Goal: Task Accomplishment & Management: Manage account settings

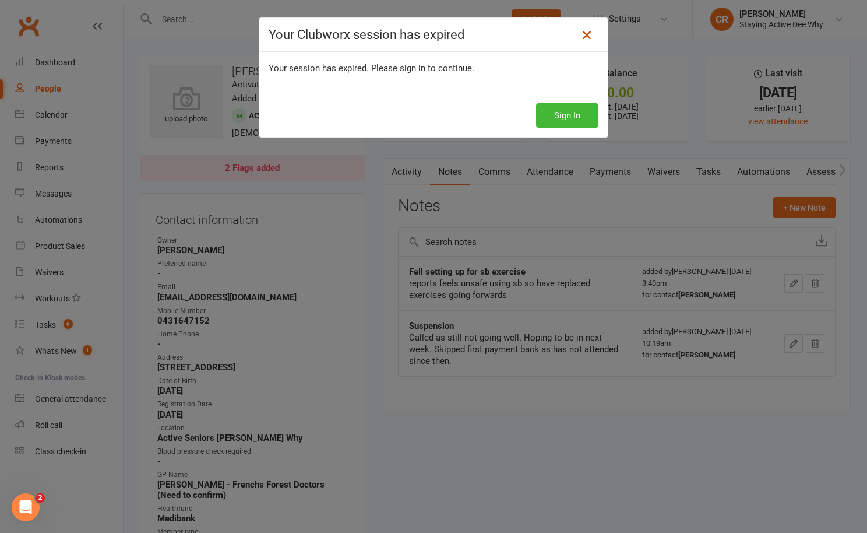
click at [588, 37] on icon at bounding box center [587, 35] width 14 height 14
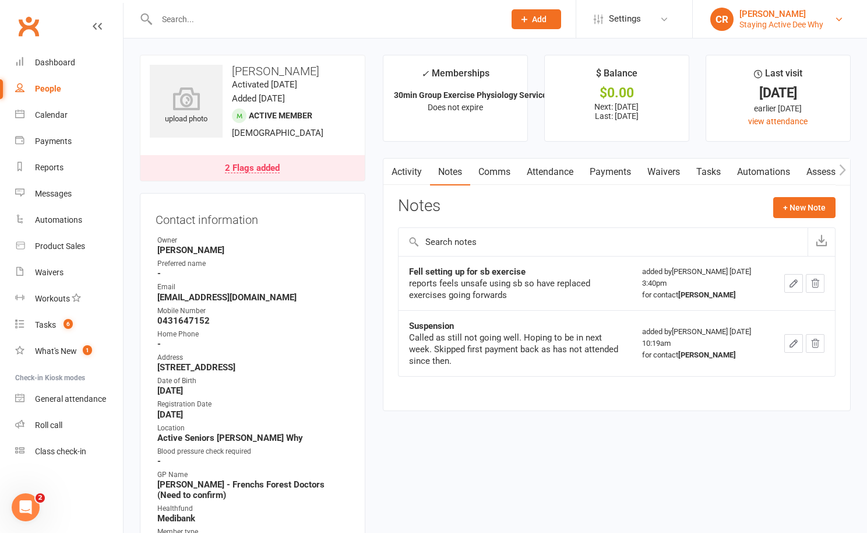
click at [787, 26] on div "Staying Active Dee Why" at bounding box center [782, 24] width 84 height 10
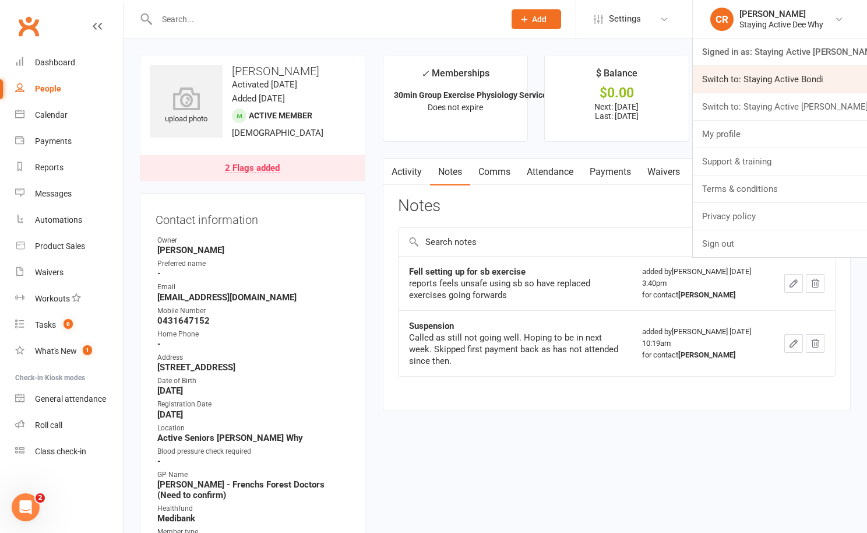
click at [785, 91] on link "Switch to: Staying Active Bondi" at bounding box center [780, 79] width 174 height 27
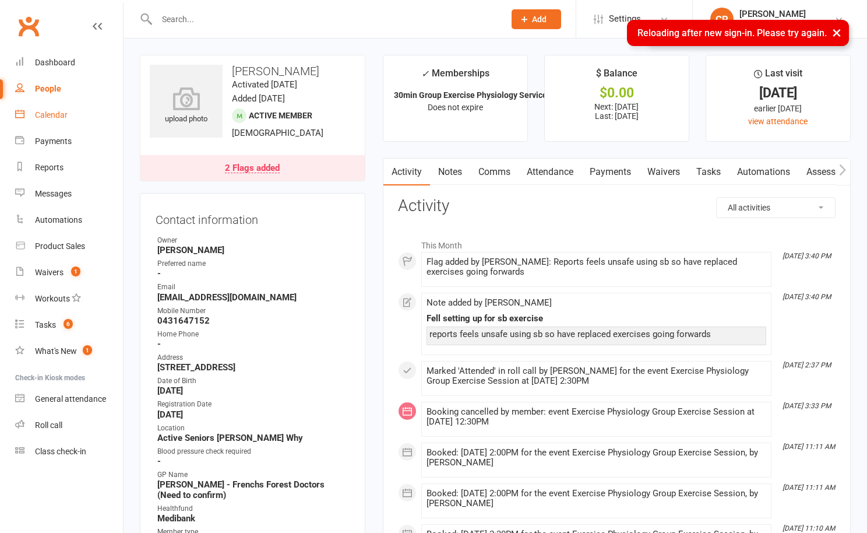
click at [63, 117] on div "Calendar" at bounding box center [51, 114] width 33 height 9
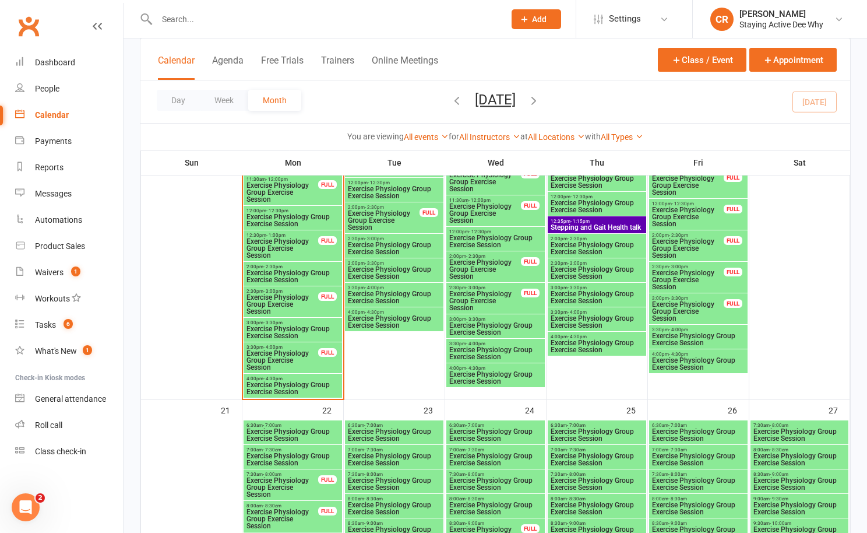
scroll to position [1378, 0]
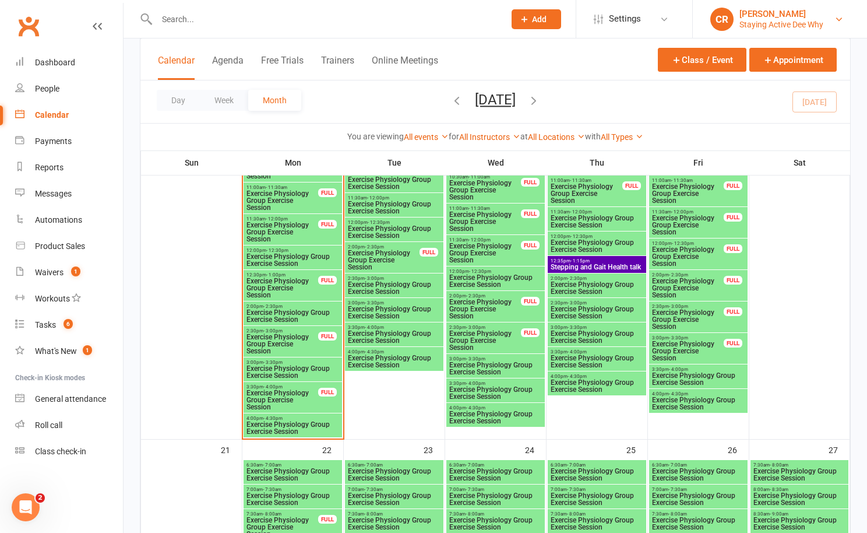
click at [780, 30] on link "CR Carla Riccobon Staying Active Dee Why" at bounding box center [780, 19] width 139 height 23
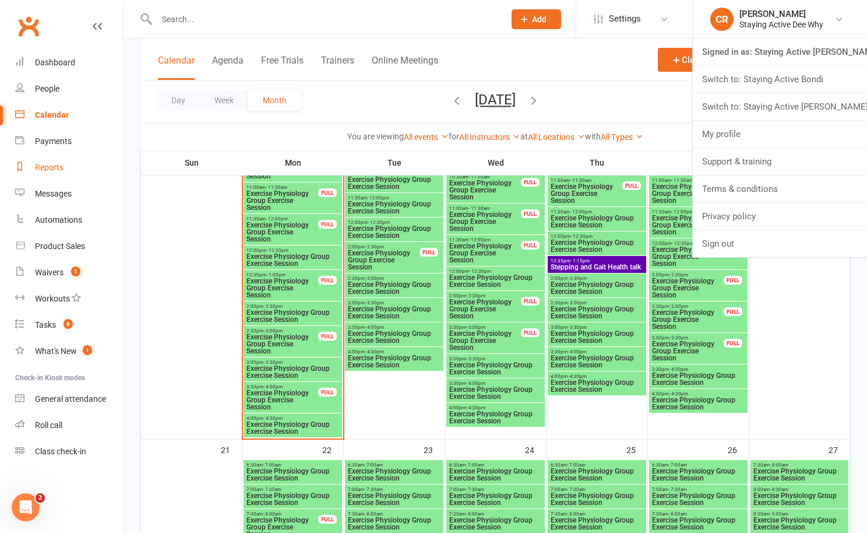
click at [78, 169] on link "Reports" at bounding box center [69, 167] width 108 height 26
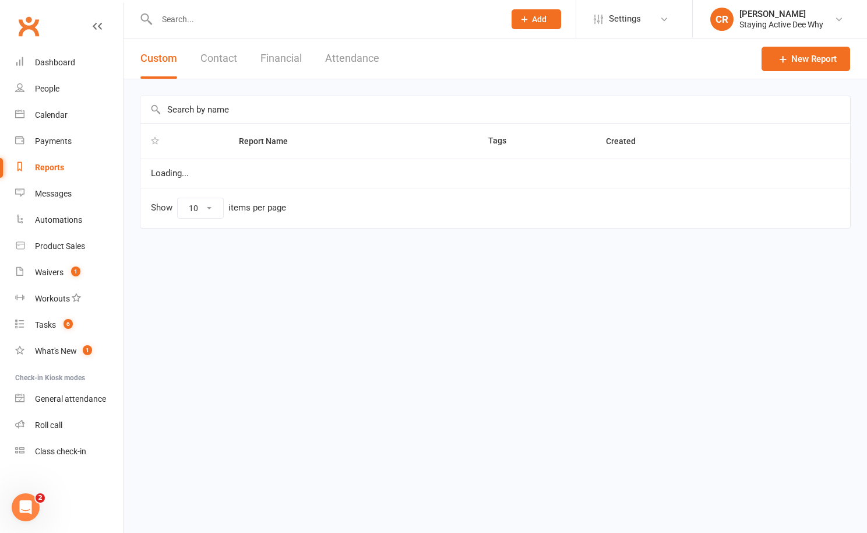
select select "100"
click at [353, 58] on button "Attendance" at bounding box center [352, 58] width 54 height 40
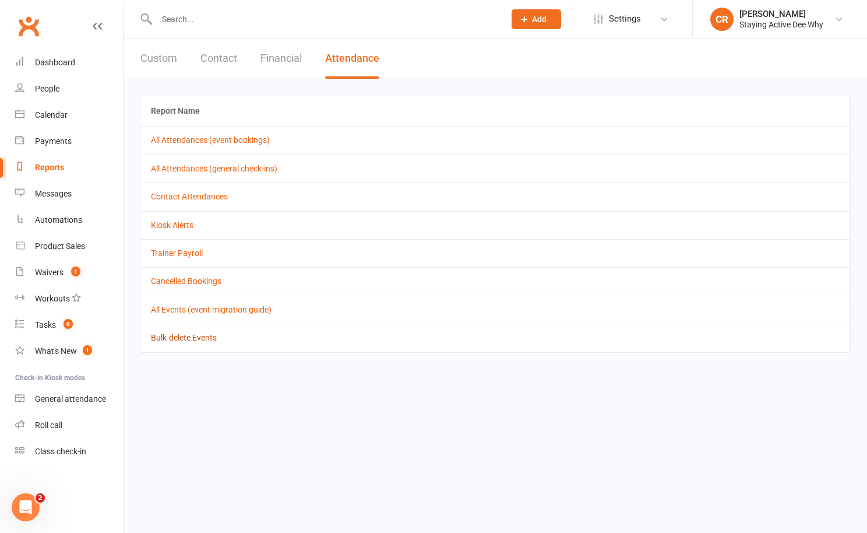
click at [182, 336] on link "Bulk-delete Events" at bounding box center [184, 337] width 66 height 9
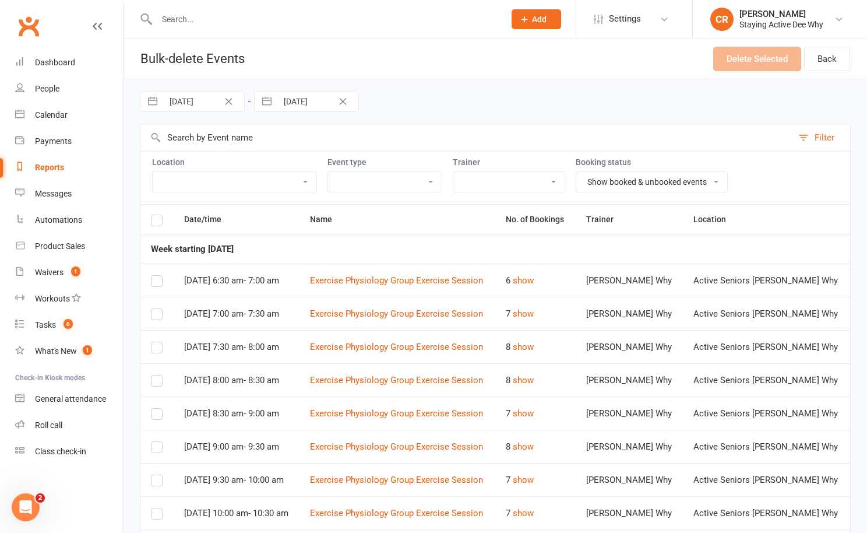
click at [191, 108] on input "[DATE]" at bounding box center [203, 102] width 81 height 20
select select "7"
select select "2025"
select select "8"
select select "2025"
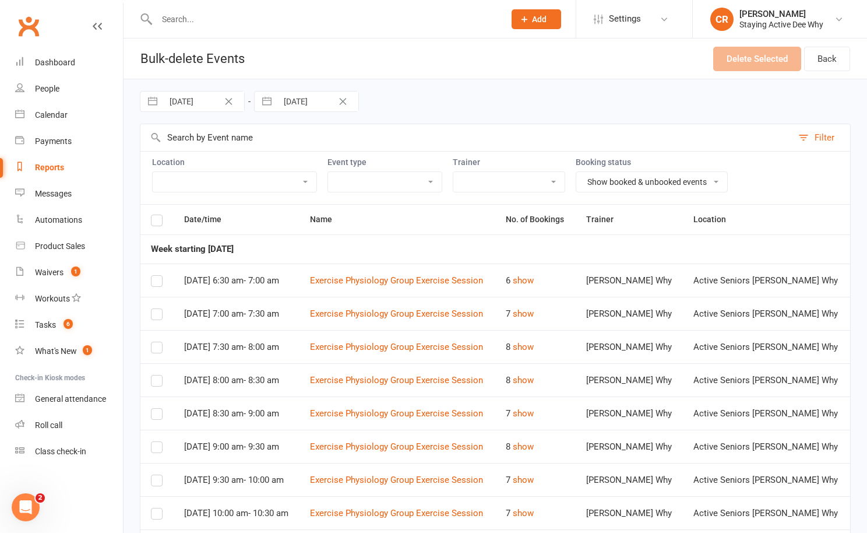
select select "9"
select select "2025"
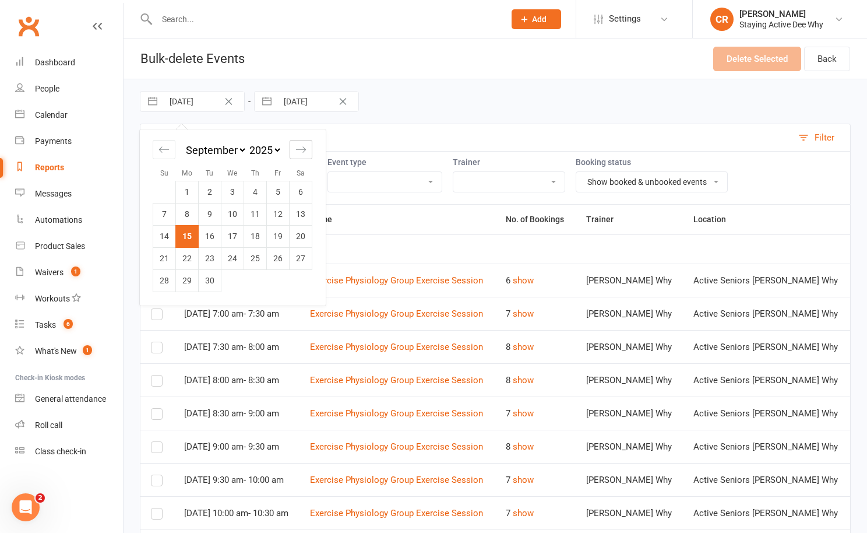
click at [297, 149] on icon "Move forward to switch to the next month." at bounding box center [301, 149] width 10 height 6
select select "10"
select select "2025"
click at [190, 217] on td "6" at bounding box center [187, 214] width 23 height 22
type input "06 Oct 2025"
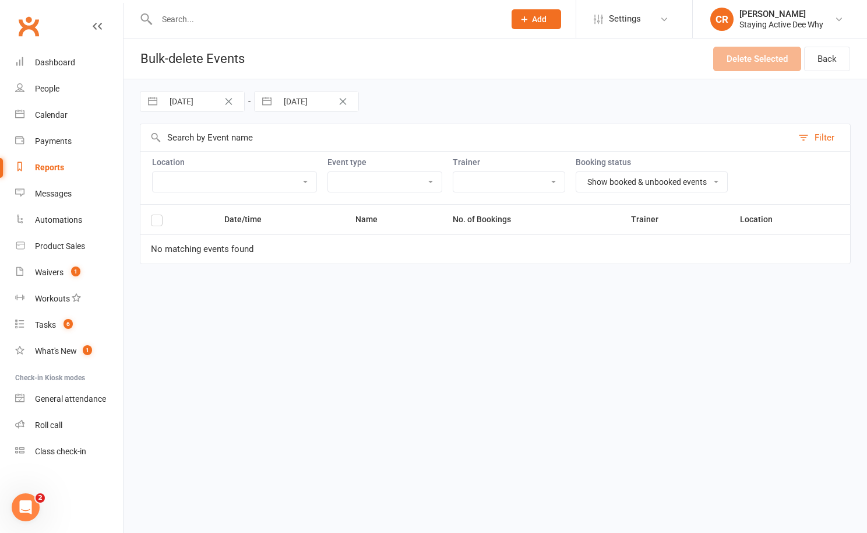
click at [291, 104] on input "29 Sep 2025" at bounding box center [317, 102] width 81 height 20
select select "7"
select select "2025"
select select "8"
select select "2025"
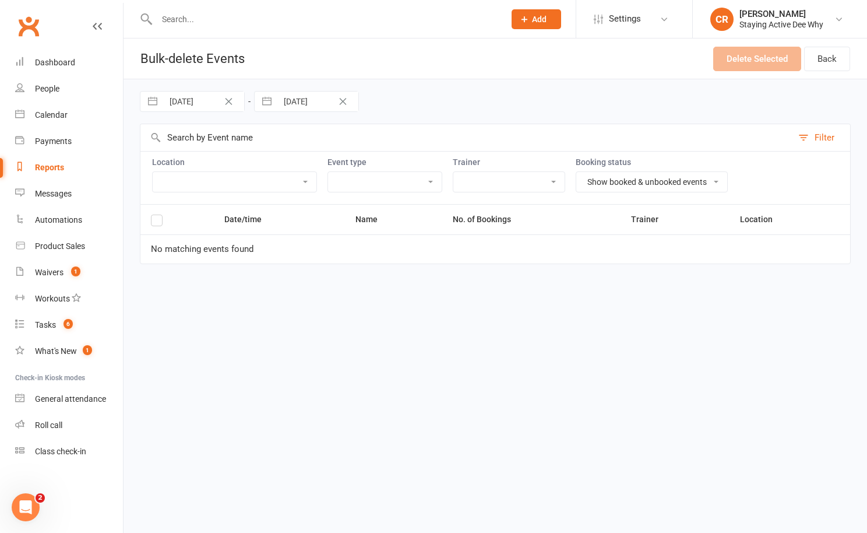
select select "9"
select select "2025"
click at [411, 152] on icon "Move forward to switch to the next month." at bounding box center [415, 149] width 11 height 11
select select "10"
select select "2025"
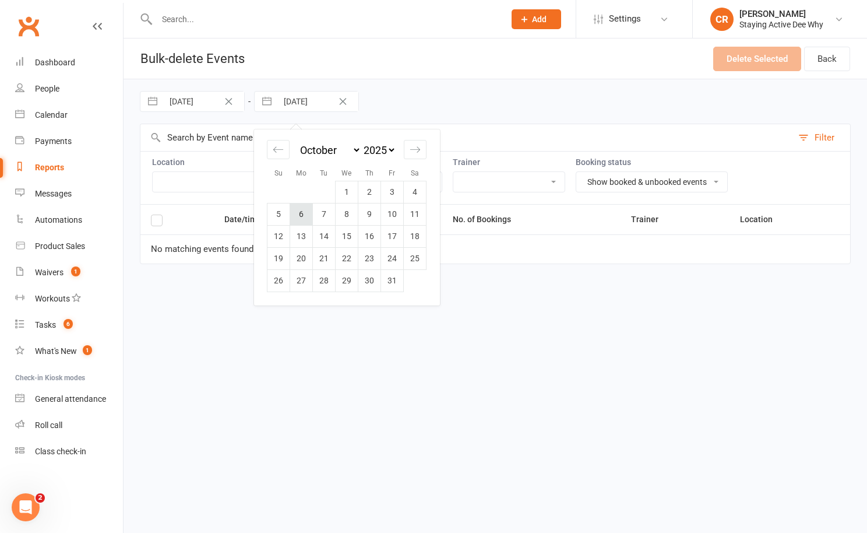
click at [304, 213] on td "6" at bounding box center [301, 214] width 23 height 22
type input "06 Oct 2025"
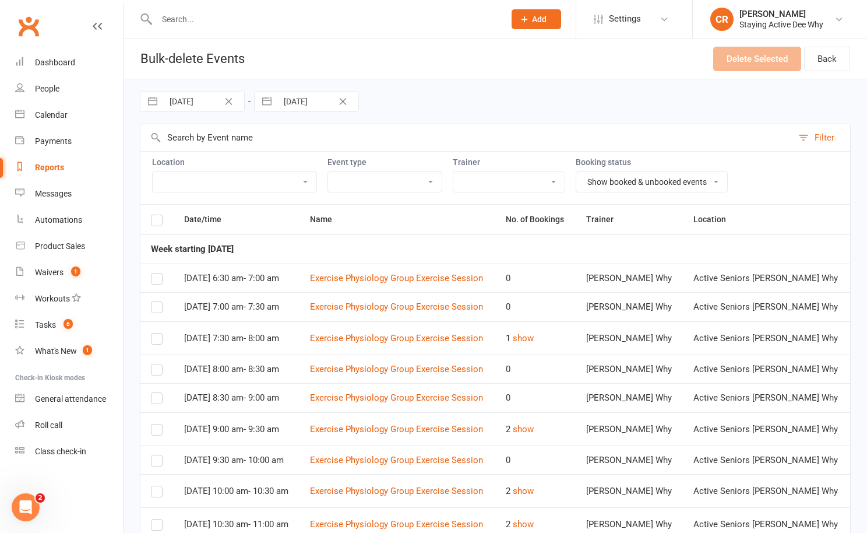
scroll to position [323, 0]
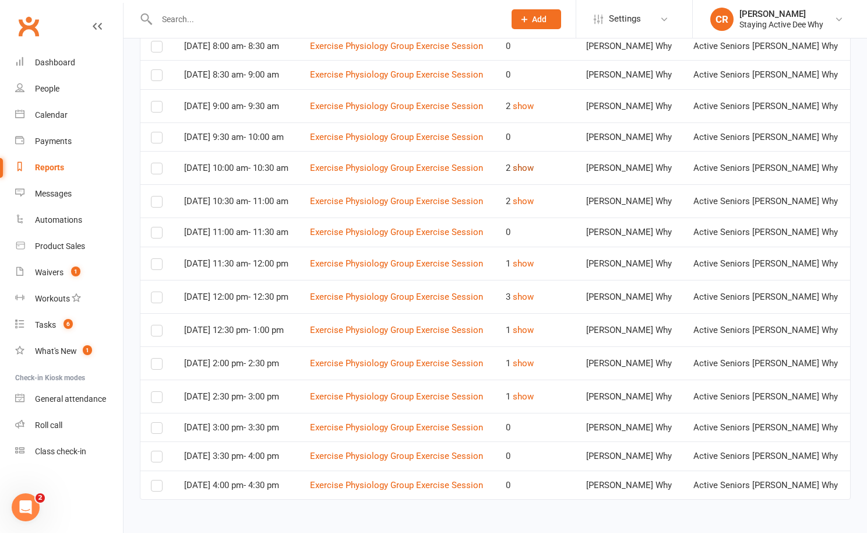
click at [534, 165] on button "show" at bounding box center [523, 168] width 21 height 14
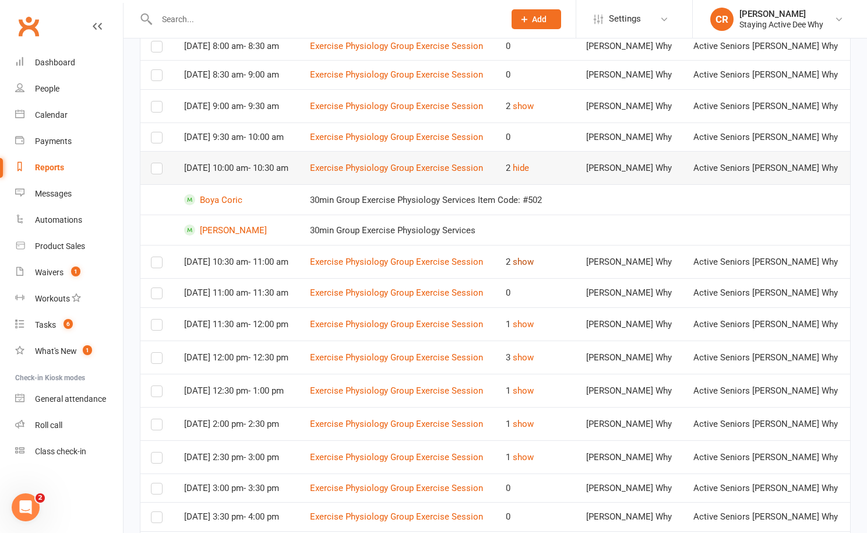
click at [534, 265] on button "show" at bounding box center [523, 262] width 21 height 14
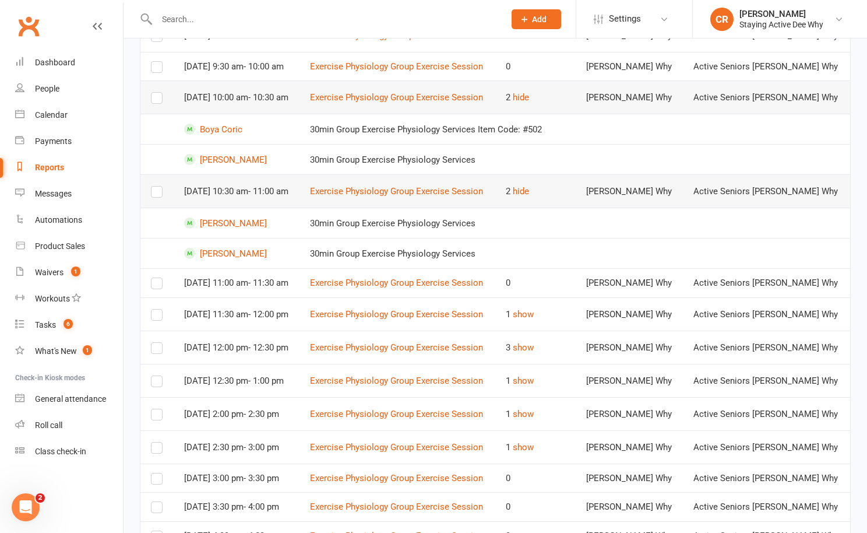
scroll to position [405, 0]
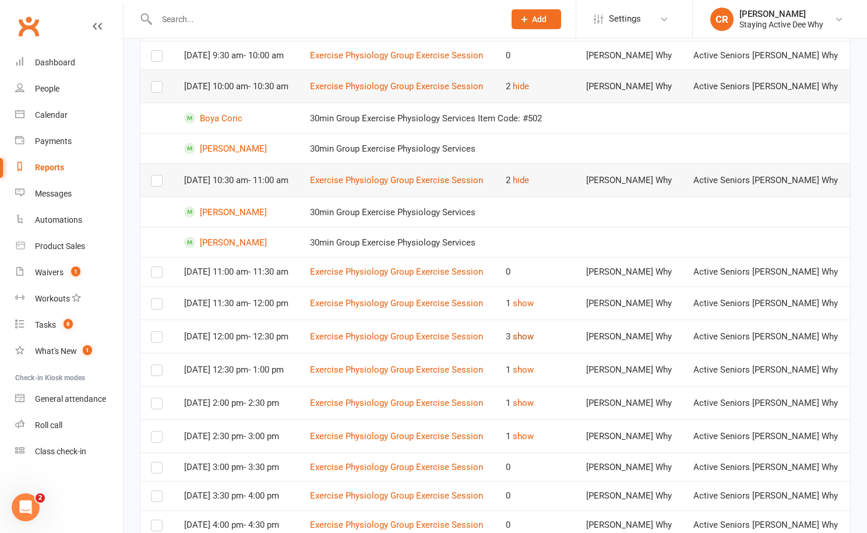
click at [534, 340] on button "show" at bounding box center [523, 336] width 21 height 14
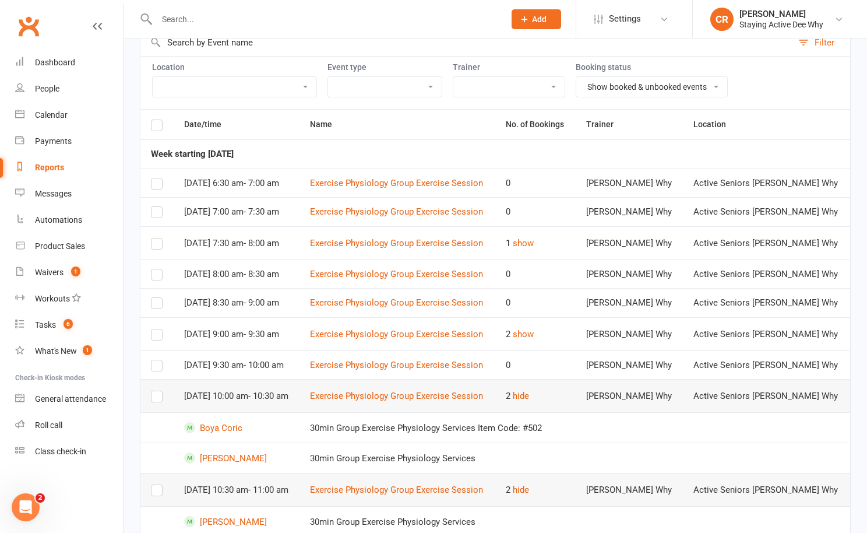
scroll to position [70, 0]
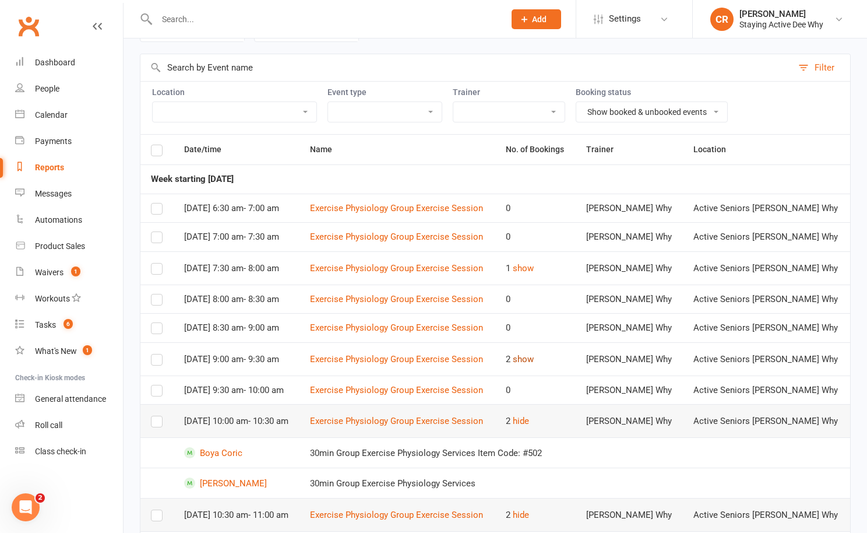
click at [534, 357] on button "show" at bounding box center [523, 359] width 21 height 14
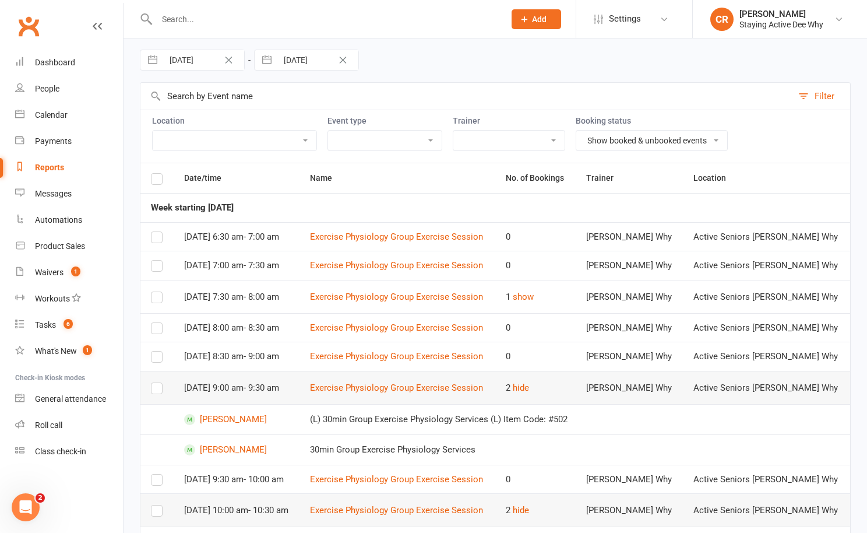
scroll to position [0, 0]
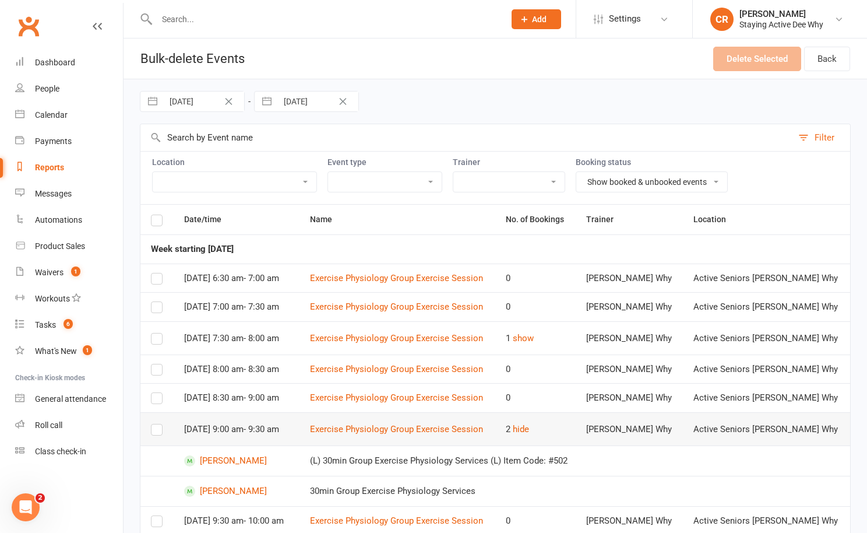
click at [157, 222] on label at bounding box center [157, 222] width 12 height 0
click at [157, 215] on input "checkbox" at bounding box center [157, 215] width 12 height 0
click at [736, 63] on button "Delete Selected (18)" at bounding box center [749, 59] width 104 height 24
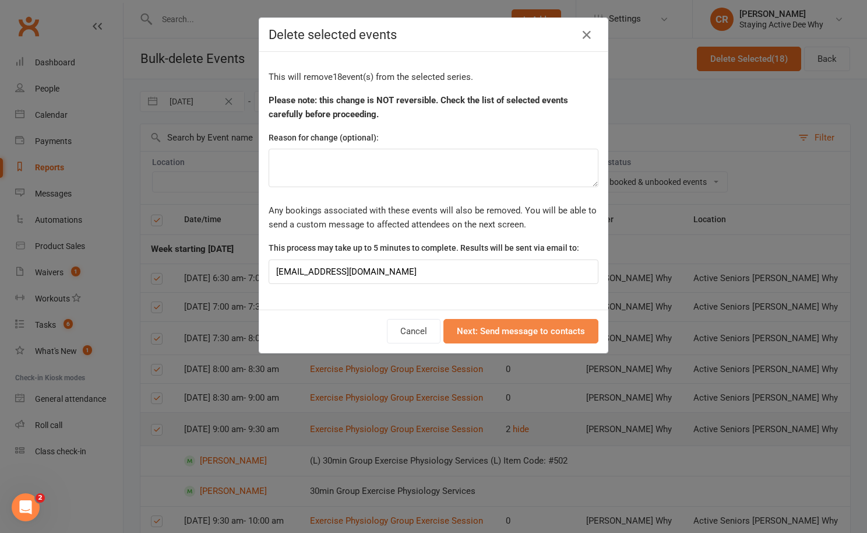
click at [474, 326] on button "Next: Send message to contacts" at bounding box center [521, 331] width 155 height 24
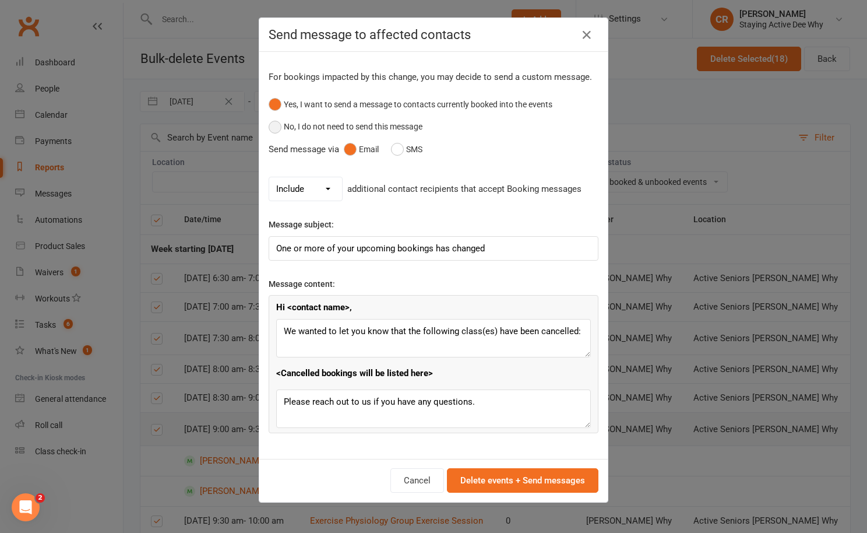
click at [321, 133] on button "No, I do not need to send this message" at bounding box center [346, 126] width 154 height 22
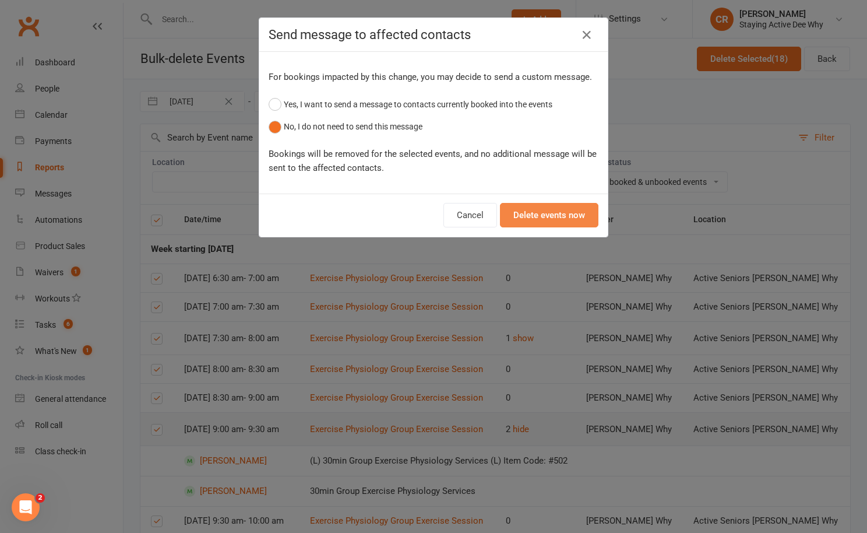
click at [516, 221] on button "Delete events now" at bounding box center [549, 215] width 99 height 24
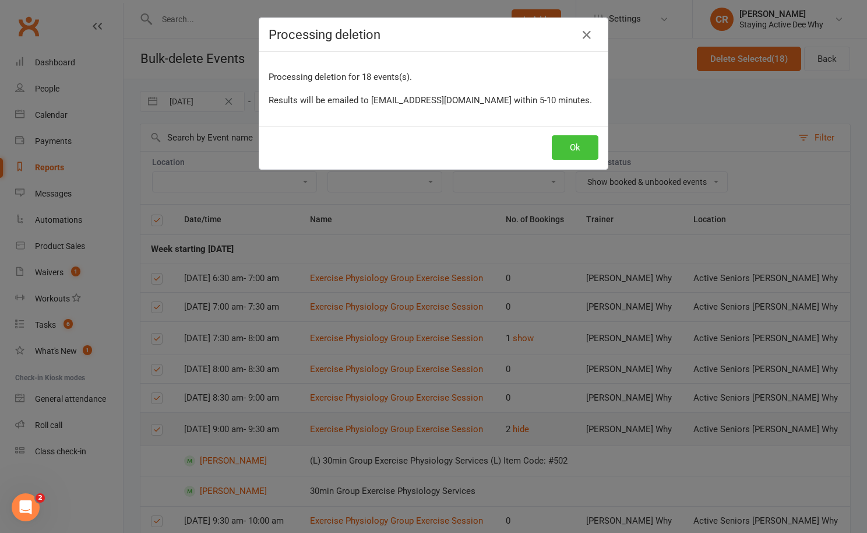
click at [569, 153] on button "Ok" at bounding box center [575, 147] width 47 height 24
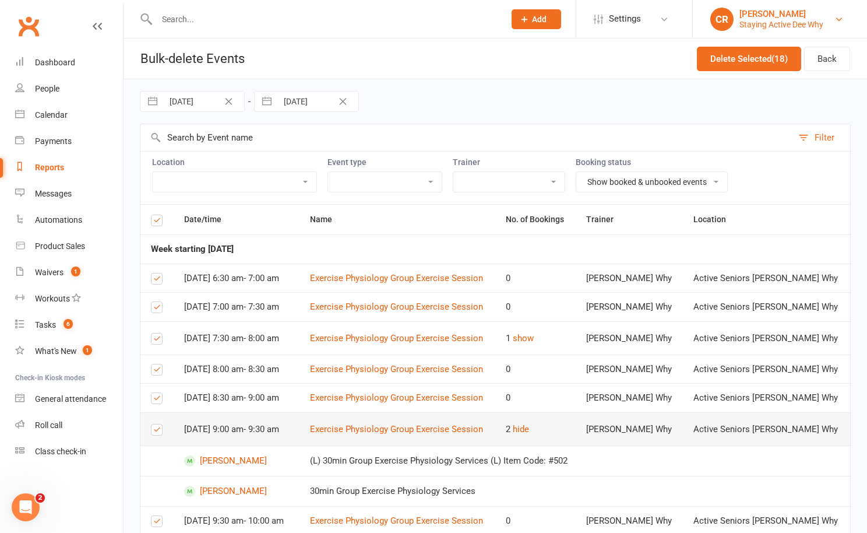
click at [773, 22] on div "Staying Active Dee Why" at bounding box center [782, 24] width 84 height 10
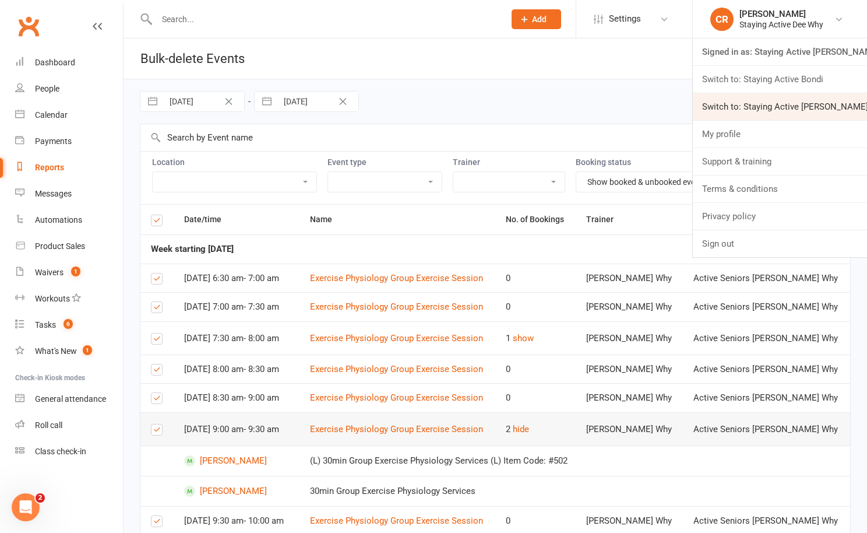
click at [764, 107] on link "Switch to: Staying Active Gordon" at bounding box center [780, 106] width 174 height 27
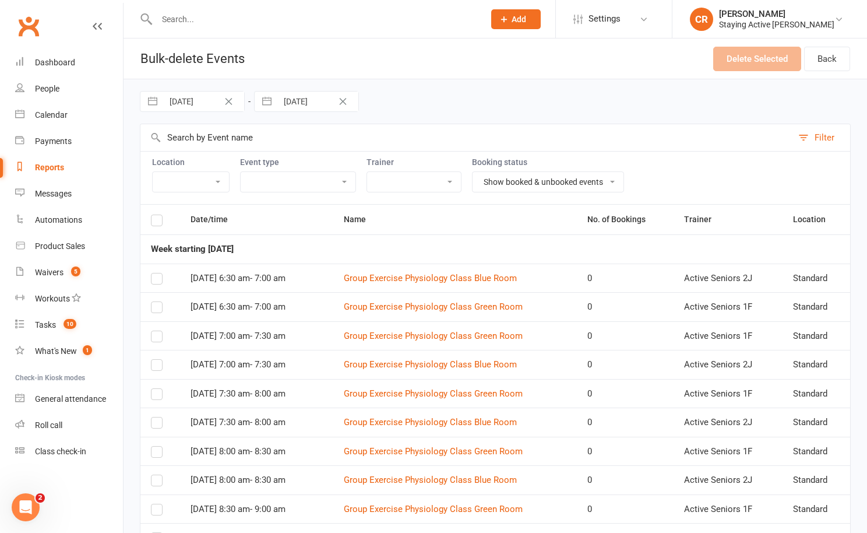
click at [157, 222] on label at bounding box center [157, 222] width 12 height 0
click at [157, 215] on input "checkbox" at bounding box center [157, 215] width 12 height 0
click at [732, 51] on button "Delete Selected (35)" at bounding box center [749, 59] width 104 height 24
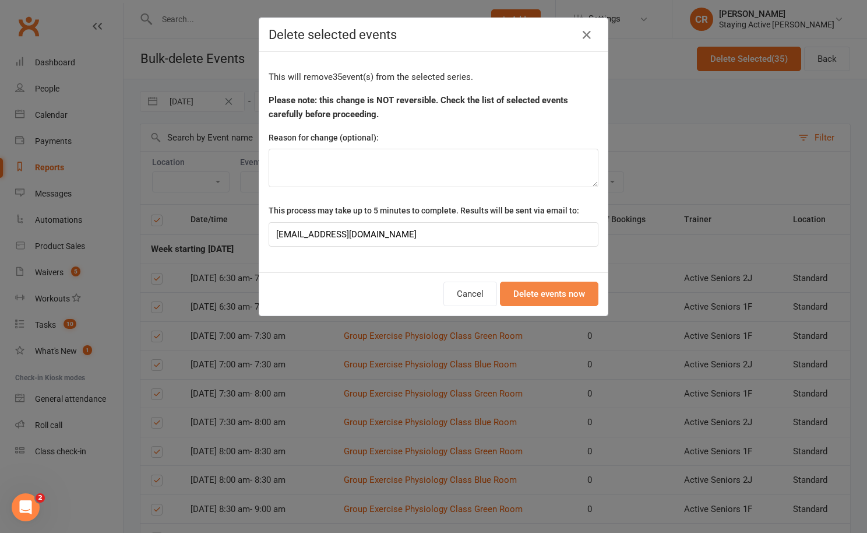
click at [562, 302] on button "Delete events now" at bounding box center [549, 294] width 99 height 24
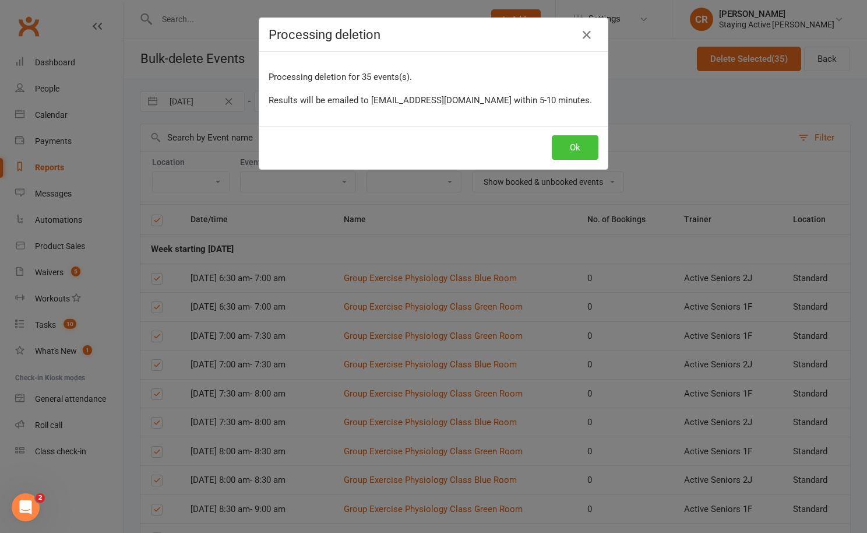
click at [575, 146] on button "Ok" at bounding box center [575, 147] width 47 height 24
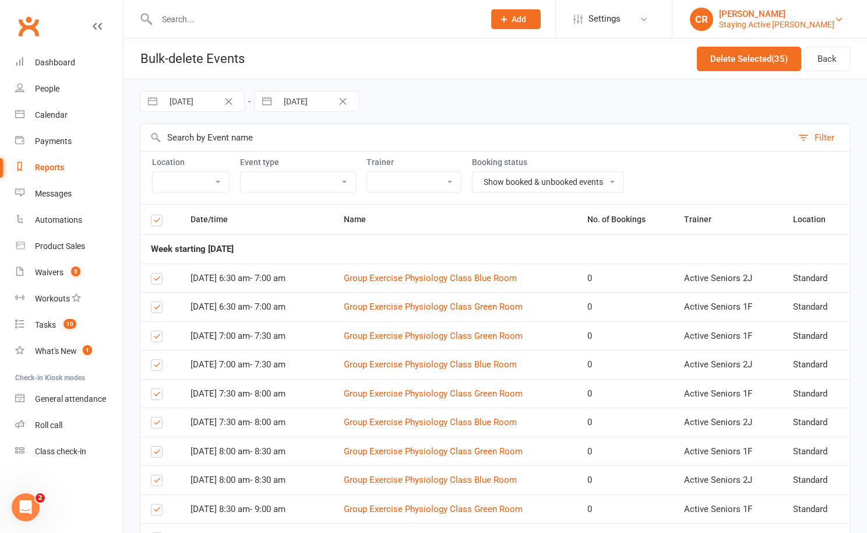
click at [804, 27] on div "Staying Active Gordon" at bounding box center [776, 24] width 115 height 10
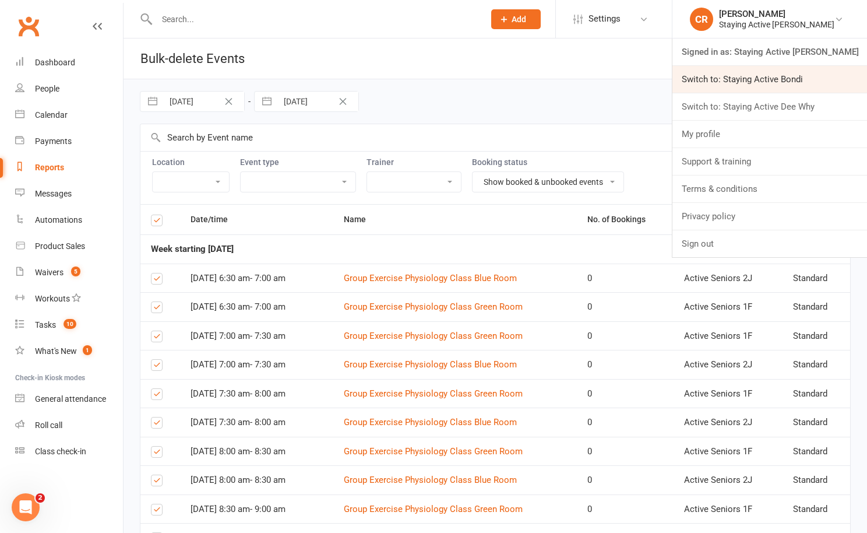
click at [797, 75] on link "Switch to: Staying Active Bondi" at bounding box center [770, 79] width 195 height 27
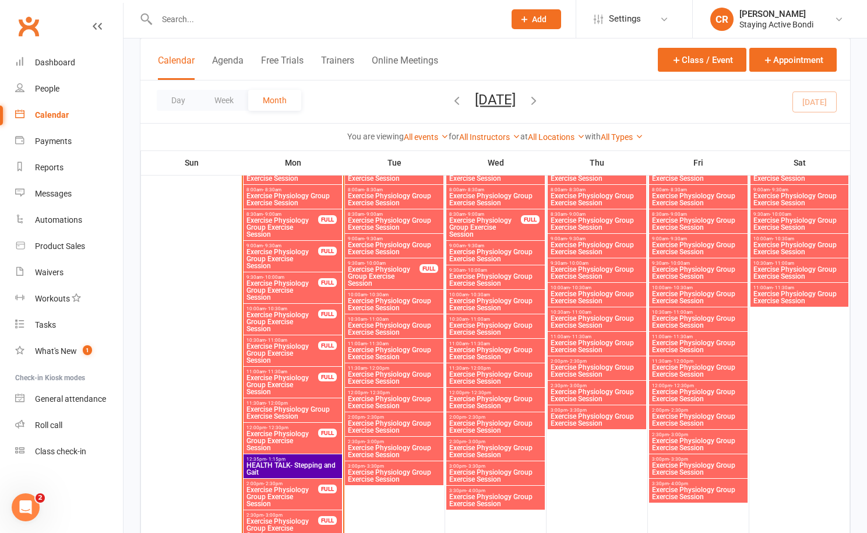
scroll to position [974, 0]
click at [640, 342] on span "Exercise Physiology Group Exercise Session" at bounding box center [597, 346] width 94 height 14
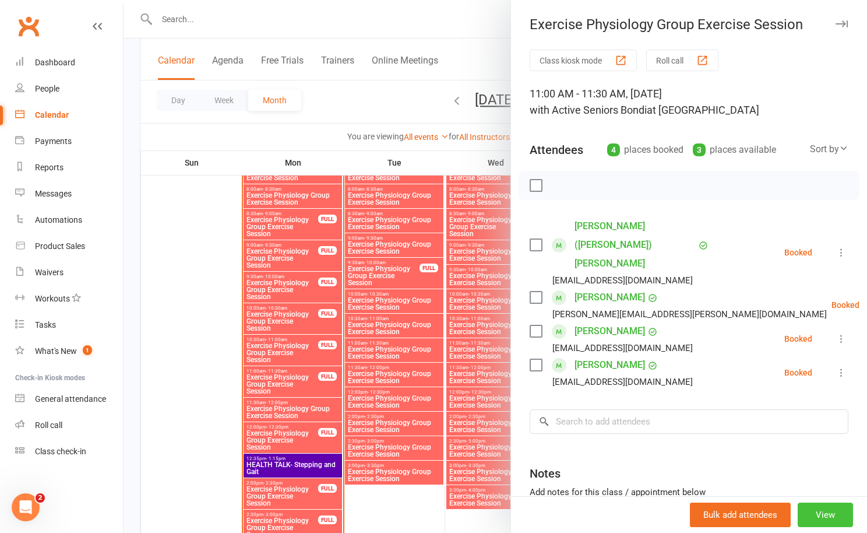
click at [826, 518] on button "View" at bounding box center [825, 514] width 55 height 24
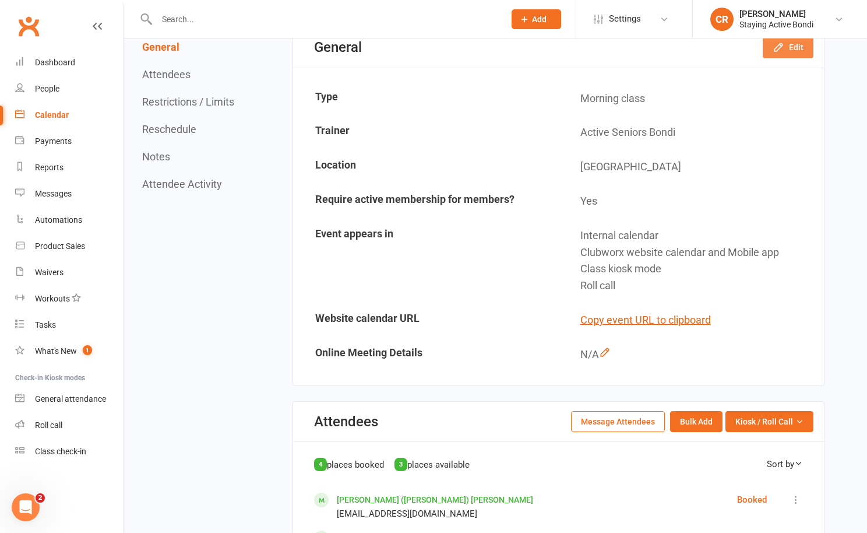
scroll to position [1, 0]
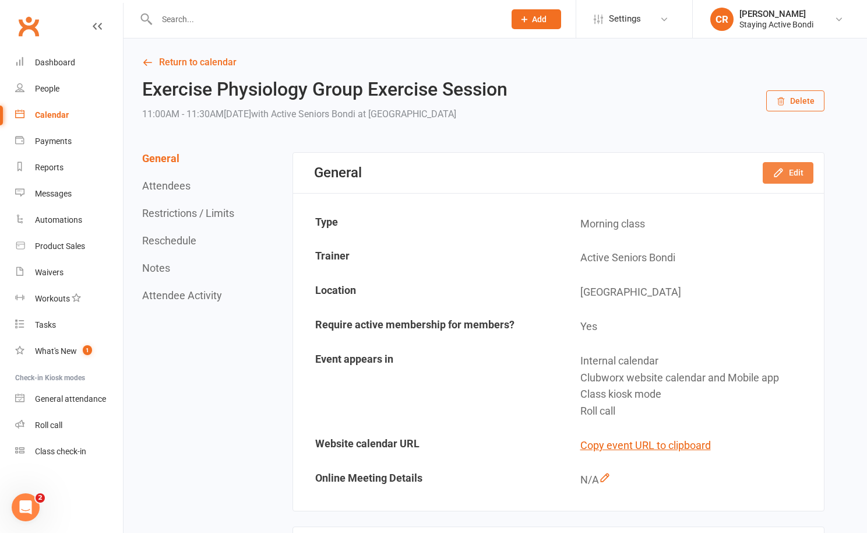
click at [784, 175] on icon "button" at bounding box center [779, 173] width 12 height 12
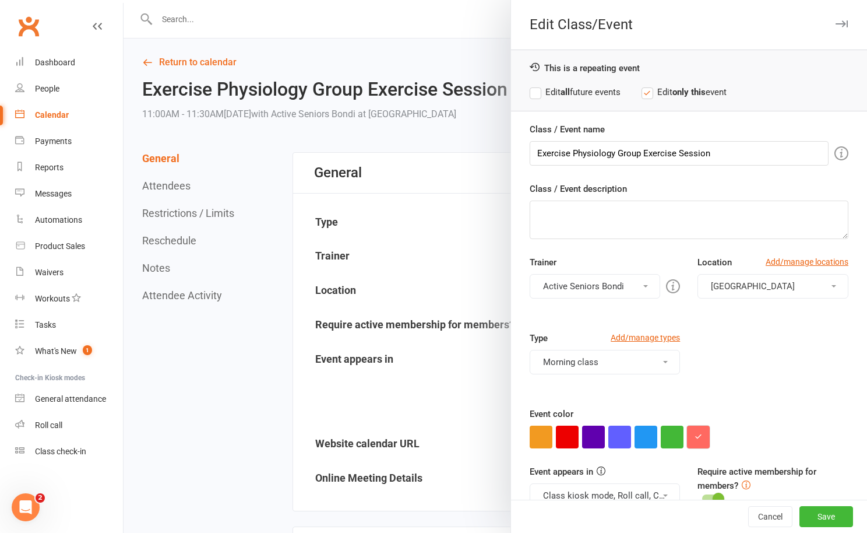
click at [700, 444] on button "button" at bounding box center [698, 436] width 23 height 23
click at [698, 439] on icon "button" at bounding box center [699, 436] width 8 height 8
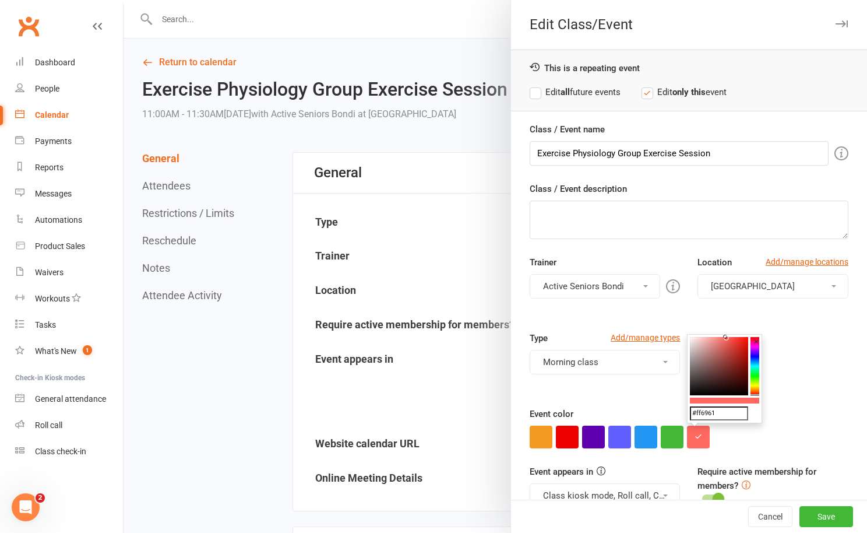
click at [705, 413] on input "#ff6961" at bounding box center [719, 413] width 58 height 14
click at [445, 278] on div at bounding box center [496, 266] width 744 height 533
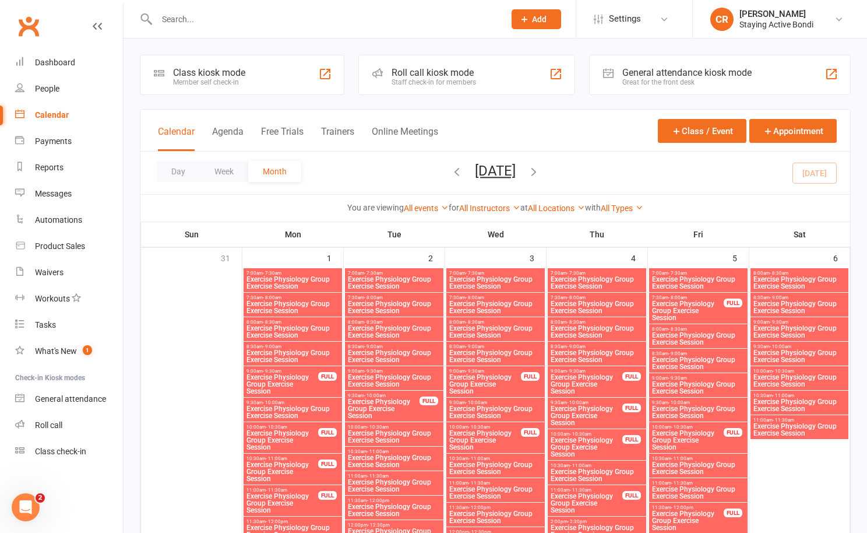
click at [540, 170] on icon "button" at bounding box center [533, 171] width 13 height 13
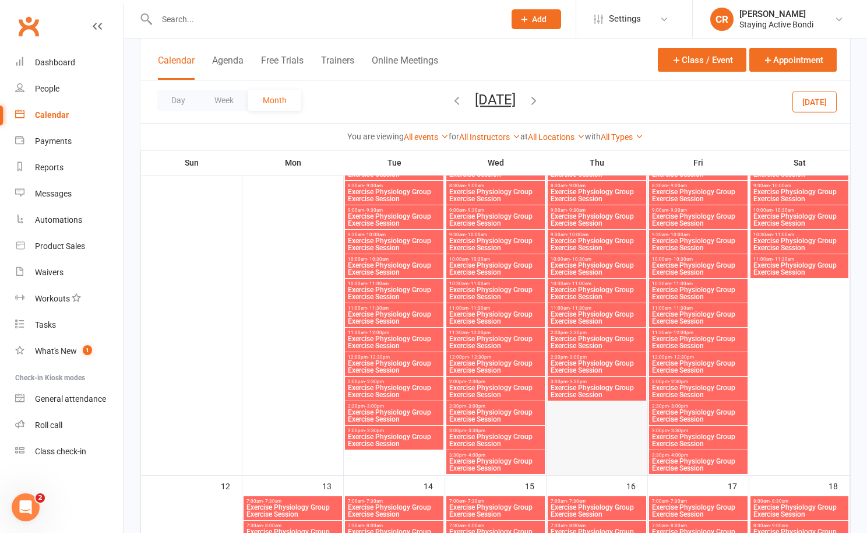
click at [602, 442] on div at bounding box center [597, 290] width 99 height 367
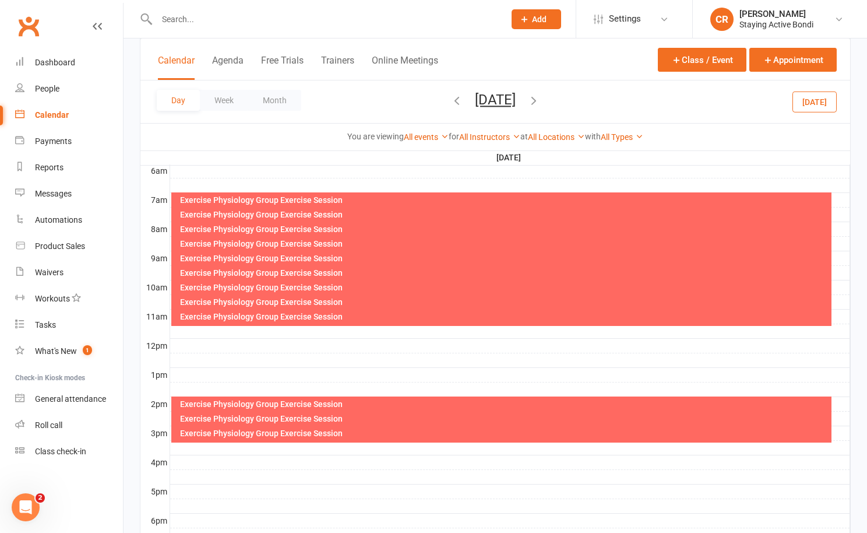
click at [558, 371] on div at bounding box center [510, 375] width 680 height 14
click at [553, 349] on button "Add Appointment" at bounding box center [564, 346] width 68 height 14
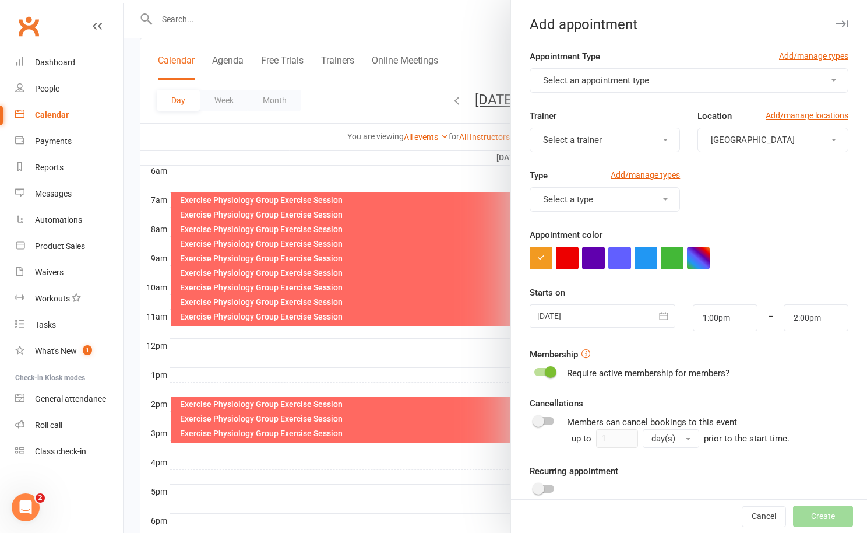
click at [627, 87] on button "Select an appointment type" at bounding box center [689, 80] width 319 height 24
click at [733, 87] on button "Select an appointment type" at bounding box center [689, 80] width 319 height 24
click at [734, 80] on button "Select an appointment type" at bounding box center [689, 80] width 319 height 24
click at [621, 118] on div "Trainer Select a trainer" at bounding box center [605, 130] width 168 height 43
click at [842, 23] on icon "button" at bounding box center [842, 23] width 12 height 7
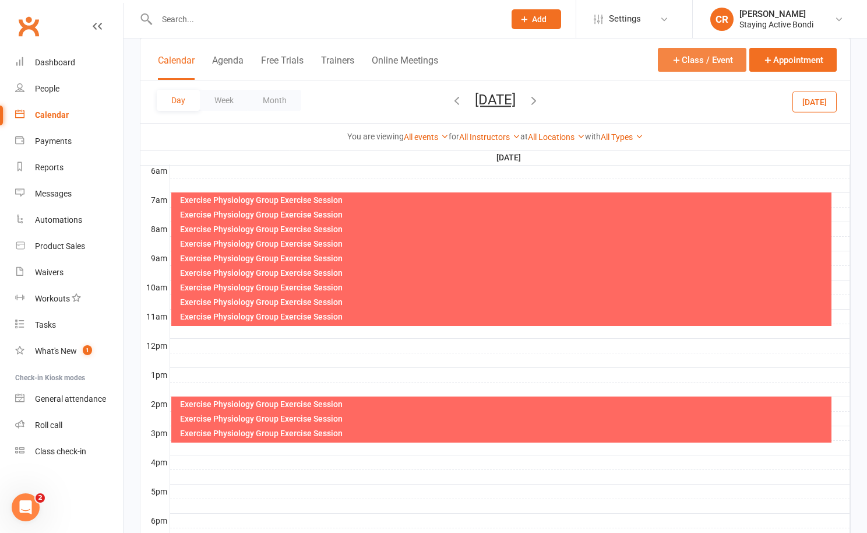
click at [698, 59] on button "Class / Event" at bounding box center [702, 60] width 89 height 24
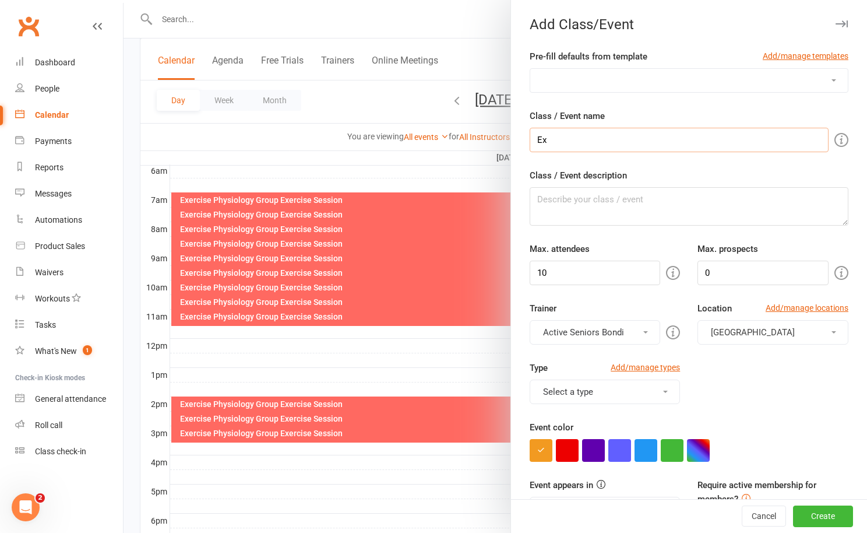
type input "Exercise Physiology Group Exercise Session"
click at [551, 286] on form "Pre-fill defaults from template Add/manage templates Health Talk Class / Event …" at bounding box center [689, 493] width 319 height 887
click at [551, 277] on input "10" at bounding box center [595, 273] width 131 height 24
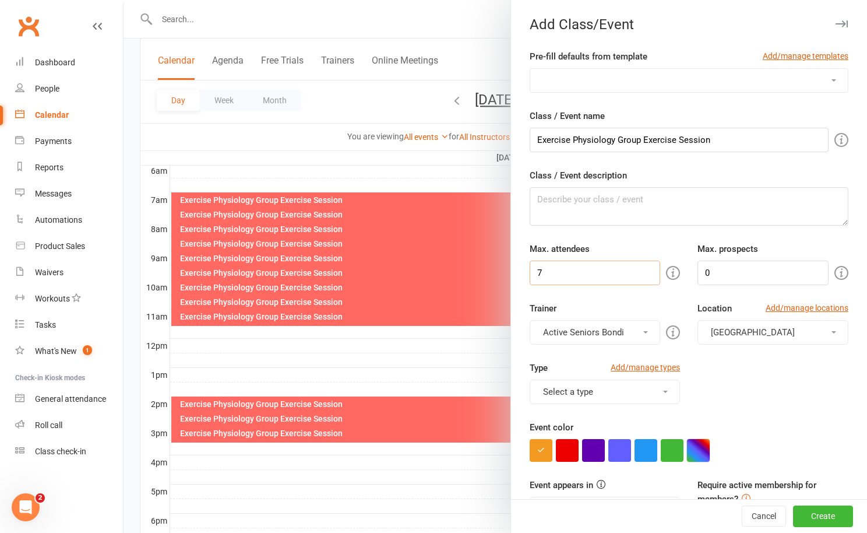
type input "7"
click at [698, 451] on button "button" at bounding box center [698, 450] width 23 height 23
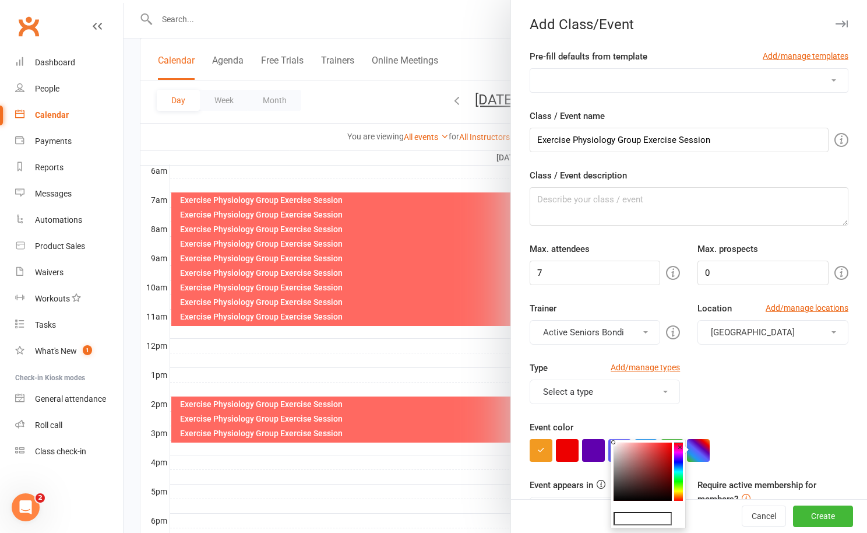
click at [642, 518] on input "text" at bounding box center [643, 519] width 58 height 14
paste input "#ff6961"
type input "#ff6961"
click at [754, 386] on div "Type Add/manage types Select a type Afternoon class Class Health talk Morning c…" at bounding box center [689, 390] width 336 height 59
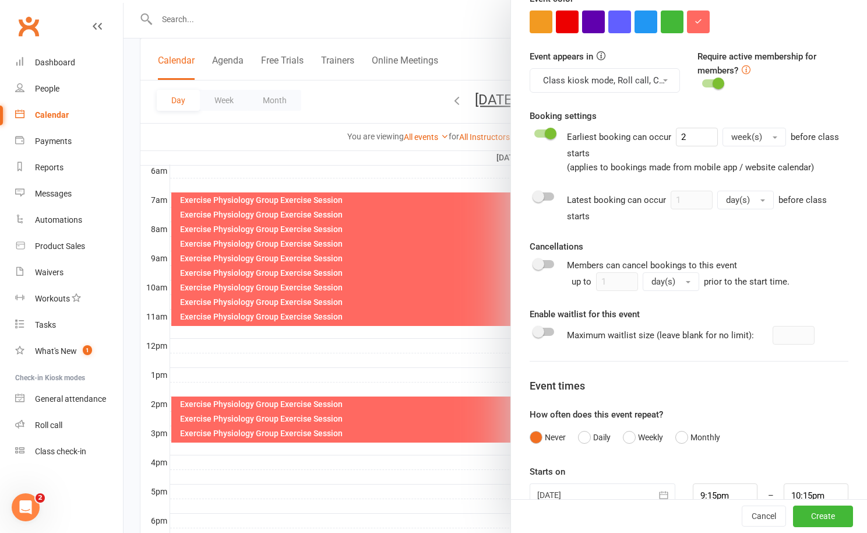
scroll to position [430, 0]
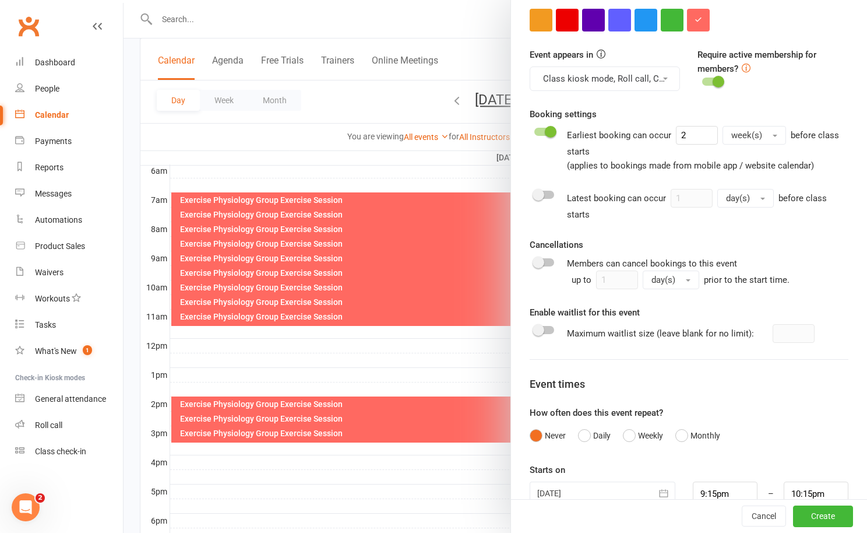
click at [571, 203] on div "Latest booking can occur 1 day(s) before class starts" at bounding box center [708, 205] width 282 height 33
click at [547, 198] on div at bounding box center [544, 195] width 20 height 8
click at [534, 193] on input "checkbox" at bounding box center [534, 193] width 0 height 0
click at [552, 191] on span at bounding box center [551, 195] width 12 height 12
click at [534, 193] on input "checkbox" at bounding box center [534, 193] width 0 height 0
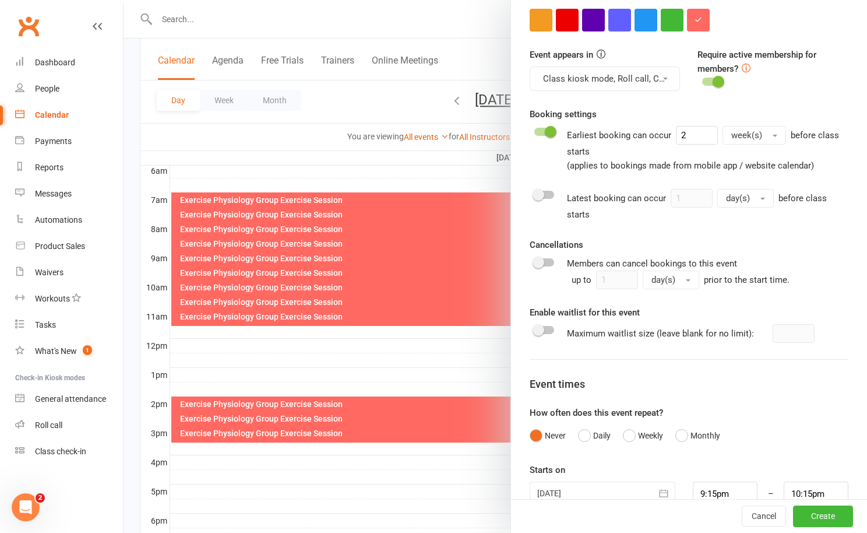
scroll to position [455, 0]
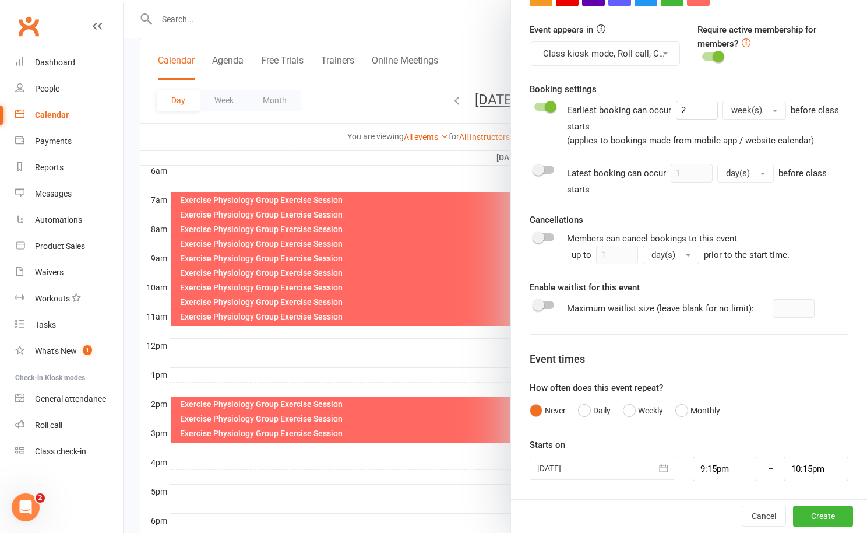
click at [531, 240] on switch at bounding box center [544, 247] width 29 height 33
click at [536, 240] on span at bounding box center [539, 237] width 12 height 12
click at [534, 235] on input "checkbox" at bounding box center [534, 235] width 0 height 0
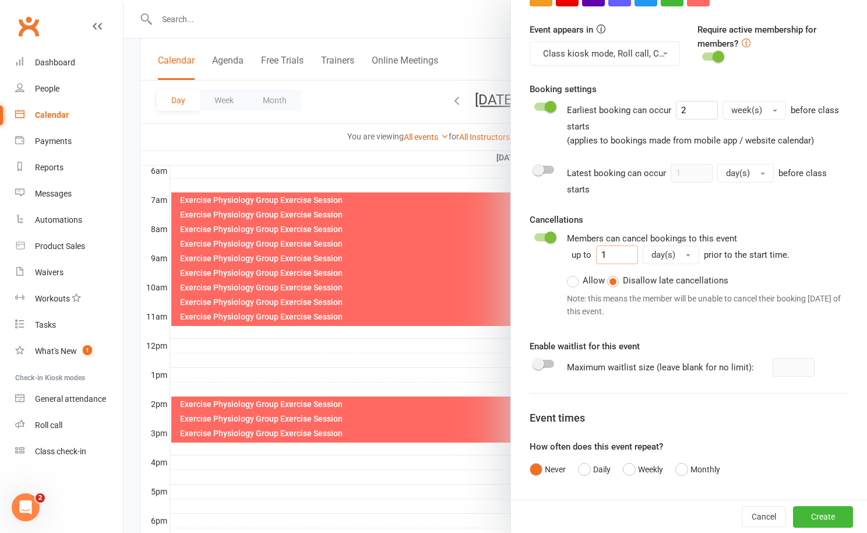
click at [618, 250] on input "1" at bounding box center [617, 254] width 42 height 19
type input "1"
type input "2"
click at [666, 255] on span "day(s)" at bounding box center [664, 254] width 24 height 10
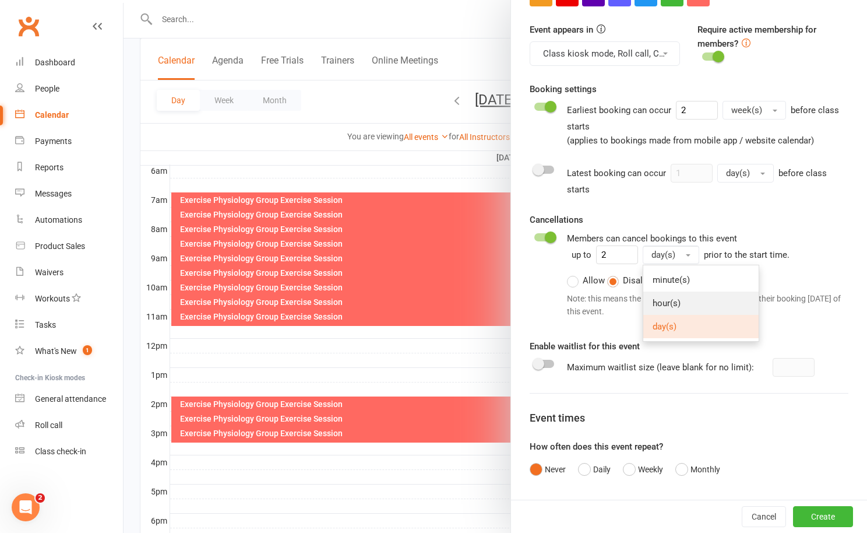
click at [676, 300] on span "hour(s)" at bounding box center [667, 303] width 28 height 10
click at [580, 278] on label "Allow" at bounding box center [586, 280] width 38 height 14
click at [575, 273] on input "Allow" at bounding box center [571, 273] width 8 height 0
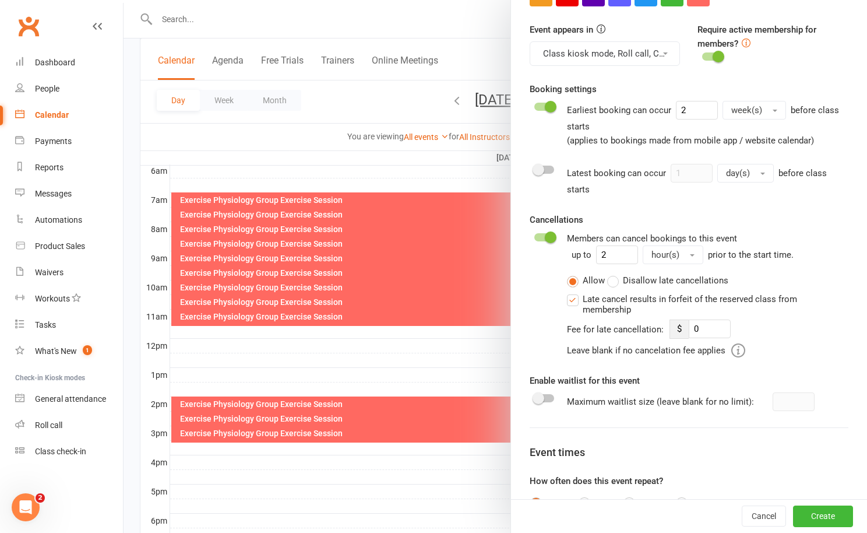
click at [574, 300] on label "Late cancel results in forfeit of the reserved class from membership" at bounding box center [698, 303] width 263 height 23
click at [574, 292] on input "Late cancel results in forfeit of the reserved class from membership" at bounding box center [571, 292] width 8 height 0
click at [572, 298] on label "Late cancel results in forfeit of the reserved class from membership" at bounding box center [698, 303] width 263 height 23
click at [572, 292] on input "Late cancel results in forfeit of the reserved class from membership" at bounding box center [571, 292] width 8 height 0
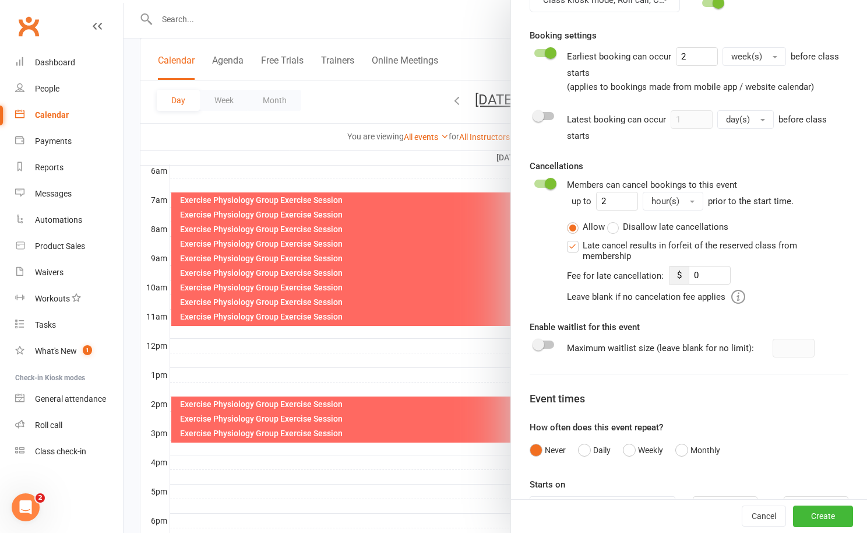
scroll to position [548, 0]
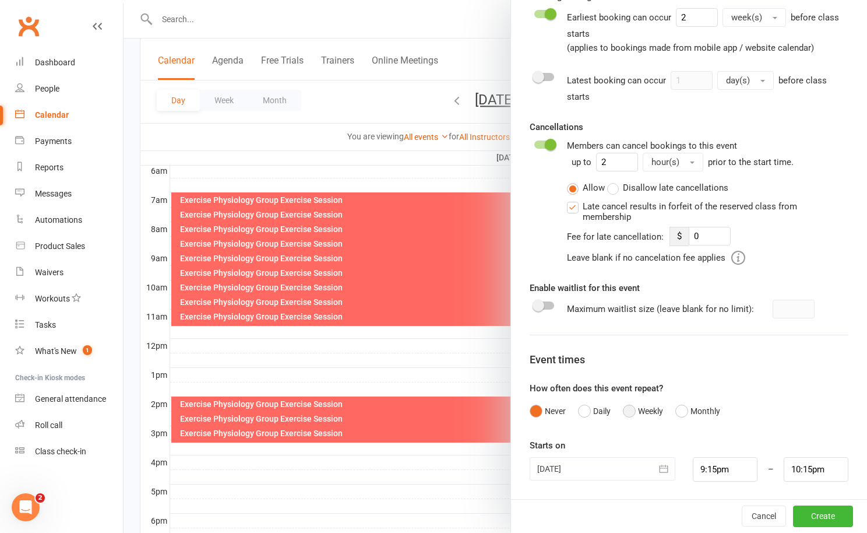
click at [630, 408] on button "Weekly" at bounding box center [643, 411] width 40 height 22
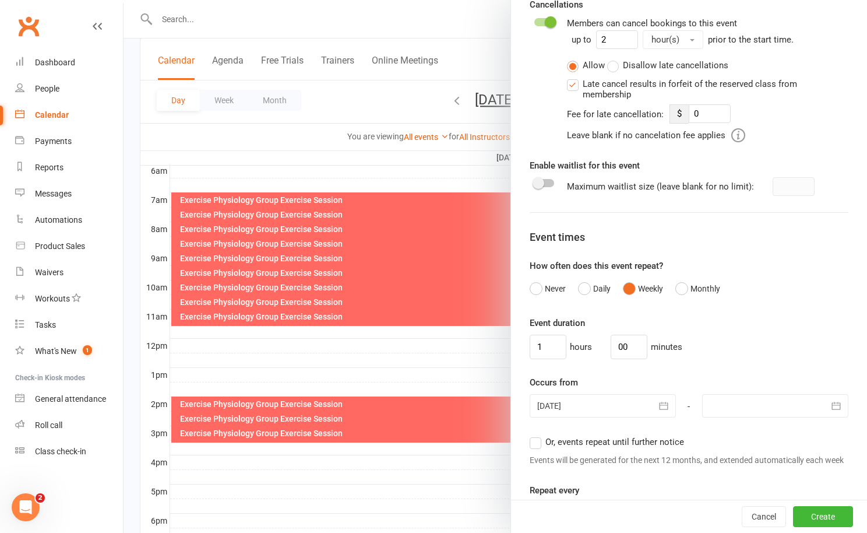
scroll to position [703, 0]
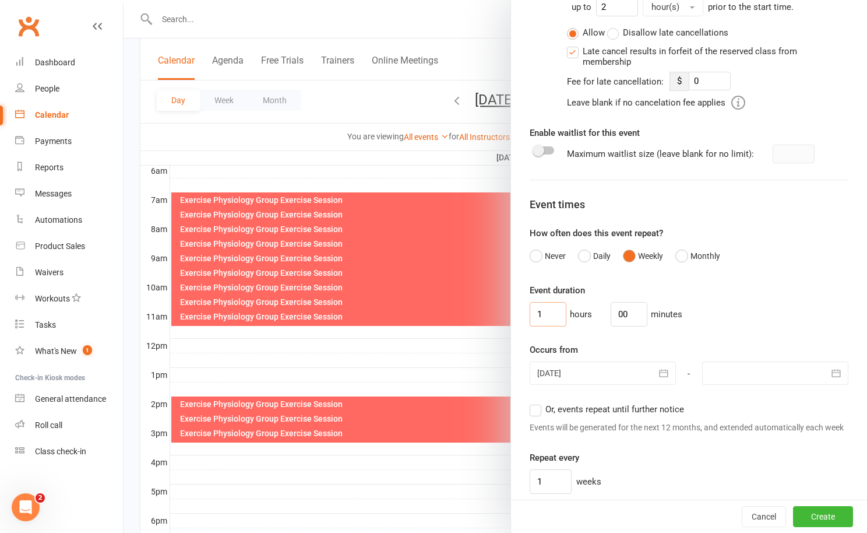
click at [550, 315] on input "1" at bounding box center [548, 314] width 37 height 24
click at [613, 307] on input "00" at bounding box center [629, 314] width 37 height 24
type input "30"
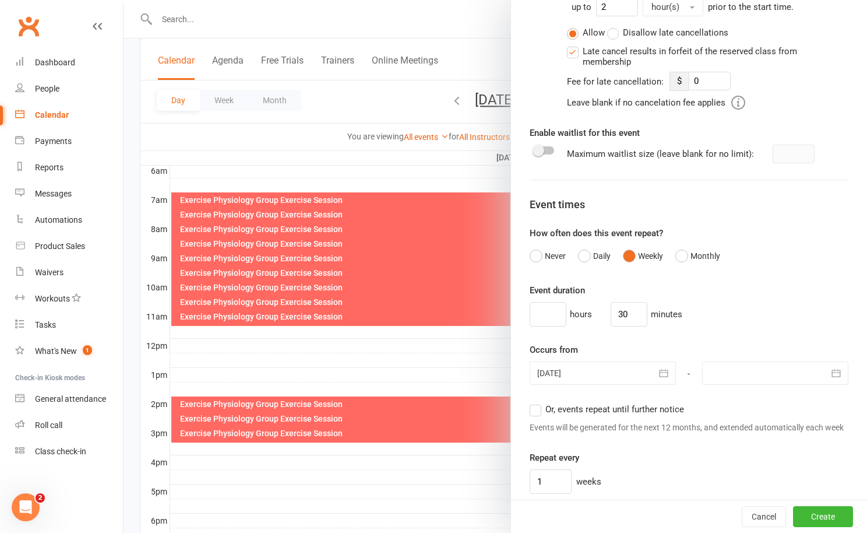
click at [694, 331] on div "Event duration hours 30 minutes Occurs from 15 Sep 2025 September 2025 Sun Mon …" at bounding box center [689, 388] width 319 height 210
click at [669, 375] on icon "button" at bounding box center [664, 373] width 12 height 12
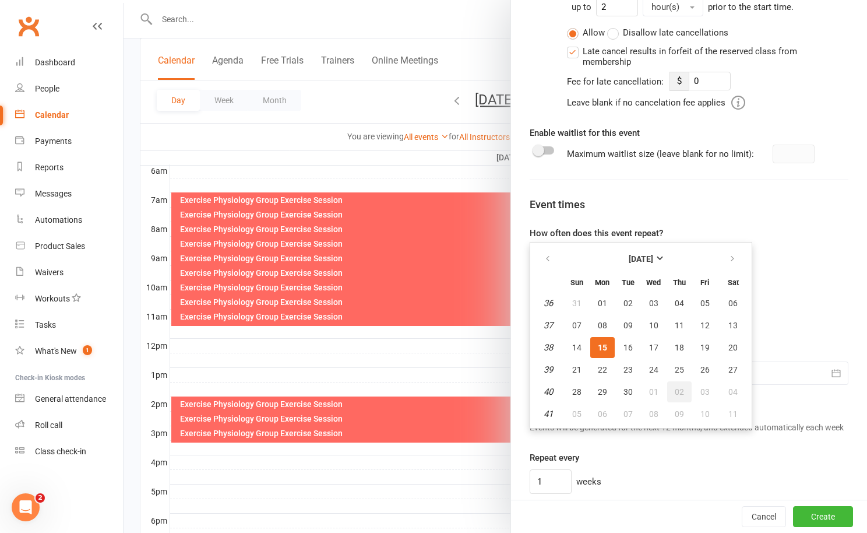
click at [675, 393] on span "02" at bounding box center [679, 391] width 9 height 9
type input "02 Oct 2025"
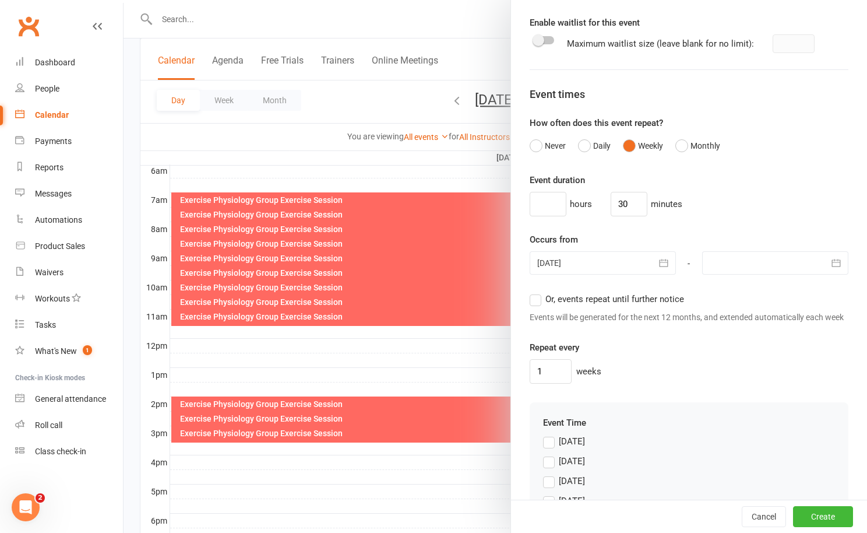
scroll to position [824, 0]
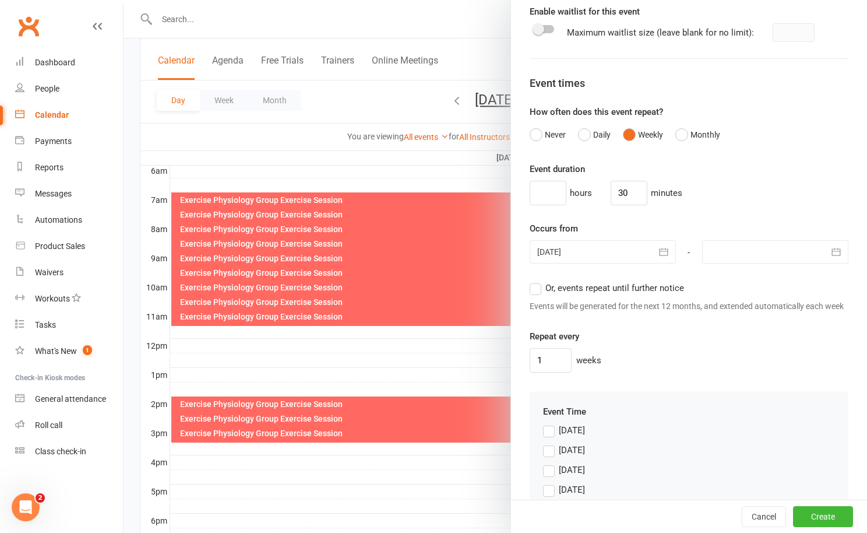
click at [532, 283] on label "Or, events repeat until further notice" at bounding box center [607, 288] width 154 height 14
click at [532, 281] on input "Or, events repeat until further notice" at bounding box center [534, 281] width 8 height 0
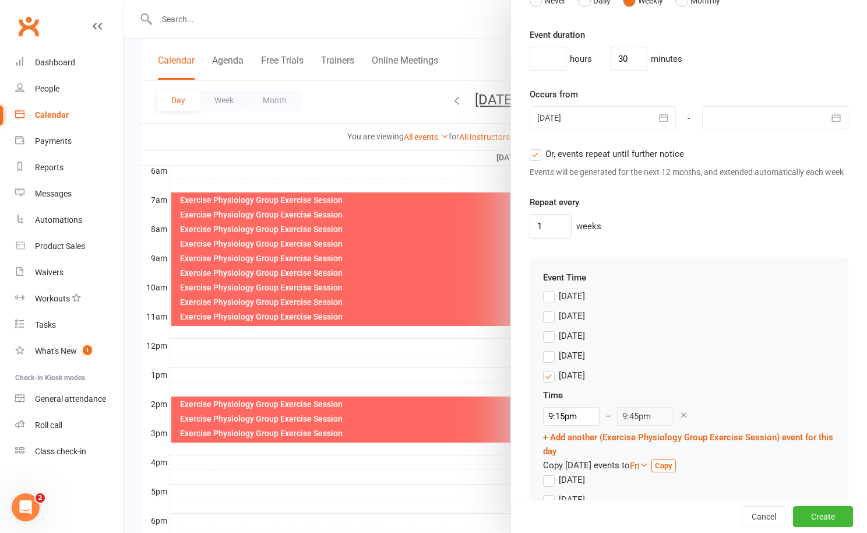
scroll to position [1003, 0]
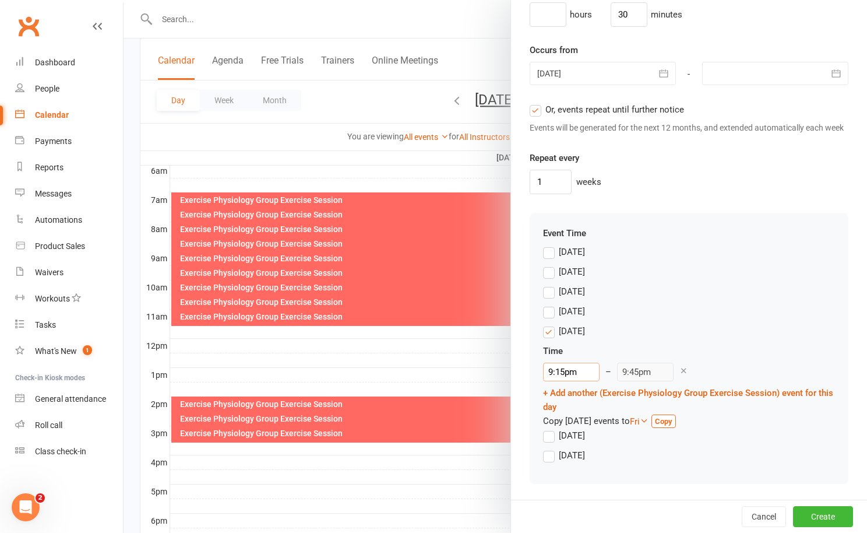
click at [558, 375] on input "9:15pm" at bounding box center [571, 372] width 57 height 19
type input "9:11"
type input "9:41am"
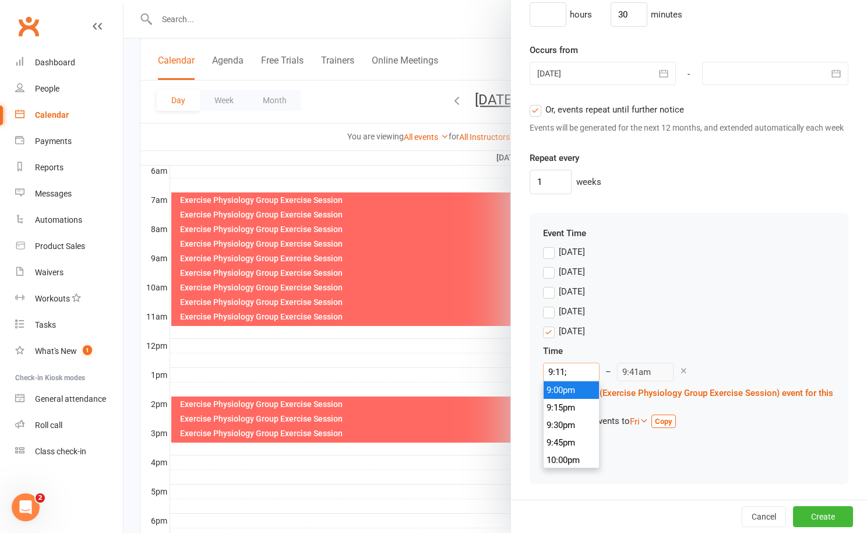
scroll to position [629, 0]
type input "9:1"
type input "9:45pm"
type input "9:"
type input "9:30am"
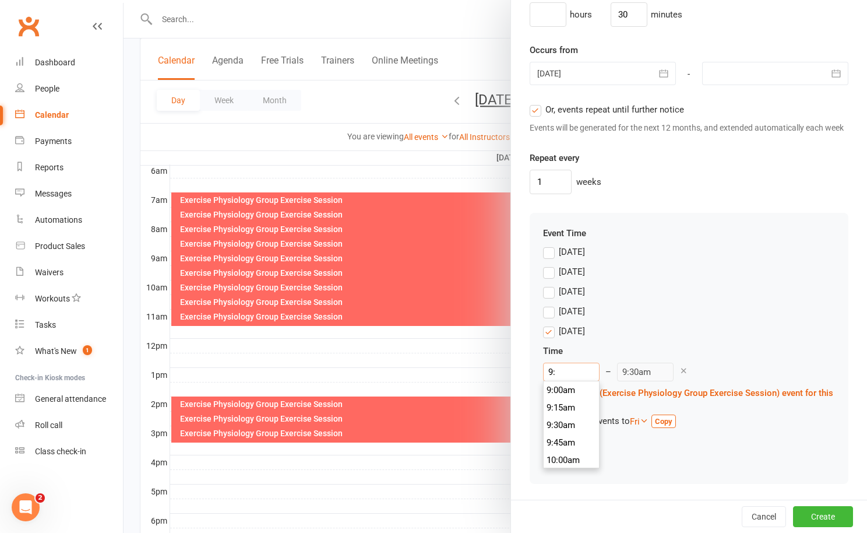
type input "9"
type input "9:45pm"
type input "1"
type input "1:30am"
type input "11"
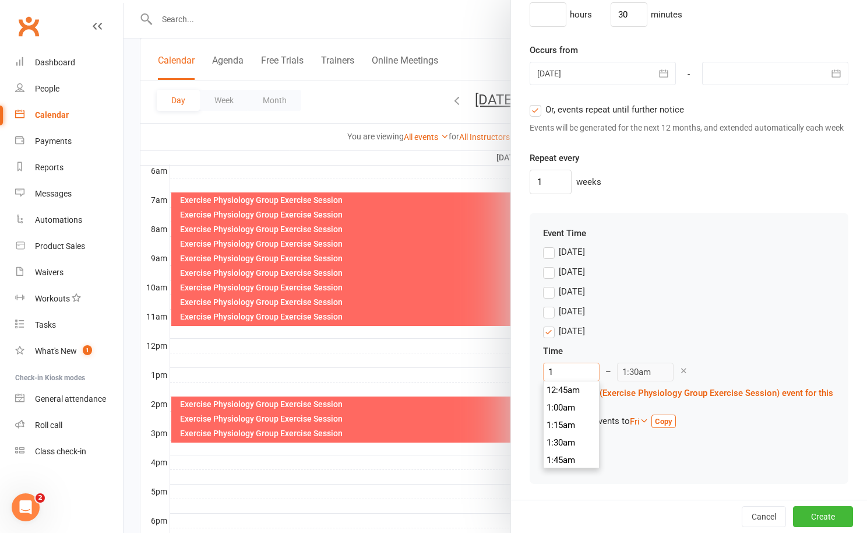
type input "11:30am"
type input "11:3"
type input "9:45pm"
type input "11:30"
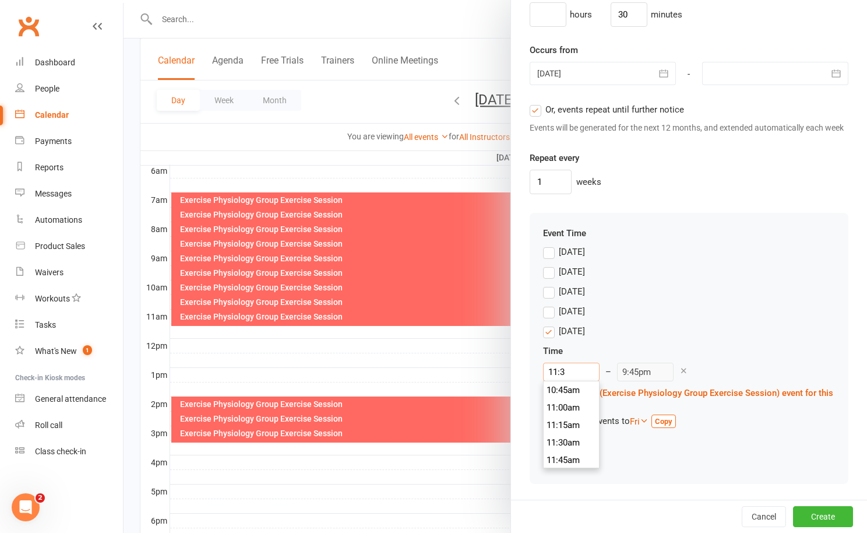
type input "12:00pm"
type input "11:30am"
click at [581, 439] on li "11:30am" at bounding box center [572, 442] width 56 height 17
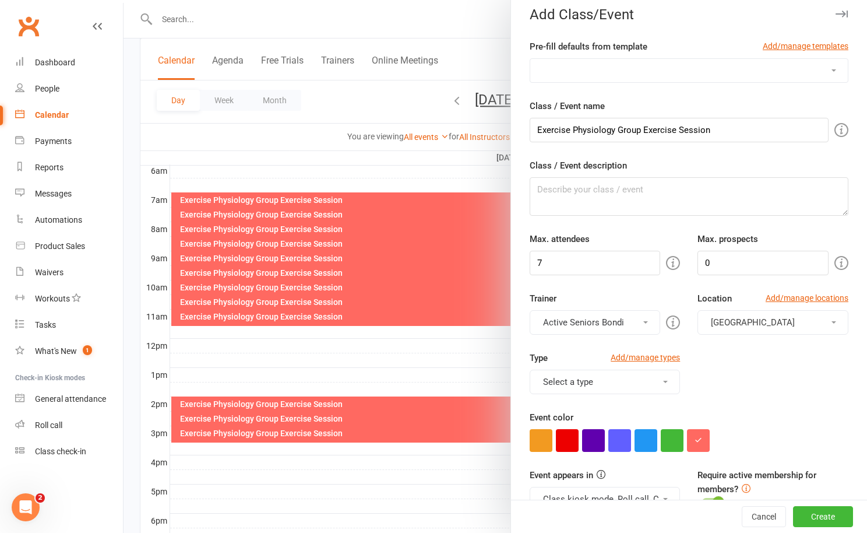
scroll to position [0, 0]
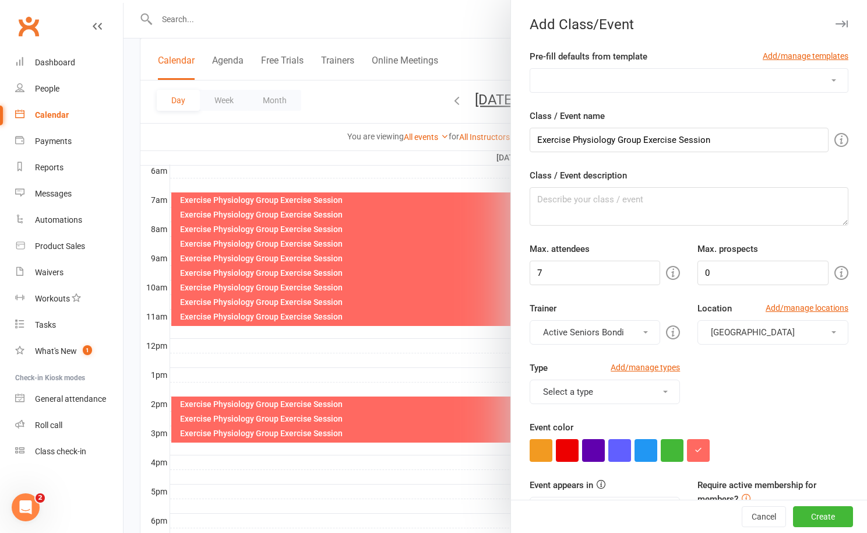
click at [614, 388] on button "Select a type" at bounding box center [605, 391] width 151 height 24
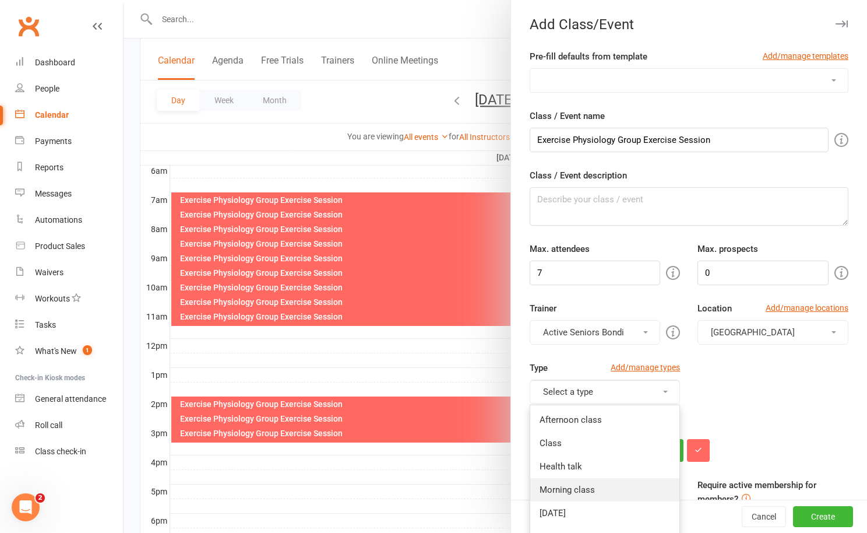
click at [608, 492] on link "Morning class" at bounding box center [605, 489] width 150 height 23
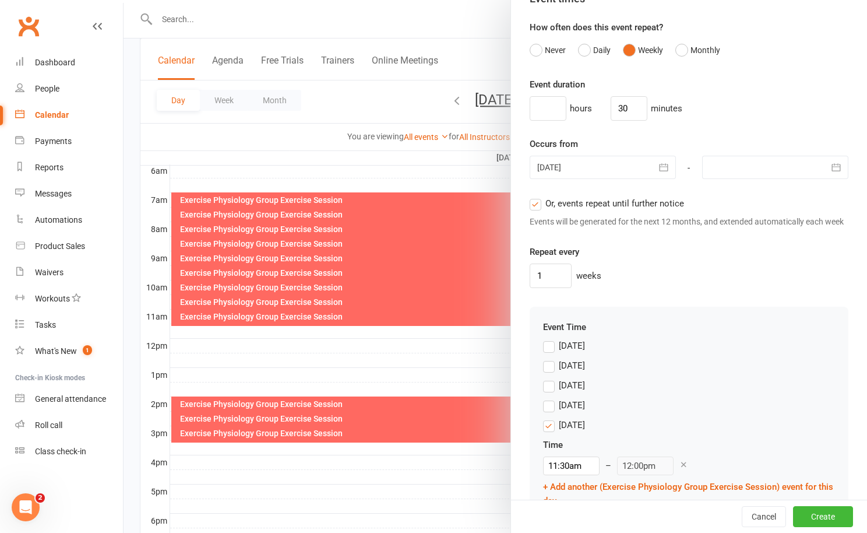
scroll to position [1003, 0]
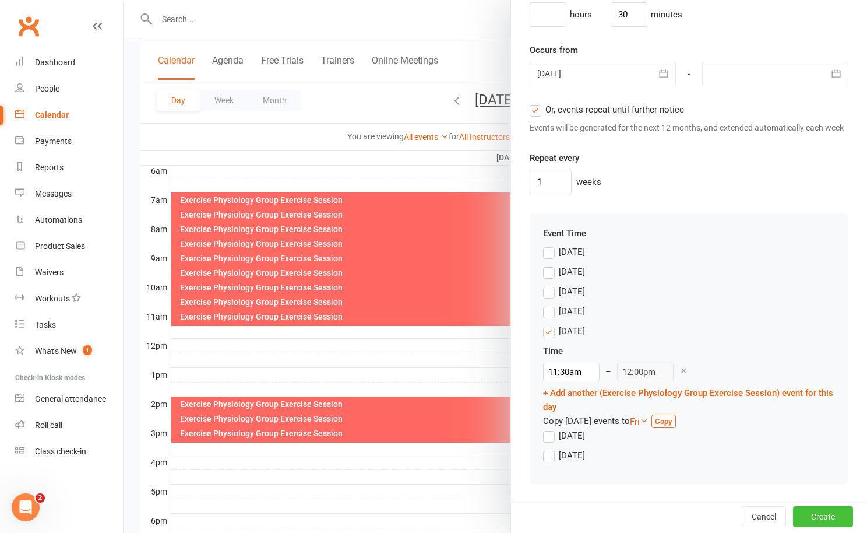
click at [816, 509] on button "Create" at bounding box center [823, 516] width 60 height 21
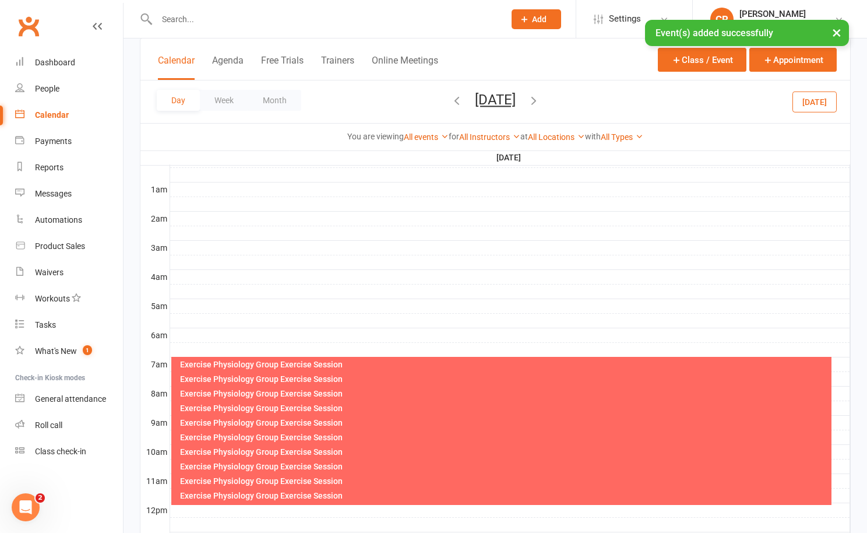
scroll to position [0, 0]
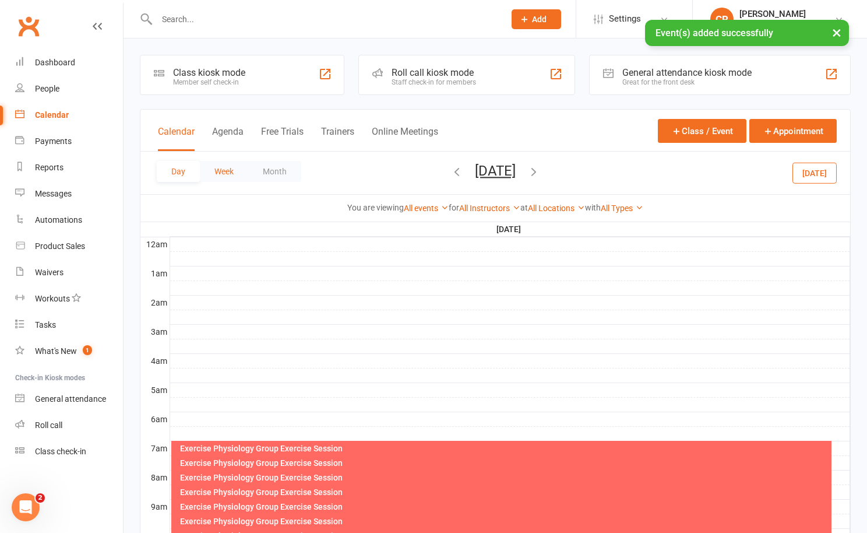
click at [236, 173] on button "Week" at bounding box center [224, 171] width 48 height 21
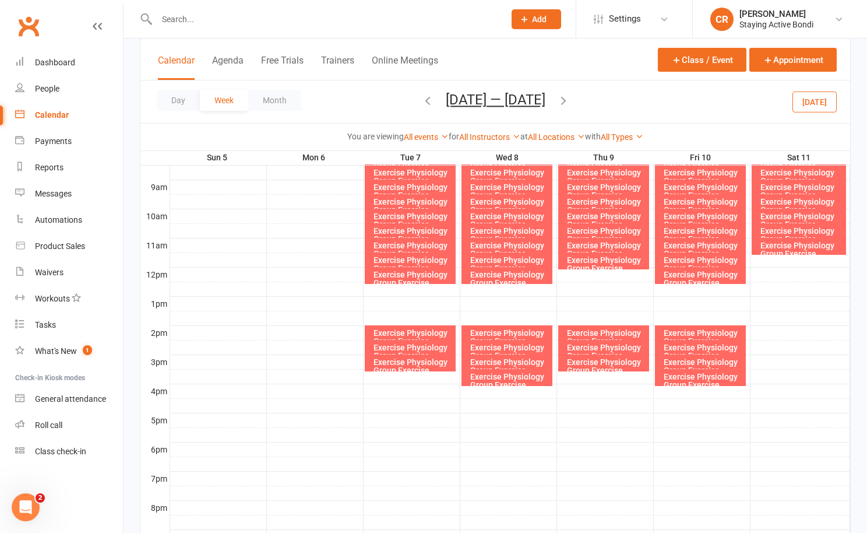
scroll to position [319, 0]
click at [424, 101] on icon "button" at bounding box center [427, 100] width 13 height 13
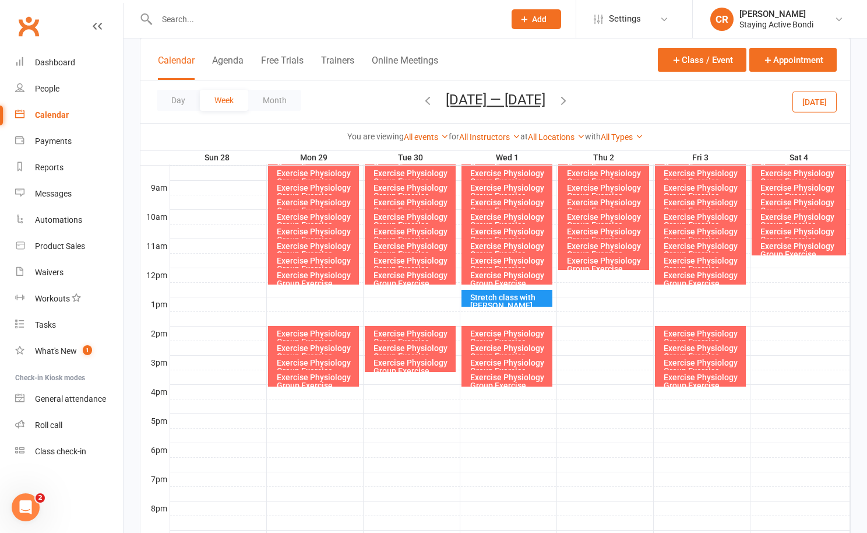
click at [421, 99] on icon "button" at bounding box center [427, 100] width 13 height 13
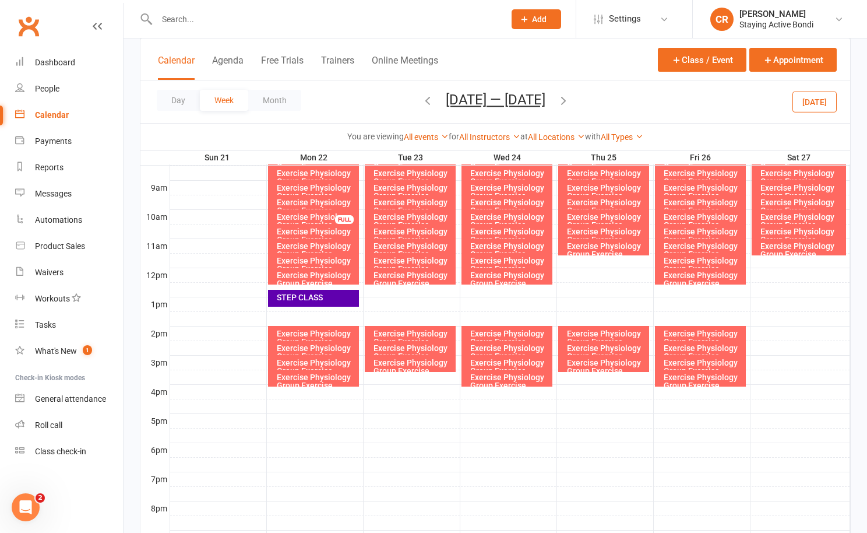
click at [647, 248] on div "Exercise Physiology Group Exercise Session" at bounding box center [607, 254] width 81 height 24
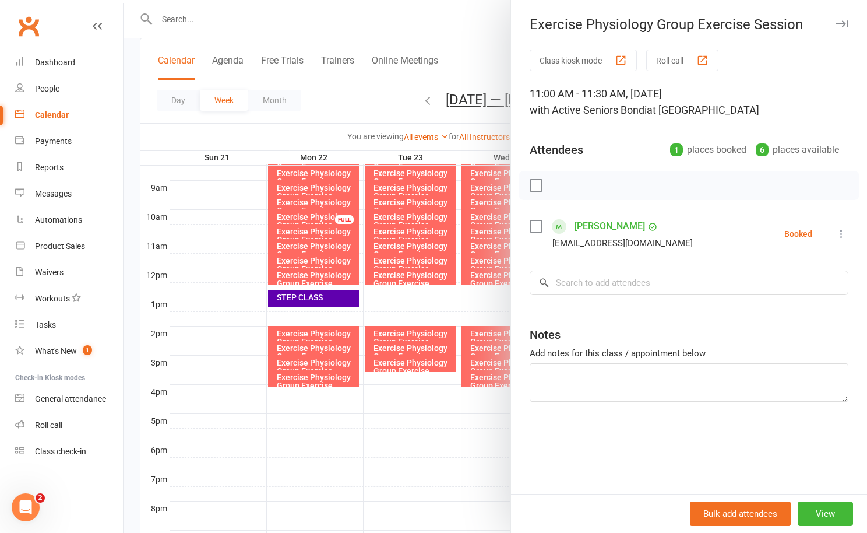
click at [425, 85] on div at bounding box center [496, 266] width 744 height 533
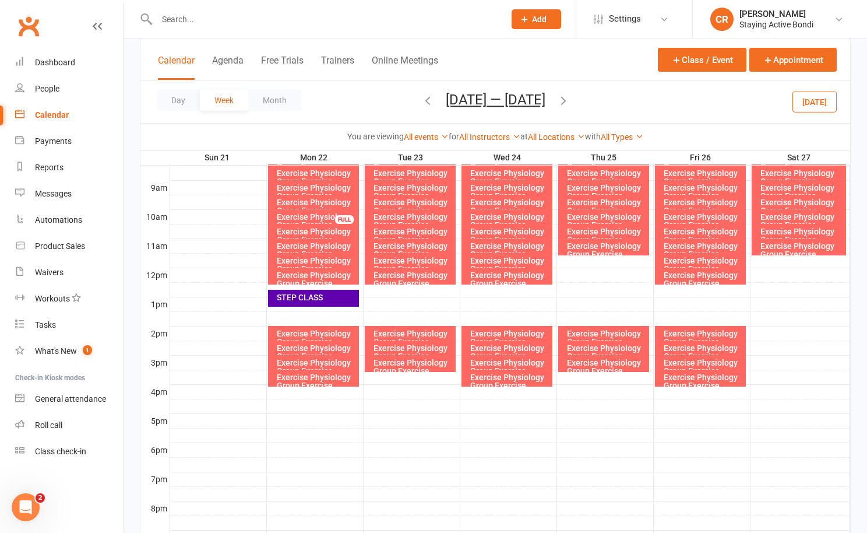
click at [557, 101] on span "Sep 21 — 27 2025 September 2025 Sun Mon Tue Wed Thu Fri Sat 31 01 02 03 04 05 0…" at bounding box center [495, 102] width 123 height 20
click at [569, 100] on icon "button" at bounding box center [563, 100] width 13 height 13
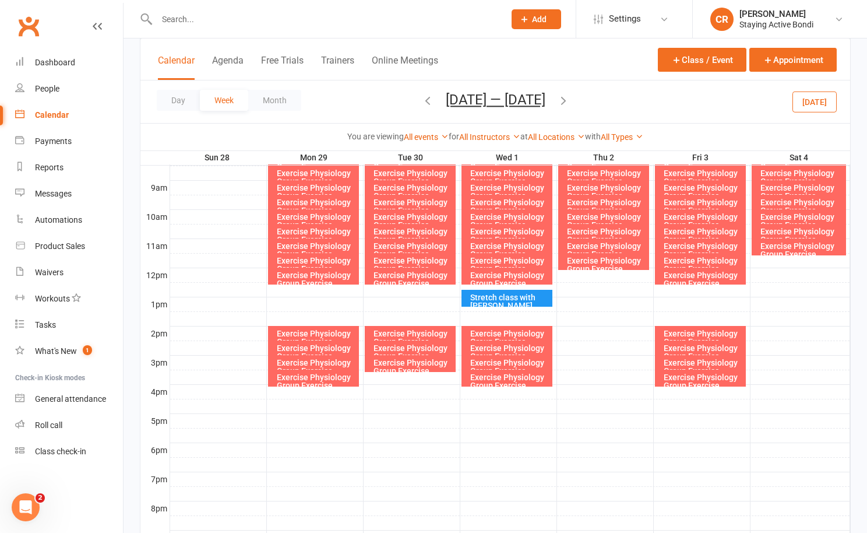
click at [557, 100] on span "Sep 28 — Oct 4 2025 September 2025 Sun Mon Tue Wed Thu Fri Sat 31 01 02 03 04 0…" at bounding box center [495, 102] width 123 height 20
click at [570, 277] on div at bounding box center [510, 275] width 680 height 14
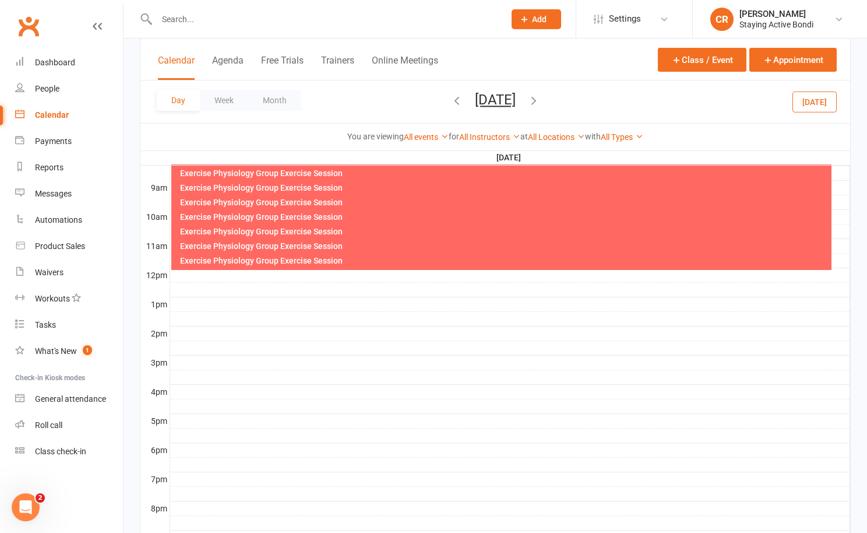
click at [296, 277] on div at bounding box center [510, 275] width 680 height 14
click at [303, 268] on button "Add Event" at bounding box center [287, 265] width 39 height 14
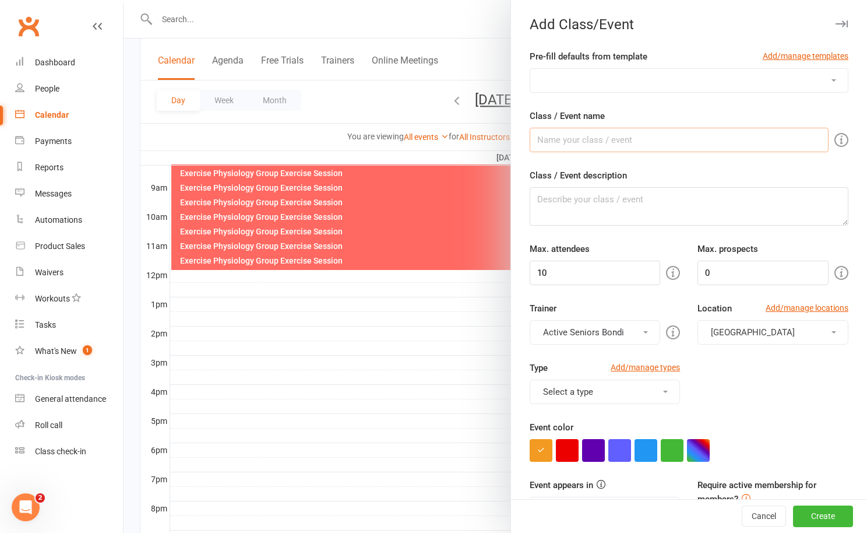
click at [605, 144] on input "Class / Event name" at bounding box center [679, 140] width 299 height 24
type input "Exercise Physiology Group Exercise Session"
click at [592, 276] on input "10" at bounding box center [595, 273] width 131 height 24
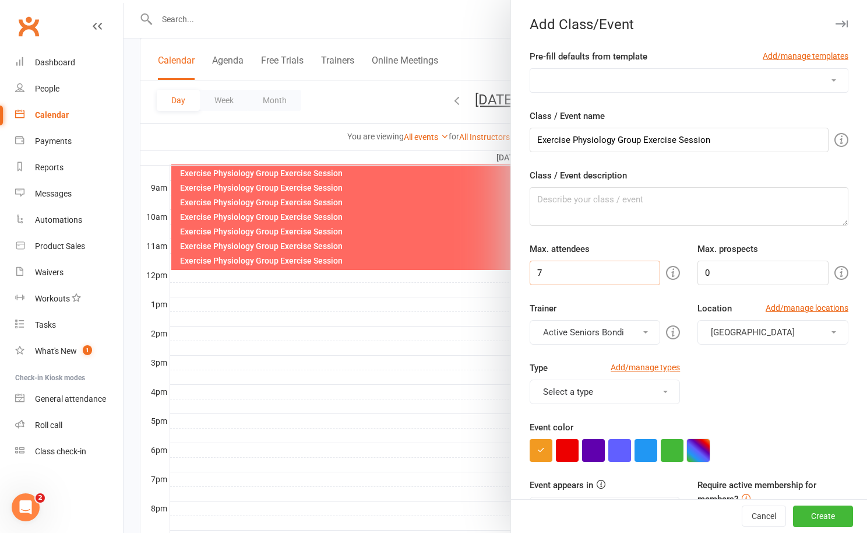
type input "7"
click at [706, 446] on button "button" at bounding box center [698, 450] width 23 height 23
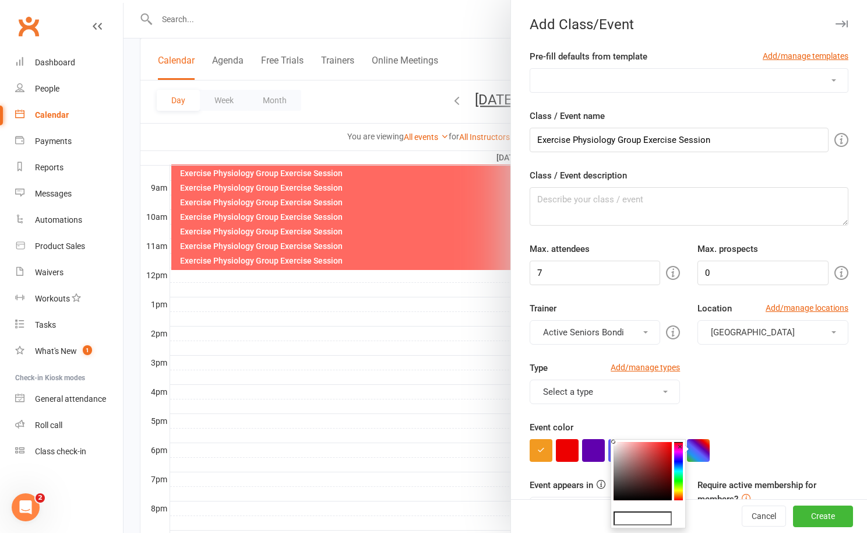
click at [638, 522] on input "text" at bounding box center [643, 518] width 58 height 14
paste input "#ff6961"
drag, startPoint x: 625, startPoint y: 520, endPoint x: 595, endPoint y: 520, distance: 30.3
click at [613, 520] on div "#ff6961 ×" at bounding box center [648, 483] width 75 height 89
type input "#ff6961"
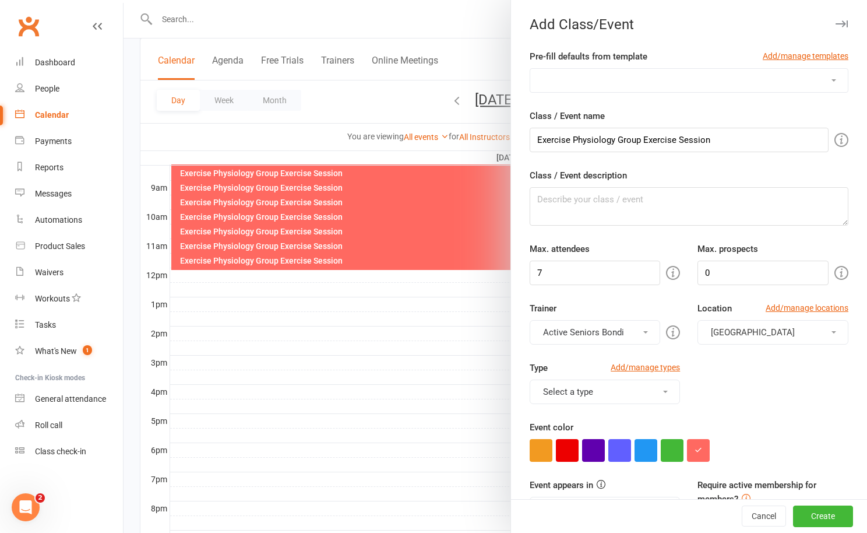
click at [743, 406] on div "Type Add/manage types Select a type Afternoon class Class Health talk Morning c…" at bounding box center [689, 390] width 336 height 59
click at [620, 393] on button "Select a type" at bounding box center [605, 391] width 151 height 24
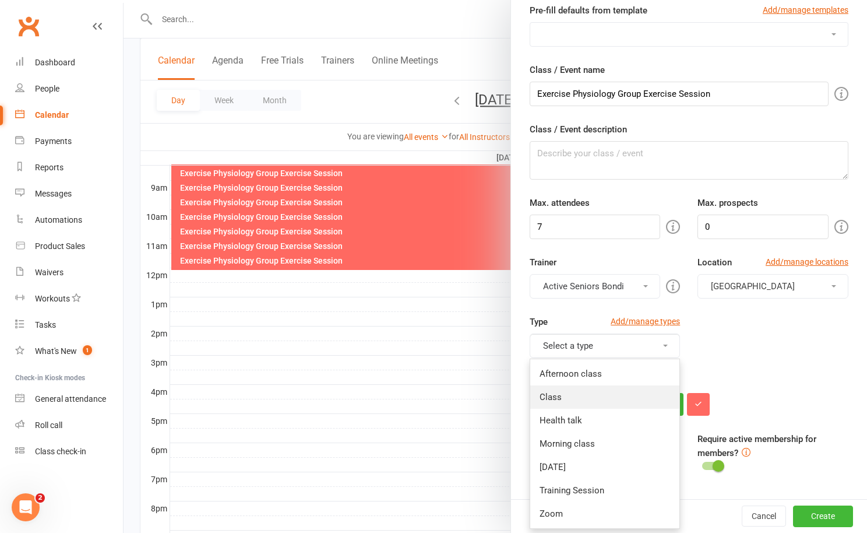
scroll to position [64, 0]
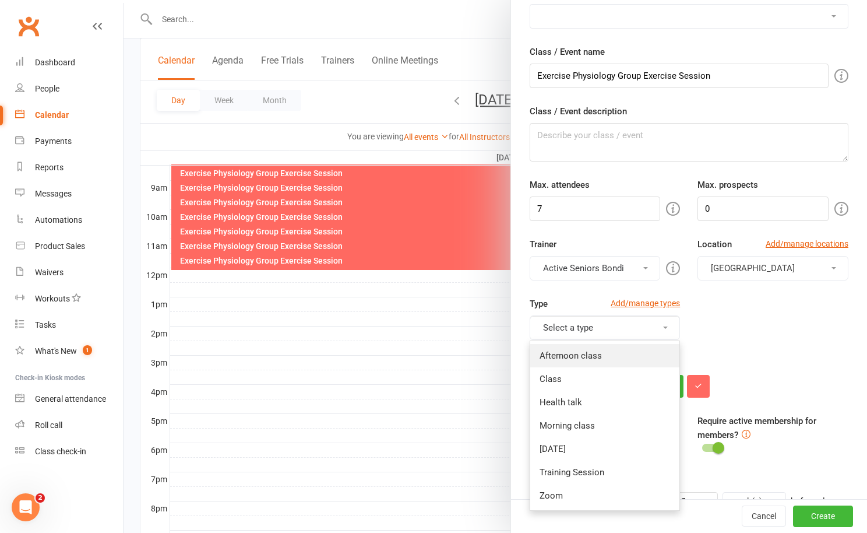
click at [602, 350] on link "Afternoon class" at bounding box center [605, 355] width 150 height 23
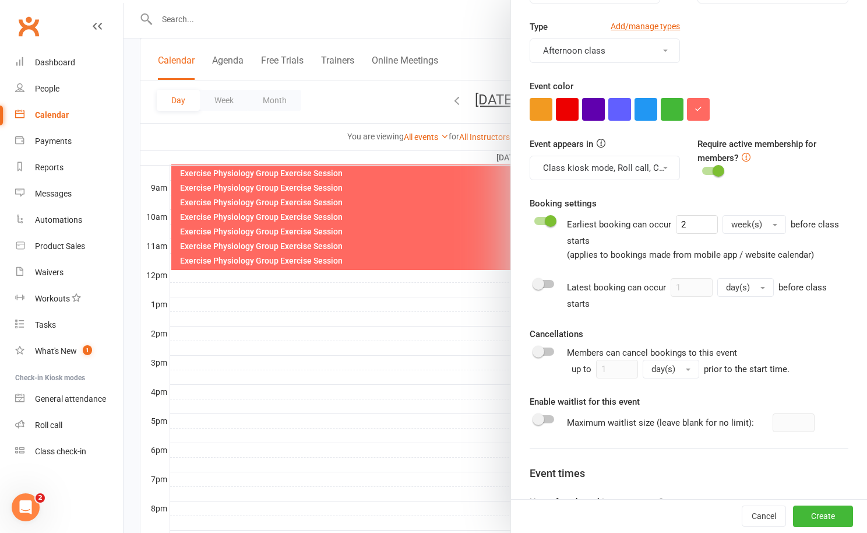
scroll to position [352, 0]
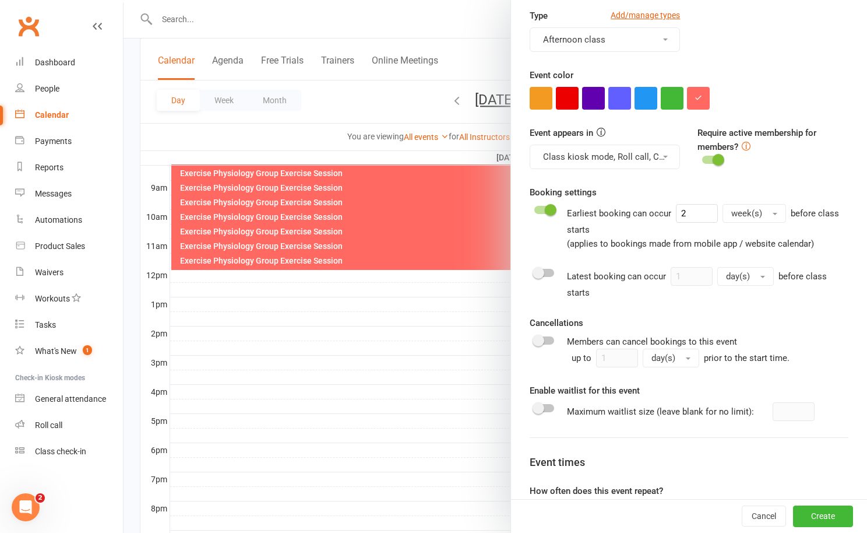
click at [539, 276] on span at bounding box center [539, 273] width 12 height 12
click at [534, 271] on input "checkbox" at bounding box center [534, 271] width 0 height 0
click at [537, 273] on div at bounding box center [544, 273] width 20 height 8
click at [534, 271] on input "checkbox" at bounding box center [534, 271] width 0 height 0
click at [536, 346] on switch at bounding box center [544, 351] width 29 height 33
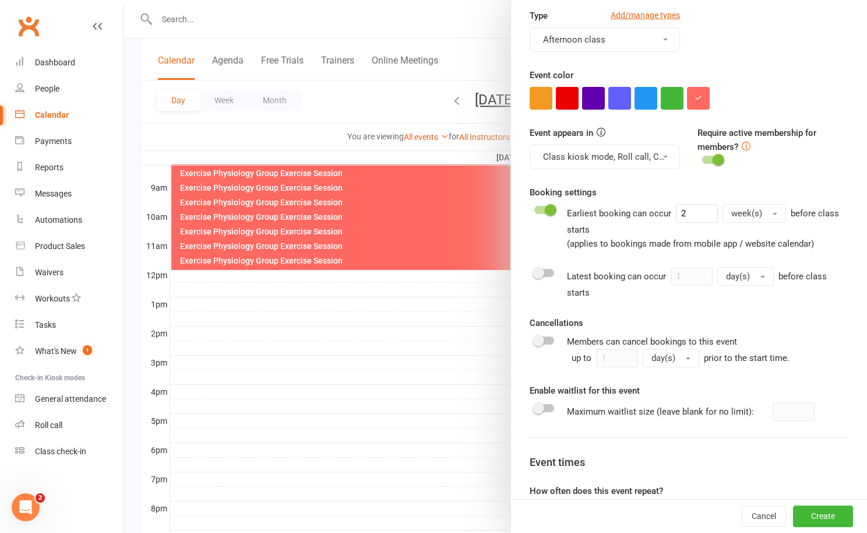
click at [538, 340] on span at bounding box center [539, 341] width 12 height 12
click at [534, 339] on input "checkbox" at bounding box center [534, 339] width 0 height 0
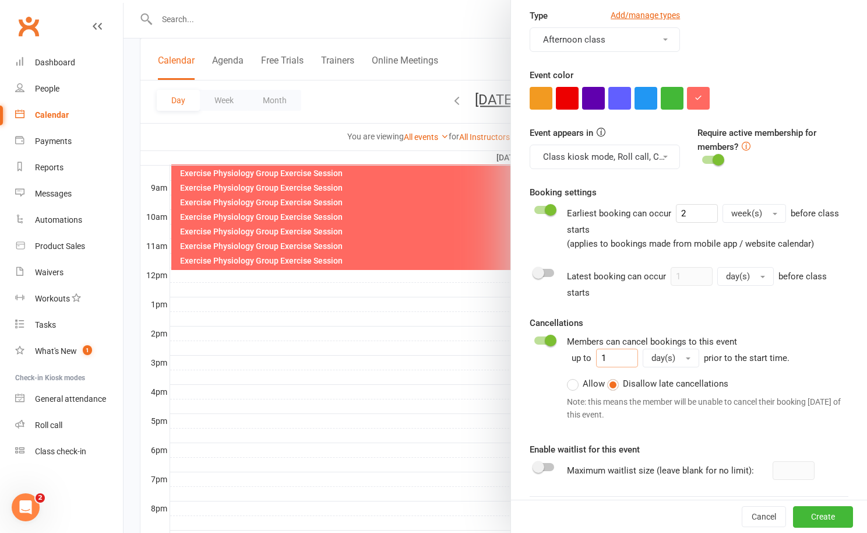
click at [611, 361] on input "1" at bounding box center [617, 358] width 42 height 19
click at [656, 362] on span "day(s)" at bounding box center [664, 358] width 24 height 10
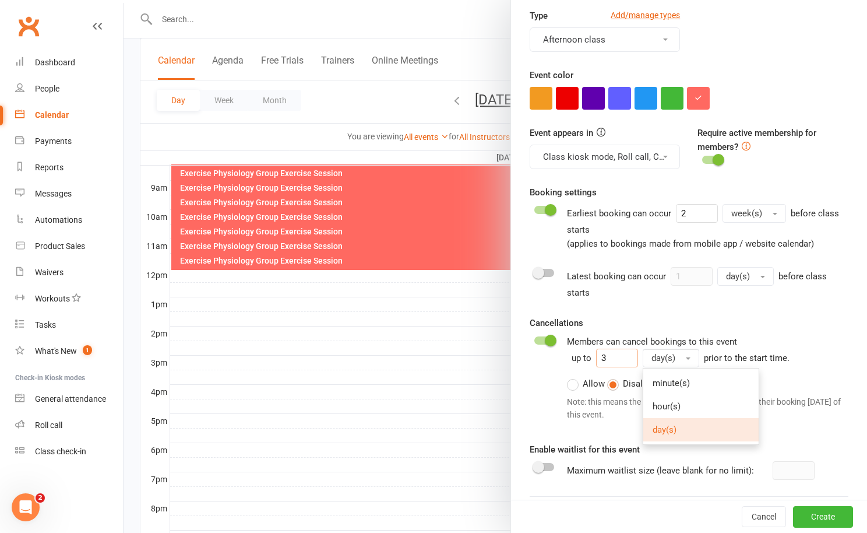
click at [624, 363] on input "3" at bounding box center [617, 358] width 42 height 19
type input "2"
click at [677, 361] on button "day(s)" at bounding box center [671, 358] width 57 height 19
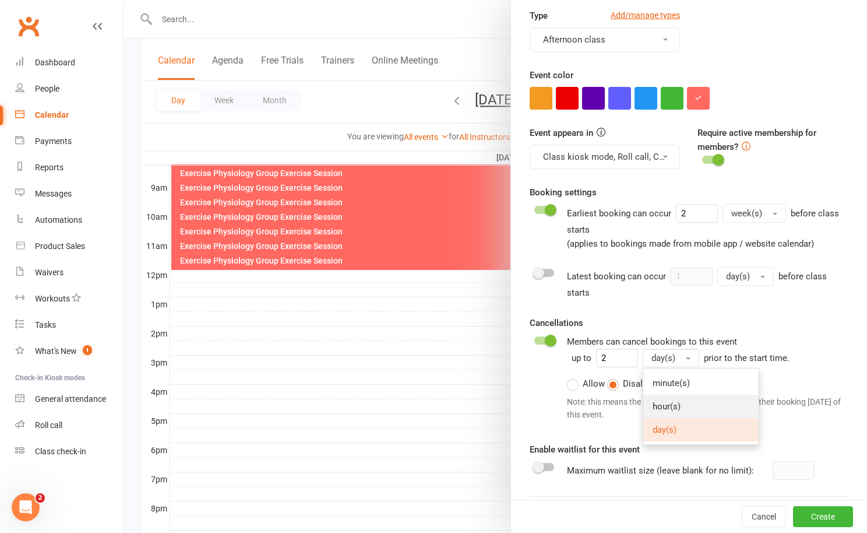
click at [681, 406] on link "hour(s)" at bounding box center [700, 406] width 115 height 23
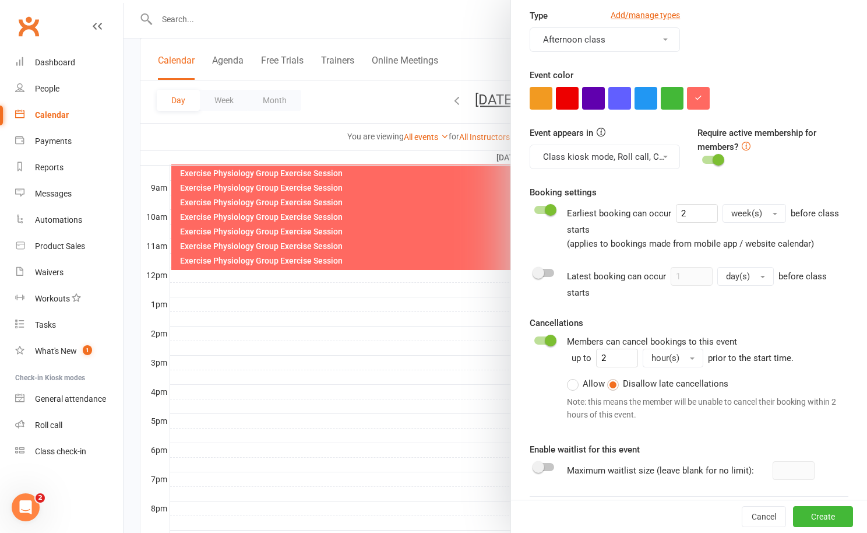
click at [574, 384] on label "Allow" at bounding box center [586, 384] width 38 height 14
click at [574, 377] on input "Allow" at bounding box center [571, 377] width 8 height 0
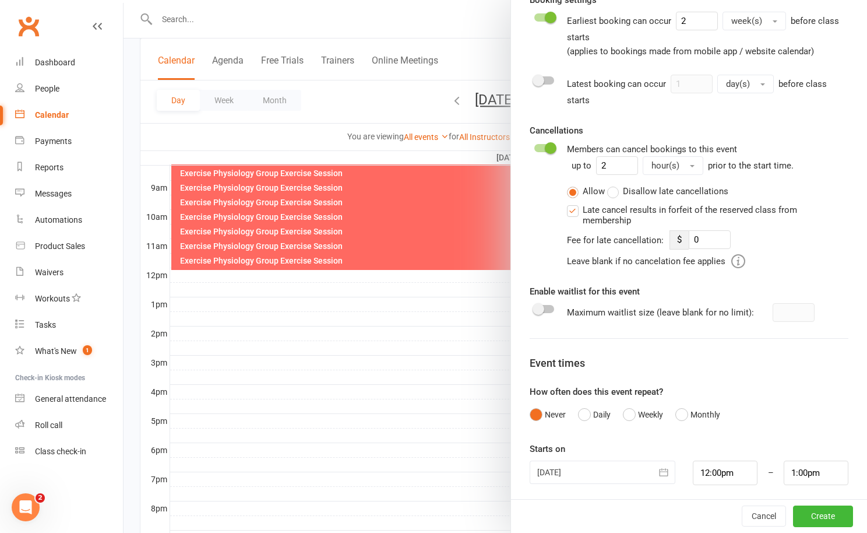
scroll to position [548, 0]
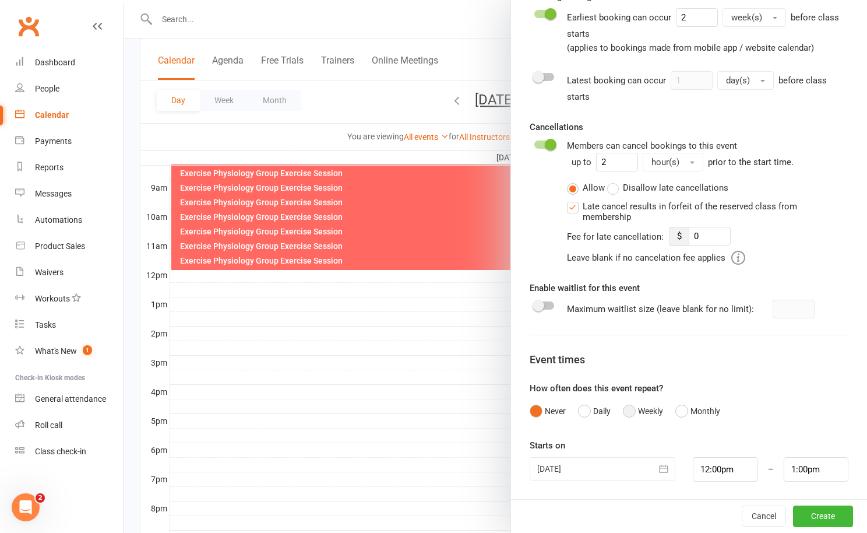
click at [631, 411] on button "Weekly" at bounding box center [643, 411] width 40 height 22
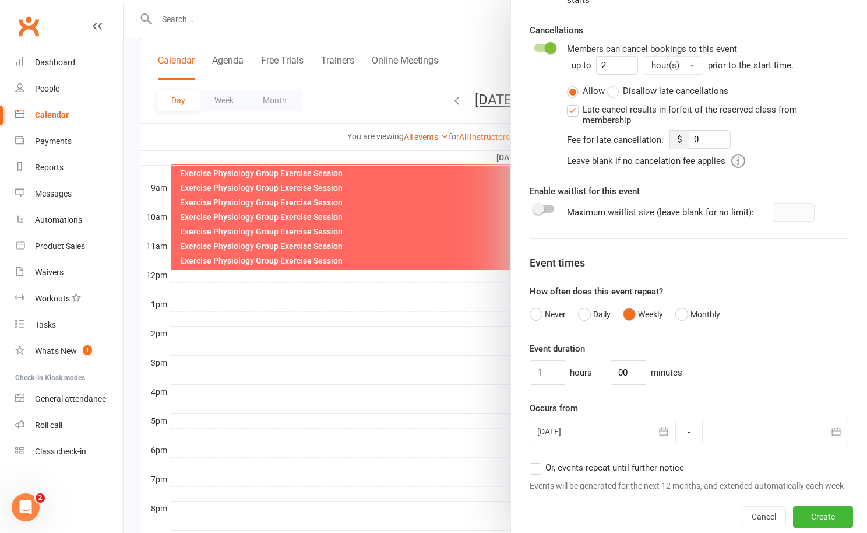
scroll to position [668, 0]
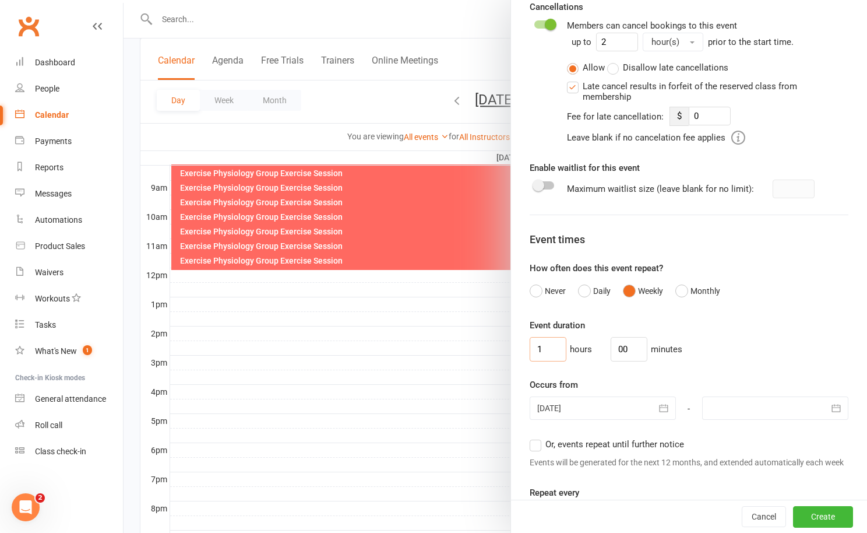
click at [550, 354] on input "1" at bounding box center [548, 349] width 37 height 24
click at [611, 350] on input "00" at bounding box center [629, 349] width 37 height 24
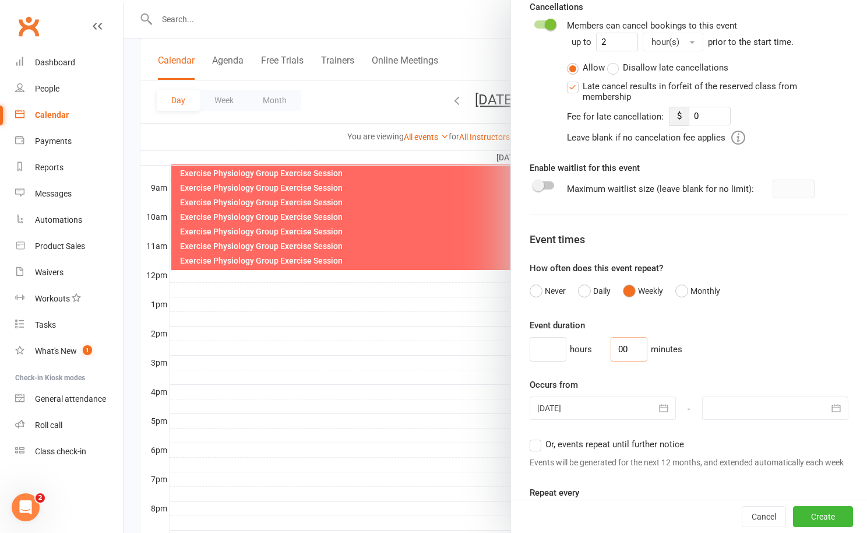
click at [611, 350] on input "00" at bounding box center [629, 349] width 37 height 24
type input "30"
click at [694, 346] on div "hours 30 minutes" at bounding box center [689, 349] width 319 height 24
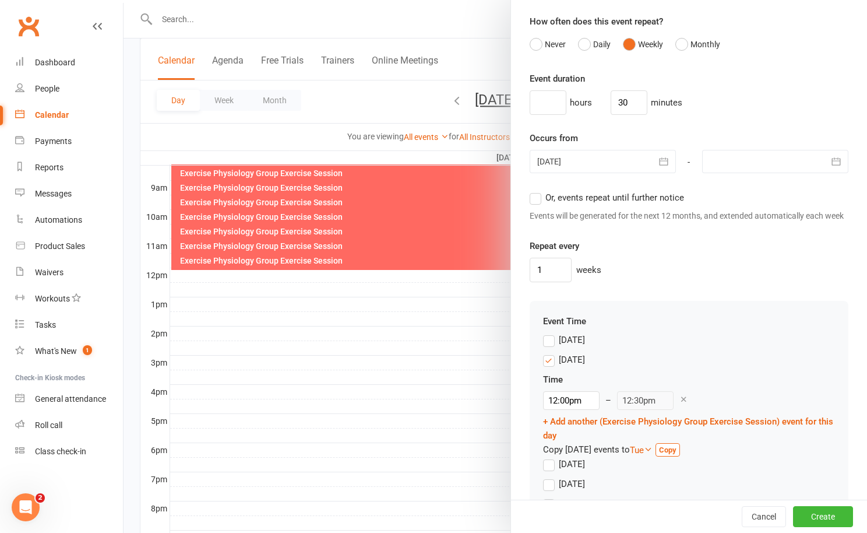
scroll to position [1003, 0]
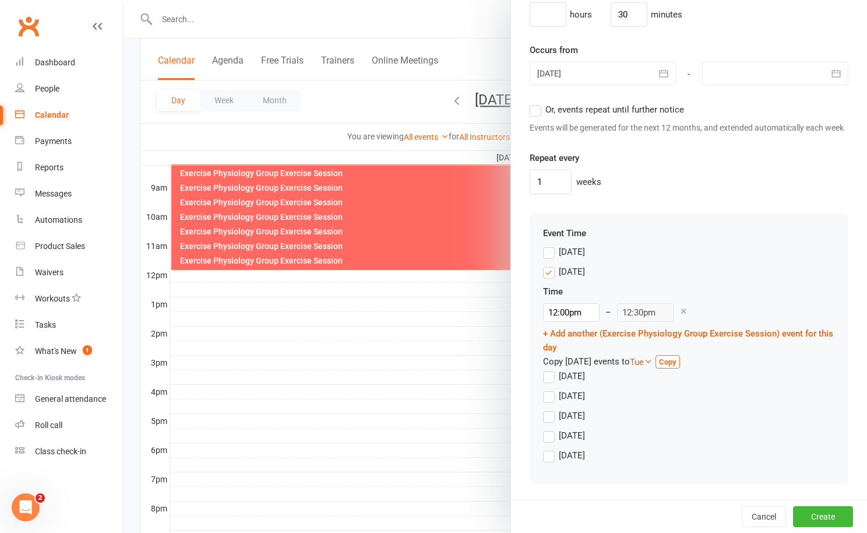
click at [554, 270] on label "Monday" at bounding box center [564, 272] width 42 height 14
click at [551, 265] on input "Monday" at bounding box center [547, 265] width 8 height 0
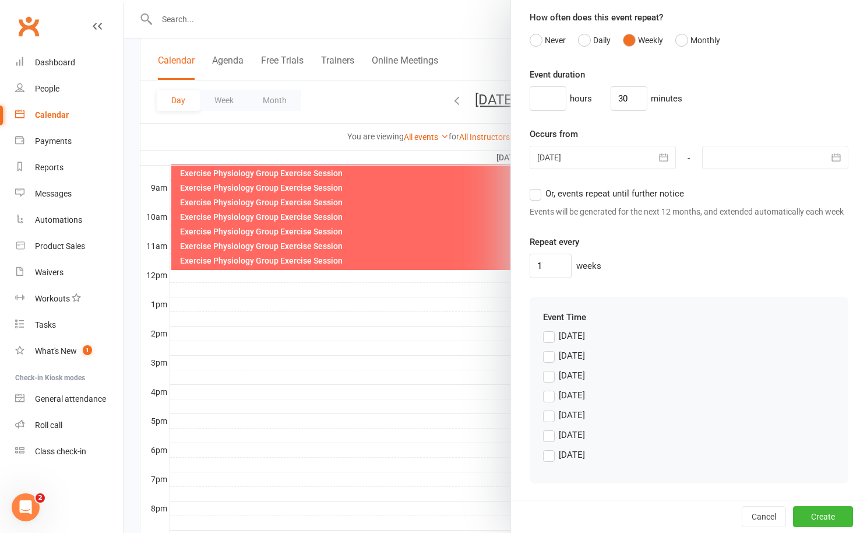
scroll to position [918, 0]
click at [551, 415] on label "Thursday" at bounding box center [564, 416] width 42 height 14
click at [551, 409] on input "Thursday" at bounding box center [547, 409] width 8 height 0
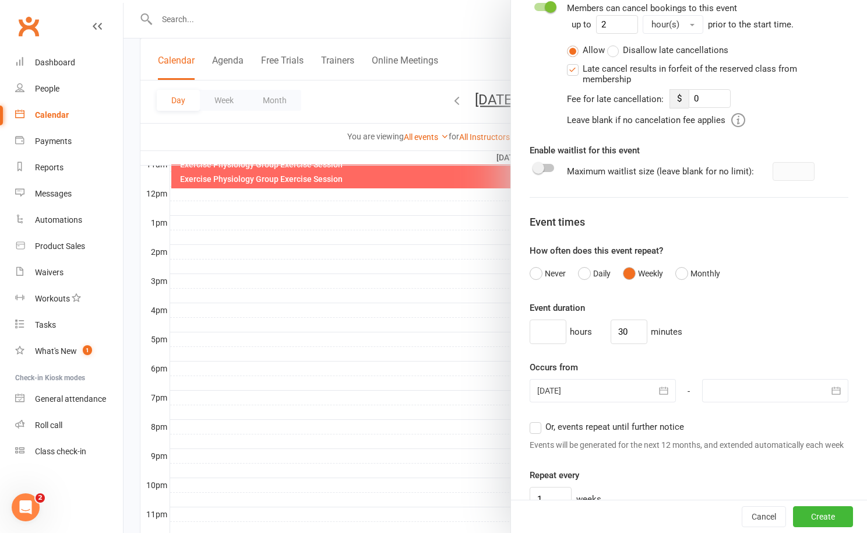
scroll to position [761, 0]
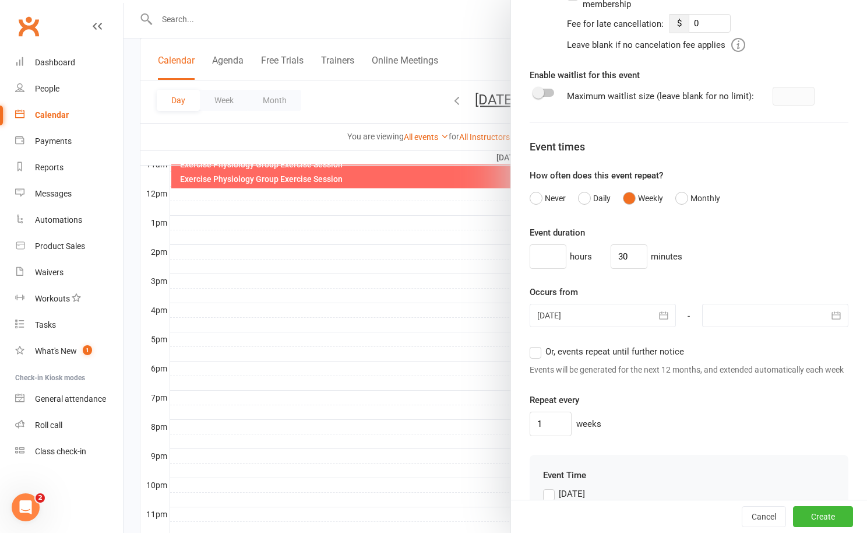
click at [537, 351] on label "Or, events repeat until further notice" at bounding box center [607, 351] width 154 height 14
click at [537, 344] on input "Or, events repeat until further notice" at bounding box center [534, 344] width 8 height 0
click at [817, 513] on button "Create" at bounding box center [823, 516] width 60 height 21
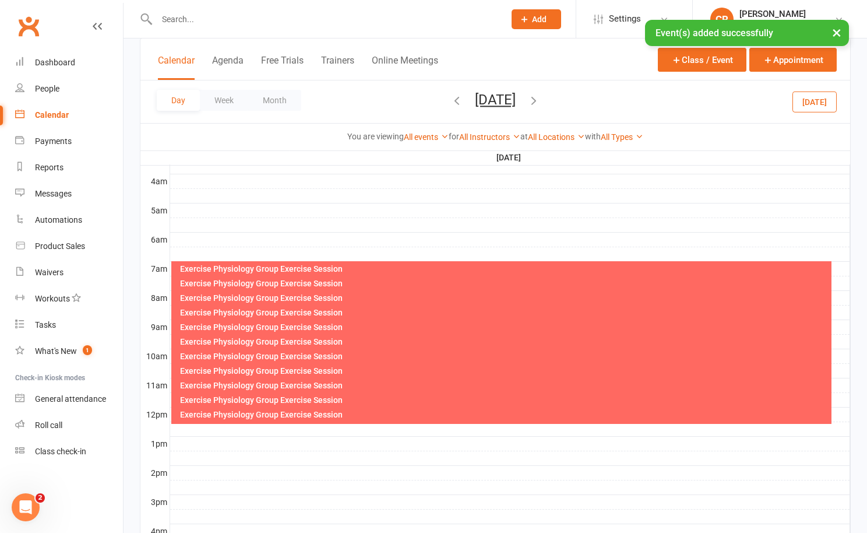
scroll to position [193, 0]
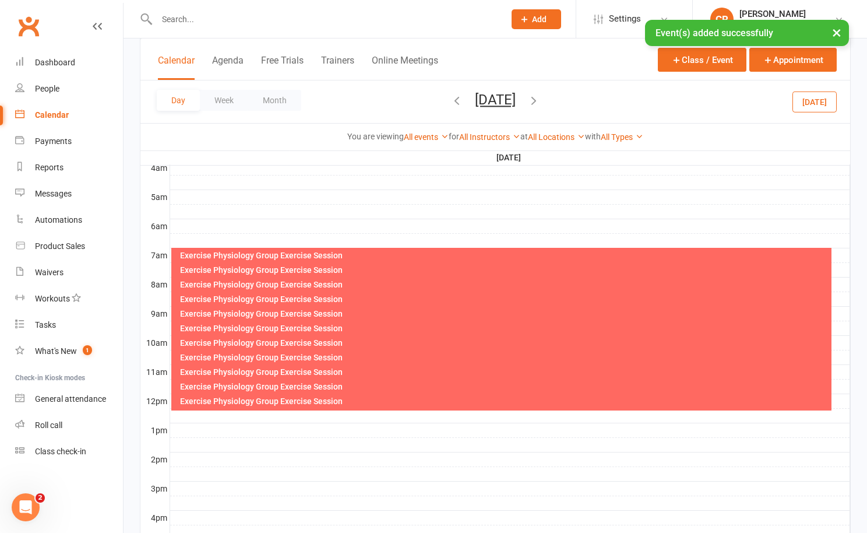
click at [670, 302] on div "Exercise Physiology Group Exercise Session" at bounding box center [505, 299] width 650 height 8
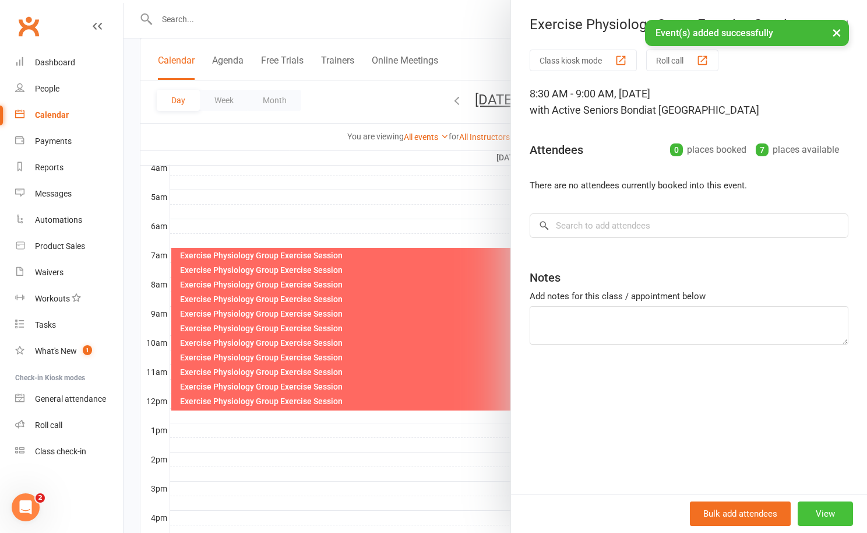
click at [827, 507] on button "View" at bounding box center [825, 513] width 55 height 24
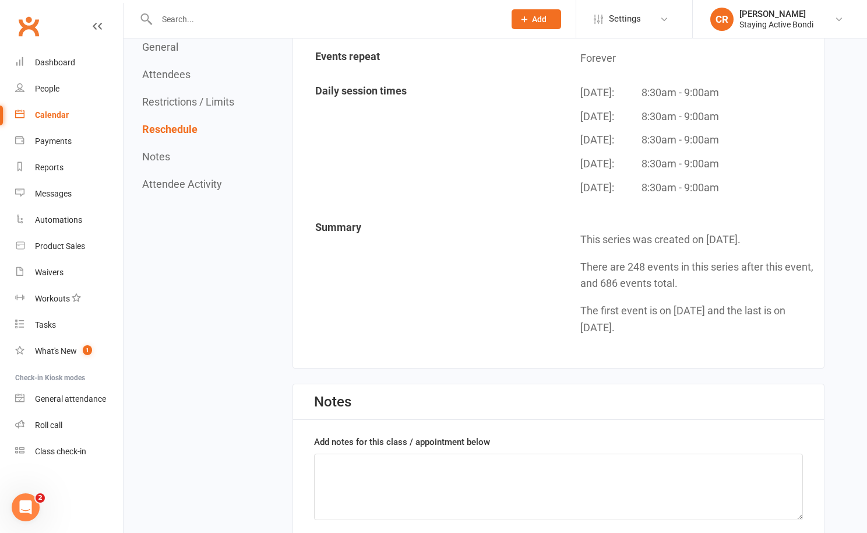
scroll to position [1072, 0]
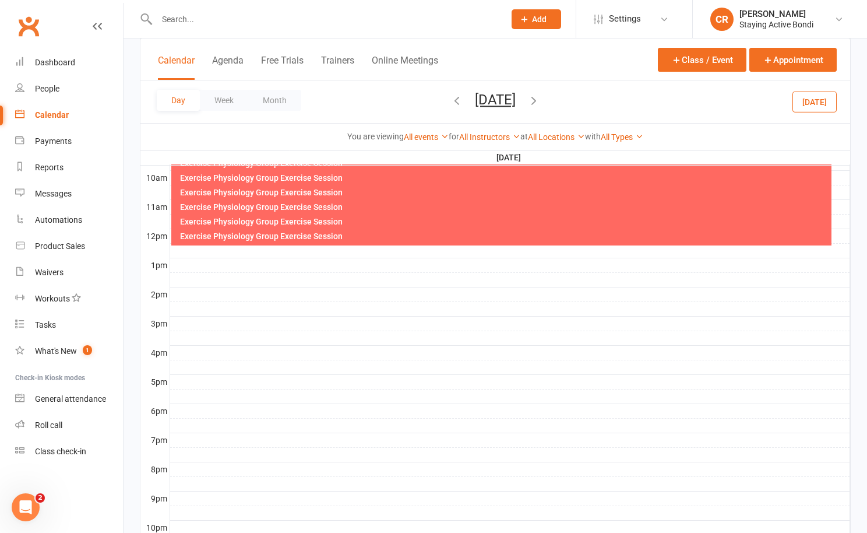
scroll to position [274, 0]
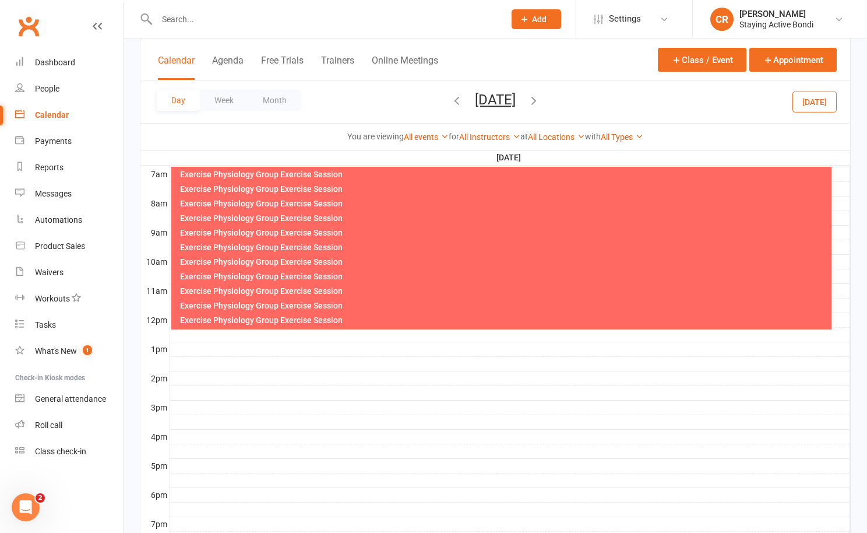
click at [301, 323] on div "Exercise Physiology Group Exercise Session" at bounding box center [505, 320] width 650 height 8
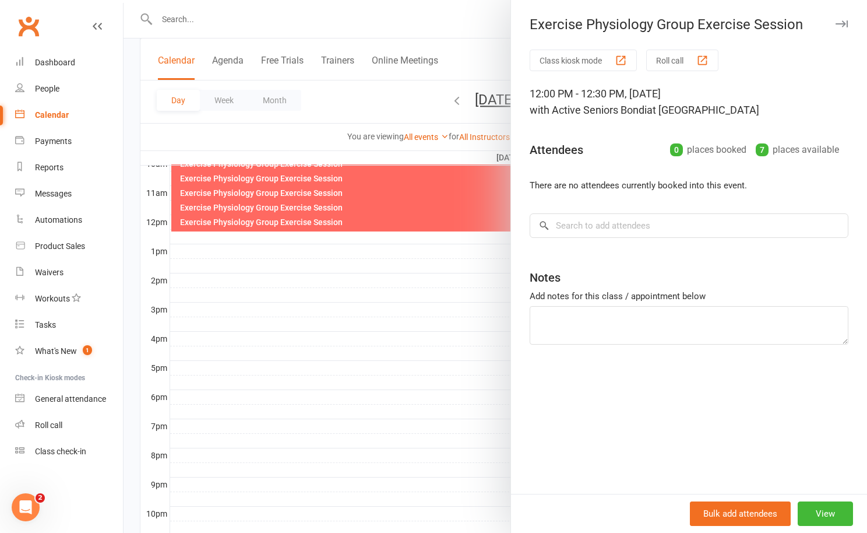
scroll to position [265, 0]
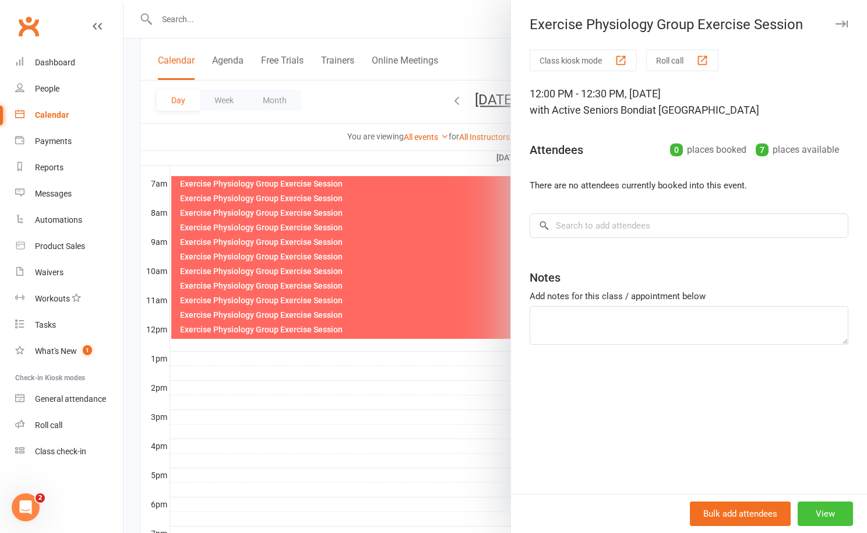
click at [833, 513] on button "View" at bounding box center [825, 513] width 55 height 24
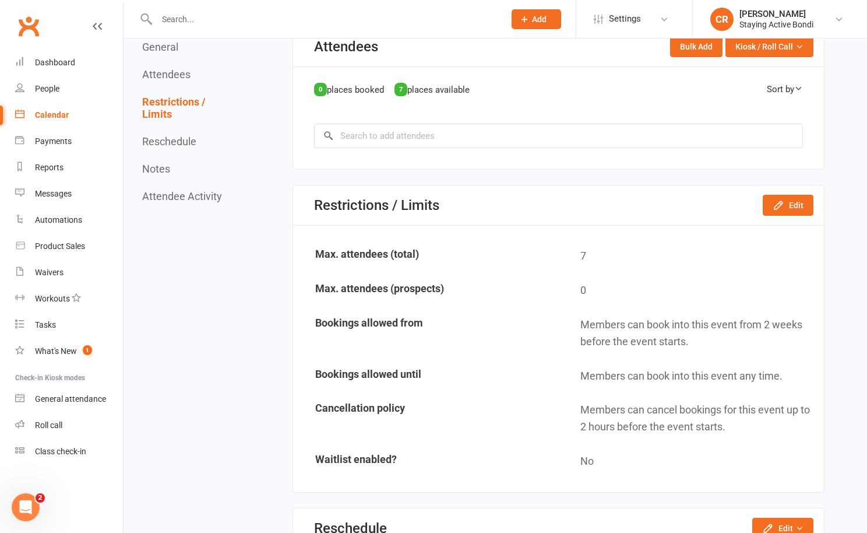
scroll to position [440, 0]
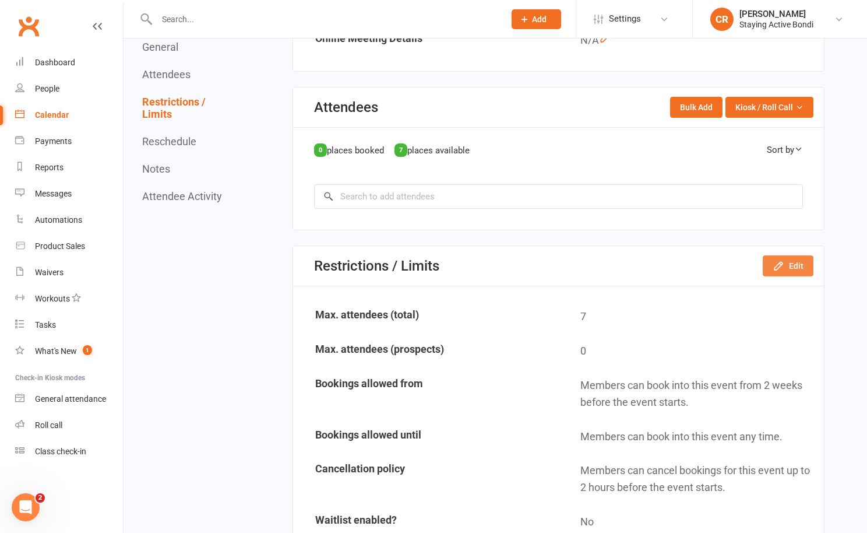
click at [776, 270] on icon "button" at bounding box center [779, 266] width 12 height 12
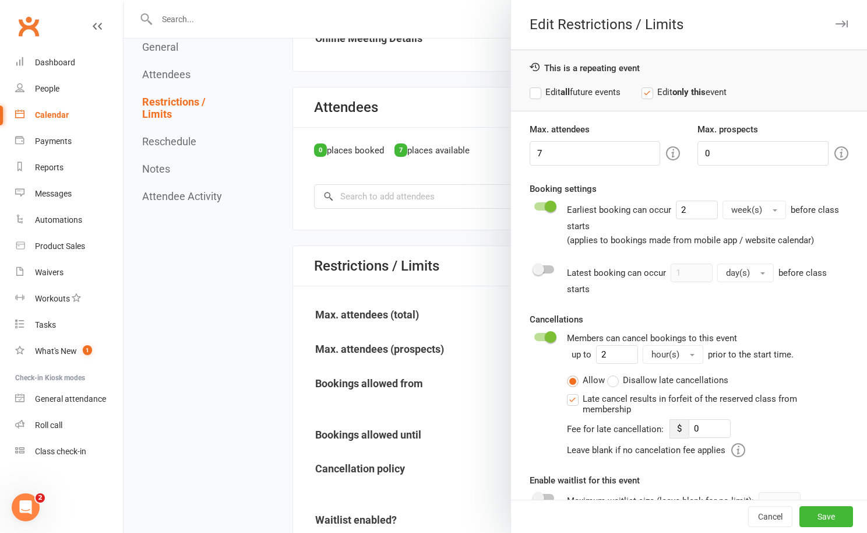
scroll to position [27, 0]
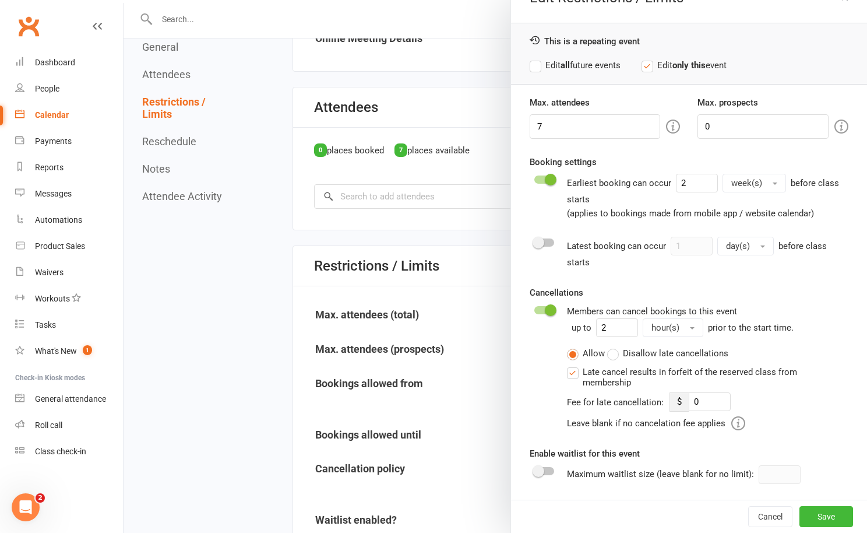
click at [546, 470] on div at bounding box center [544, 471] width 20 height 8
click at [534, 469] on input "checkbox" at bounding box center [534, 469] width 0 height 0
click at [838, 514] on button "Save" at bounding box center [827, 516] width 54 height 21
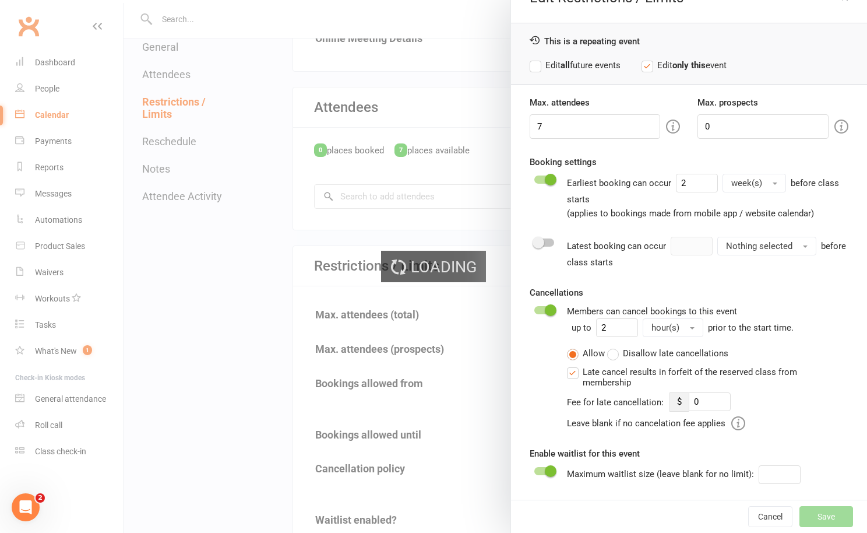
type input "0"
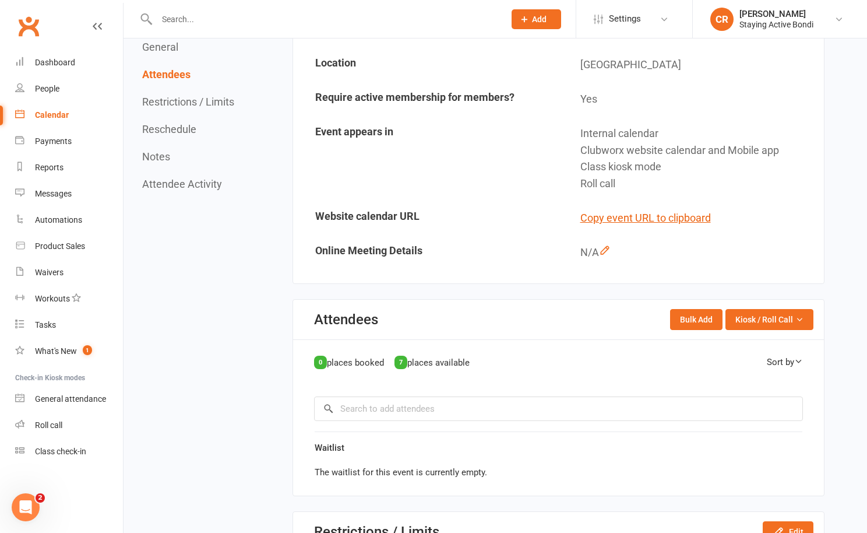
scroll to position [217, 0]
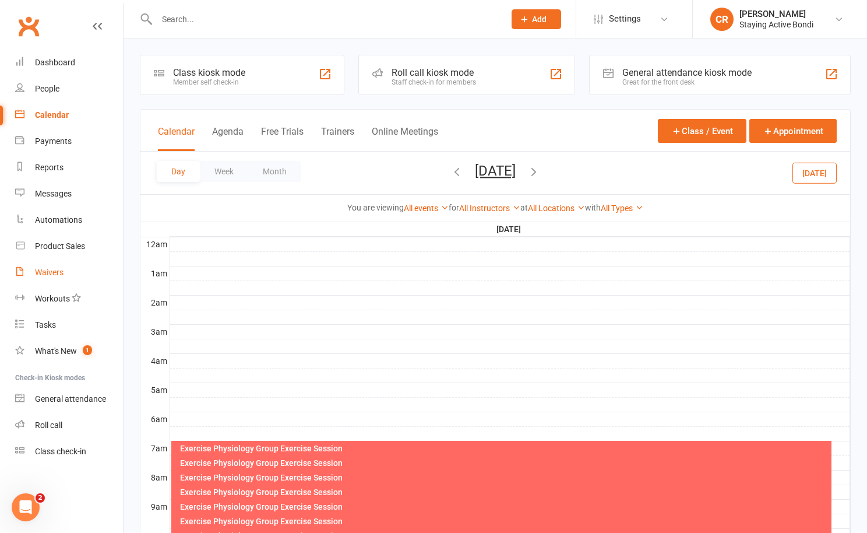
scroll to position [234, 0]
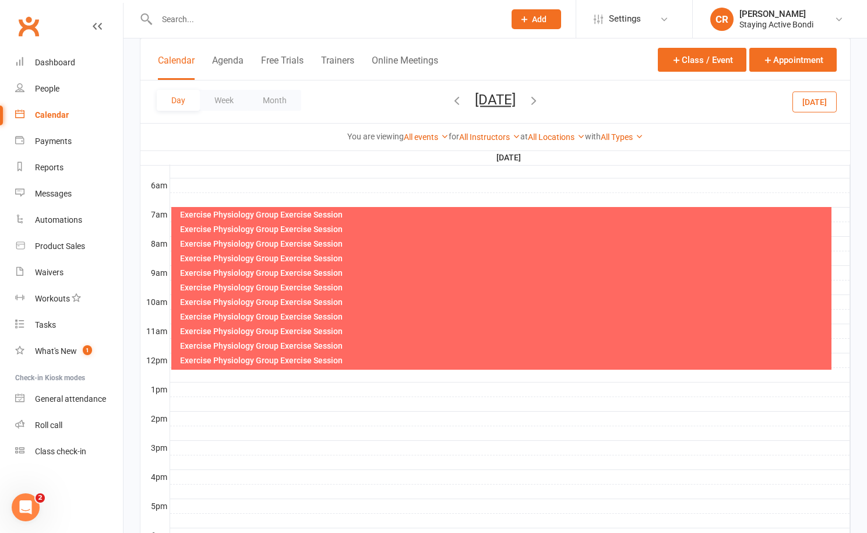
click at [181, 364] on div "Exercise Physiology Group Exercise Session" at bounding box center [501, 361] width 660 height 17
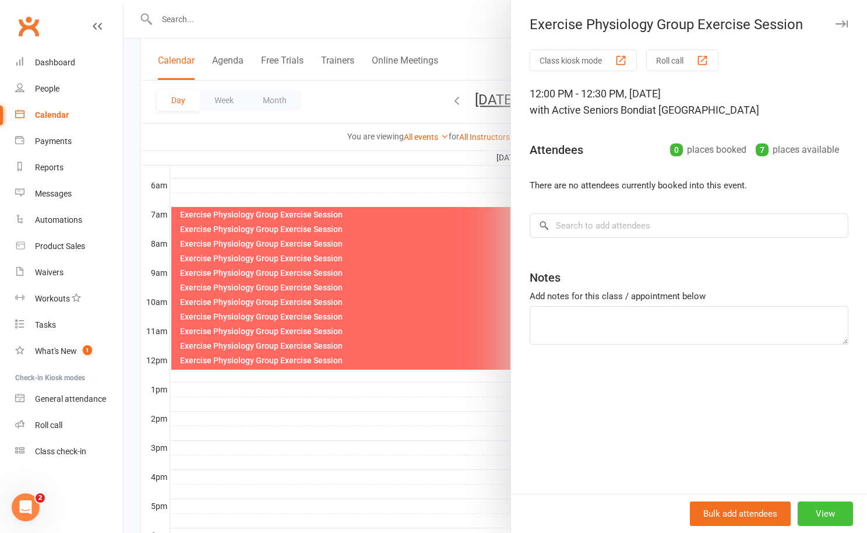
click at [811, 508] on button "View" at bounding box center [825, 513] width 55 height 24
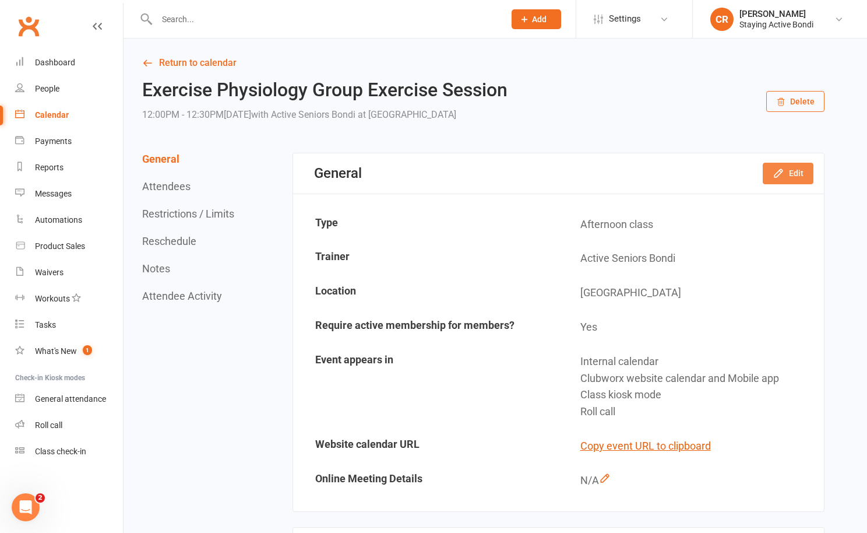
click at [792, 167] on button "Edit" at bounding box center [788, 173] width 51 height 21
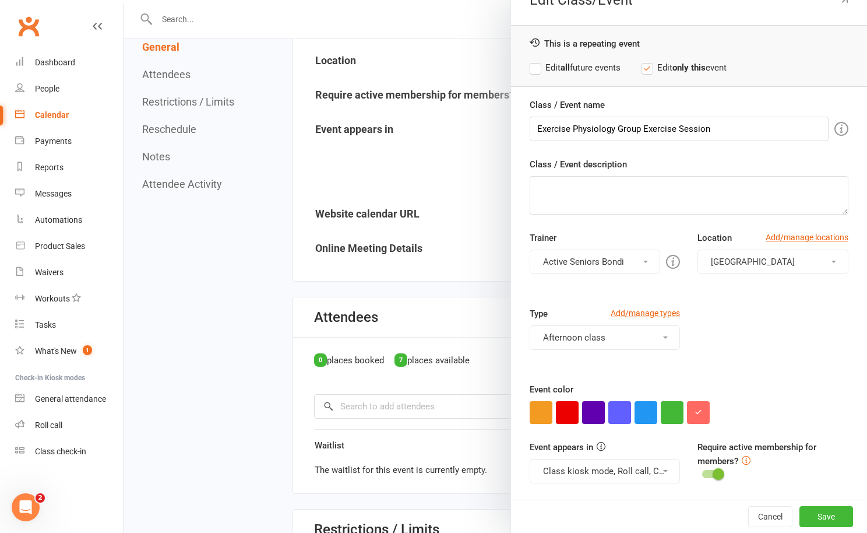
scroll to position [8, 0]
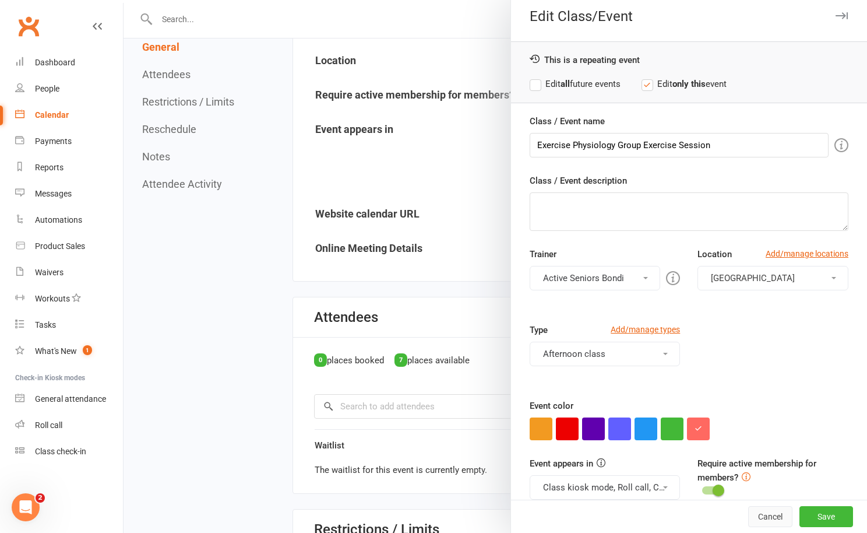
click at [778, 516] on button "Cancel" at bounding box center [770, 516] width 44 height 21
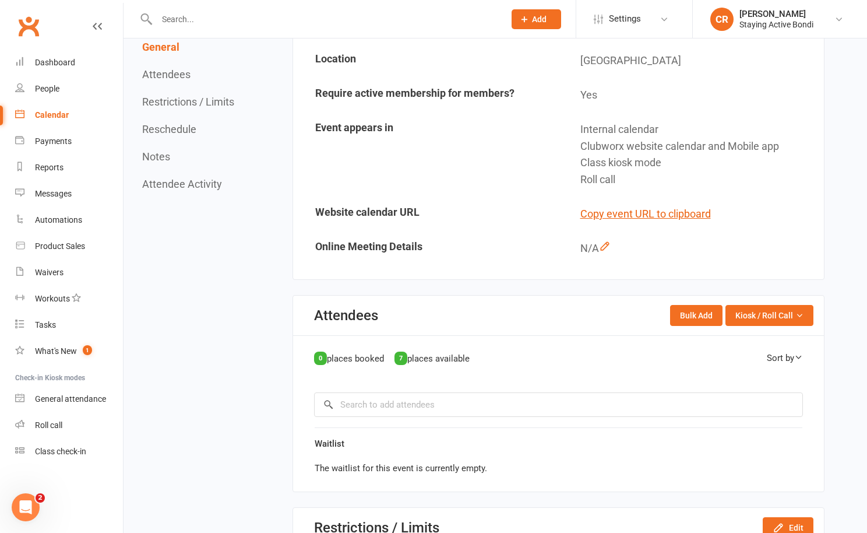
scroll to position [354, 0]
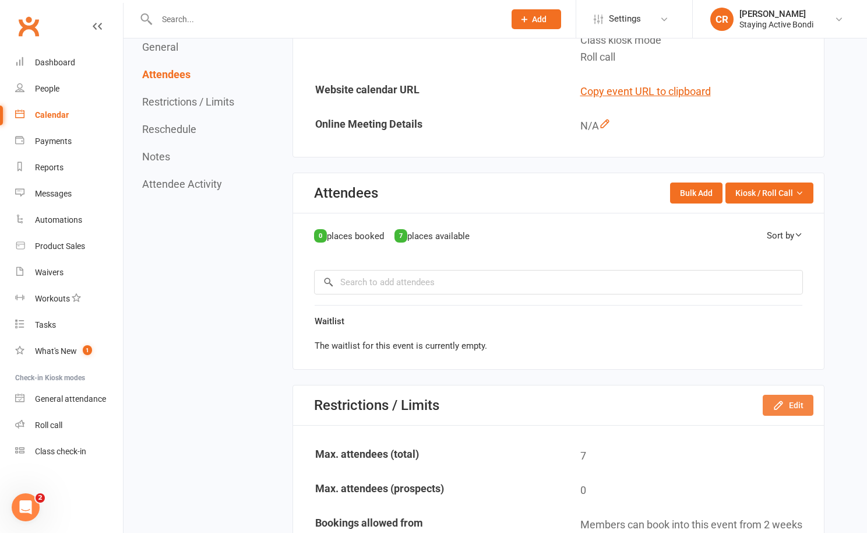
click at [788, 396] on button "Edit" at bounding box center [788, 405] width 51 height 21
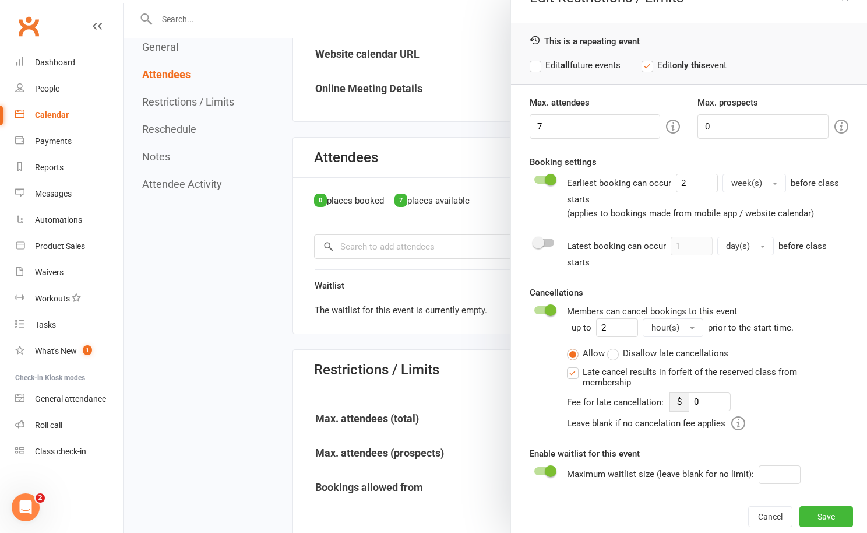
scroll to position [493, 0]
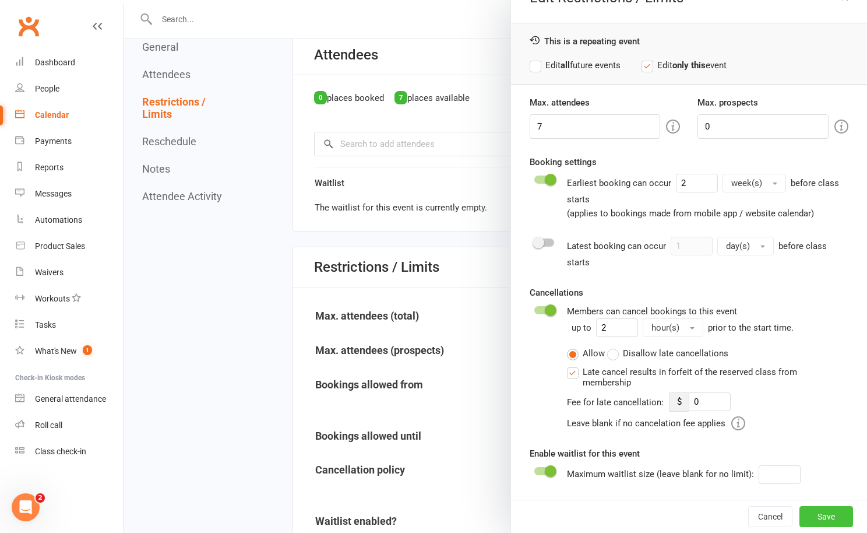
click at [815, 515] on button "Save" at bounding box center [827, 516] width 54 height 21
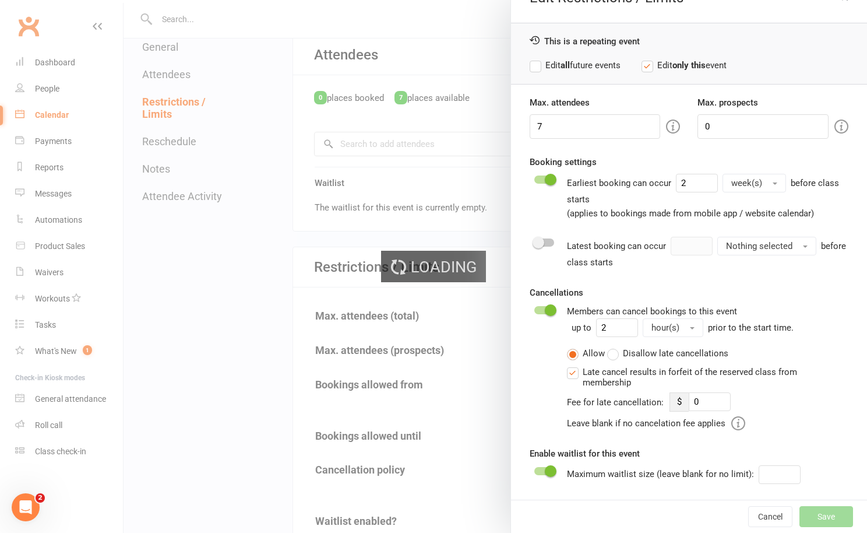
type input "0"
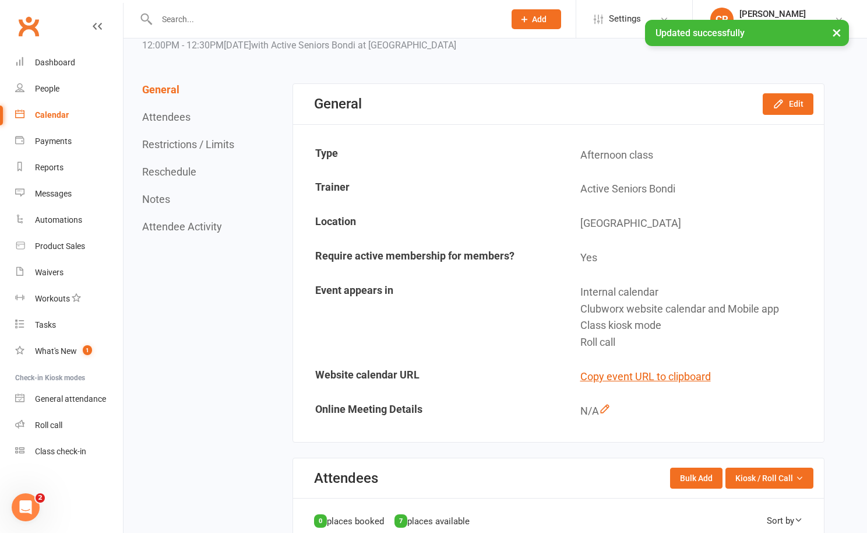
scroll to position [0, 0]
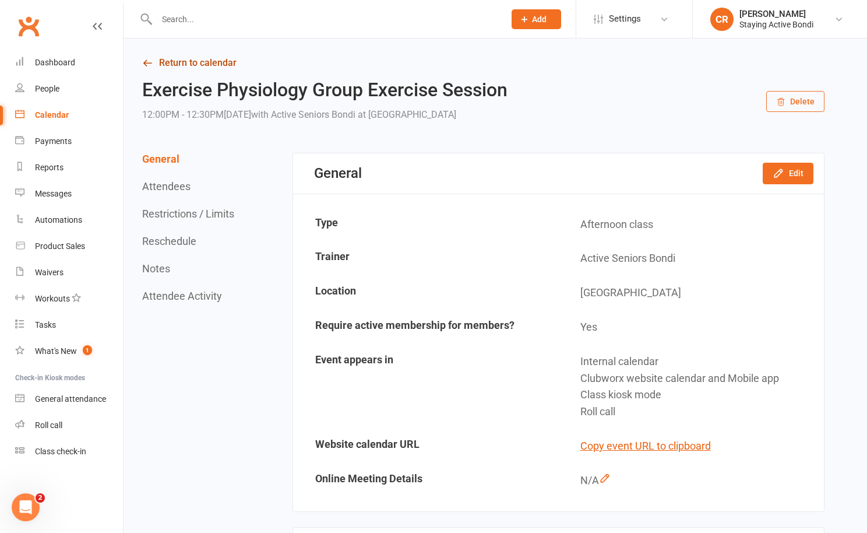
click at [185, 63] on link "Return to calendar" at bounding box center [483, 63] width 683 height 16
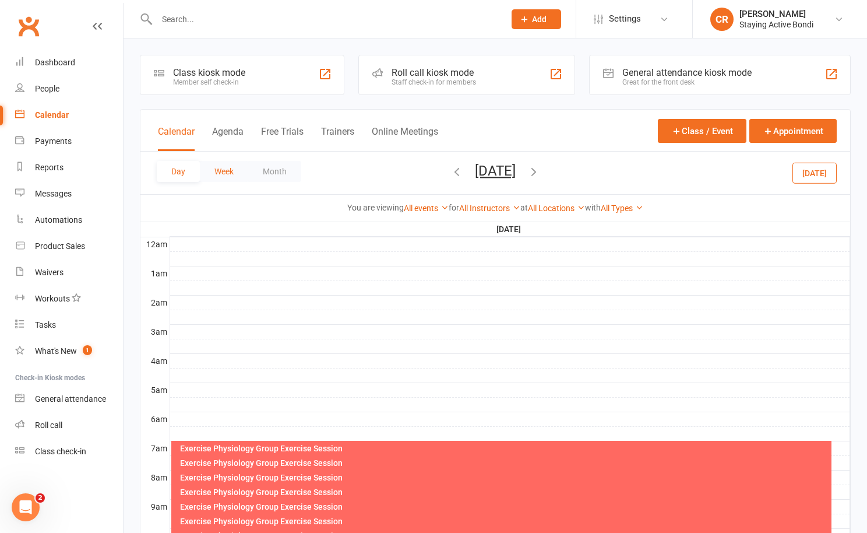
click at [224, 162] on button "Week" at bounding box center [224, 171] width 48 height 21
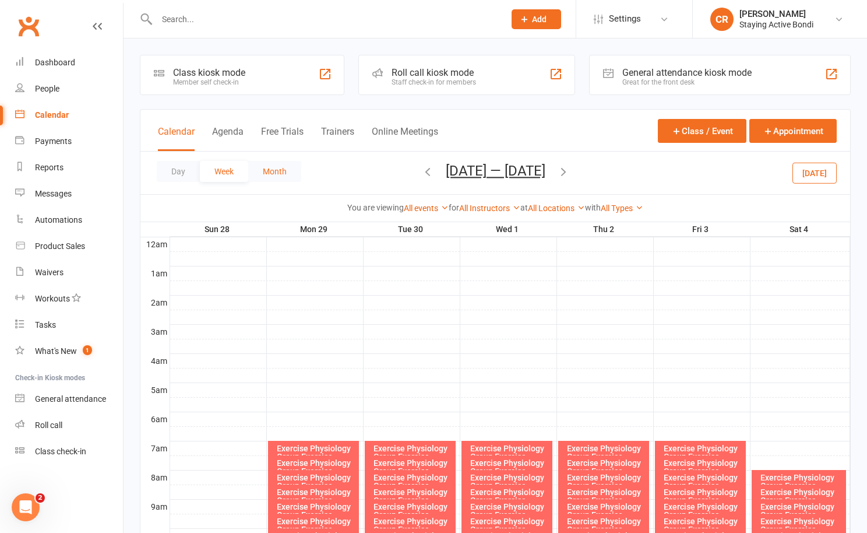
click at [265, 167] on button "Month" at bounding box center [274, 171] width 53 height 21
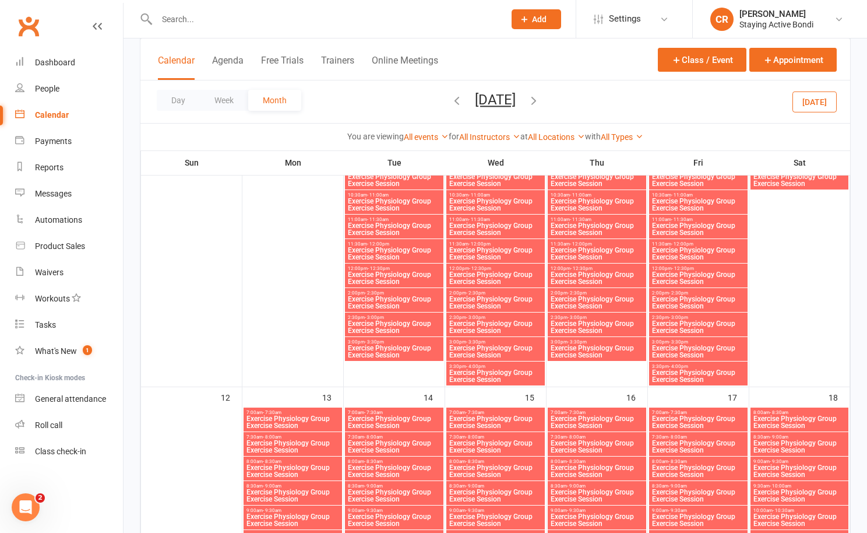
scroll to position [678, 0]
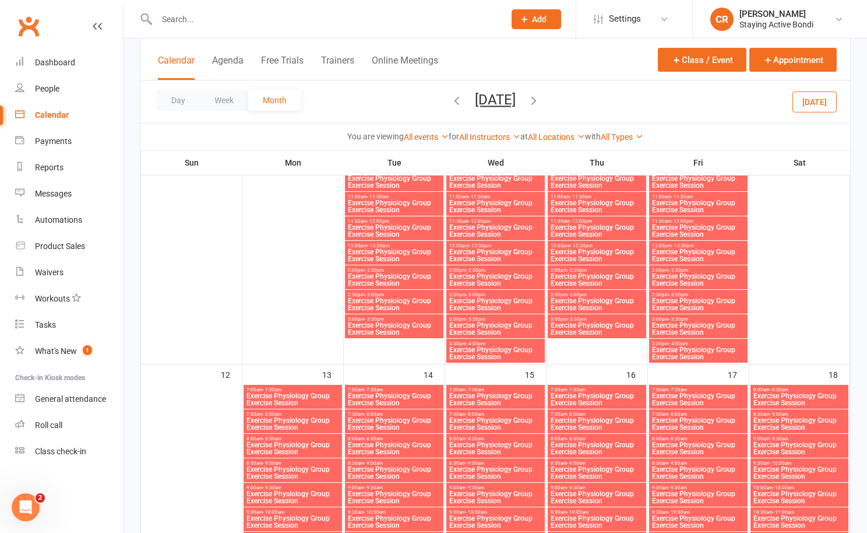
click at [617, 259] on span "Exercise Physiology Group Exercise Session" at bounding box center [597, 255] width 94 height 14
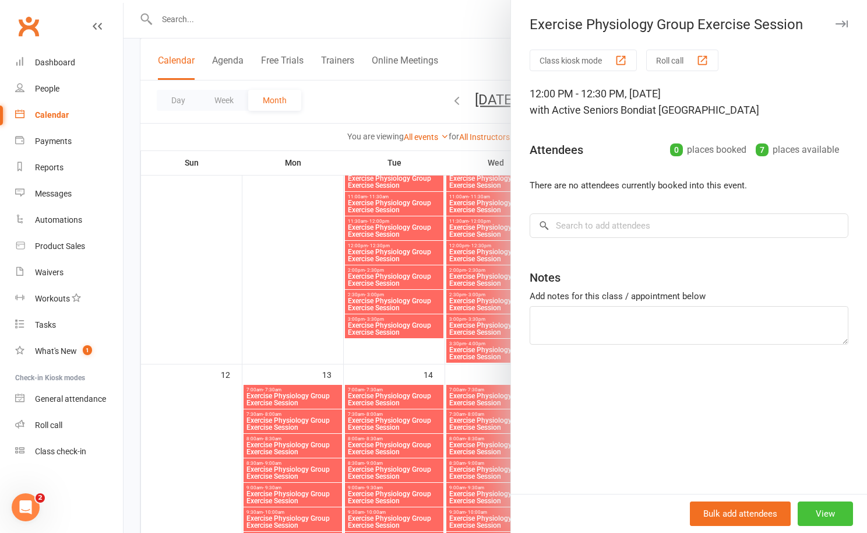
click at [823, 514] on button "View" at bounding box center [825, 513] width 55 height 24
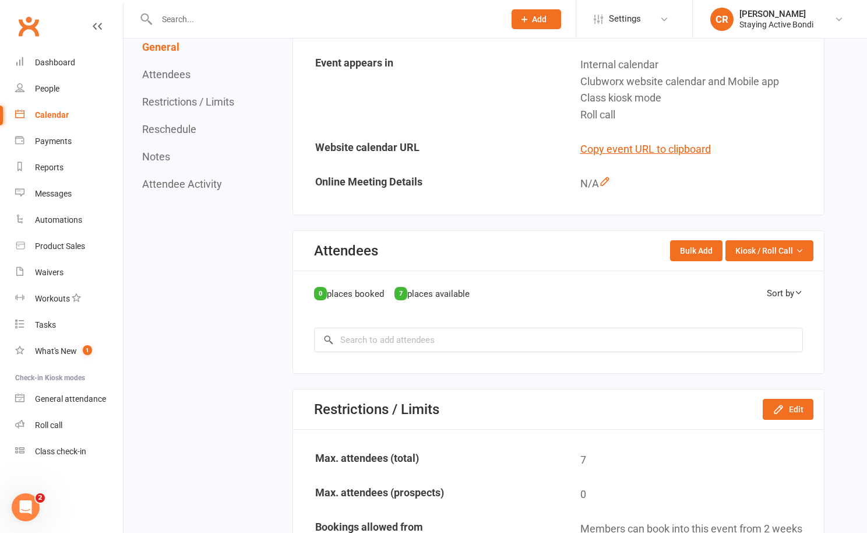
scroll to position [331, 0]
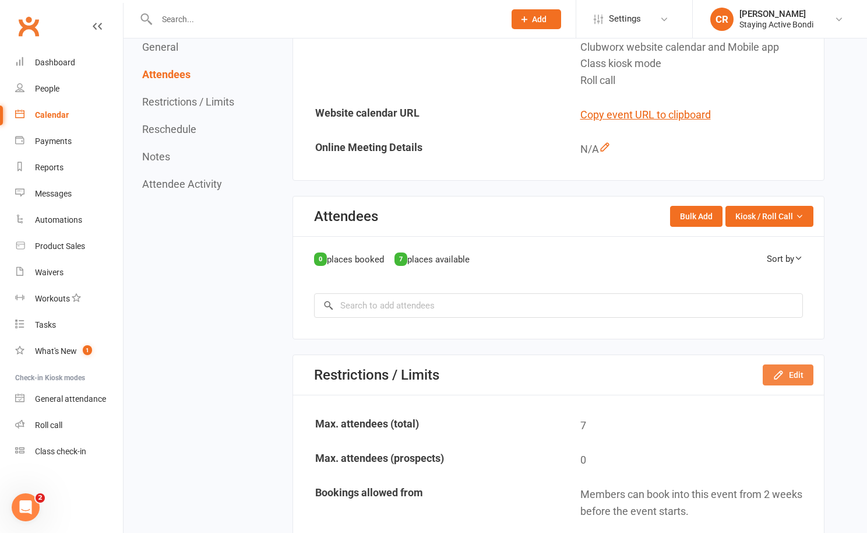
click at [798, 371] on button "Edit" at bounding box center [788, 374] width 51 height 21
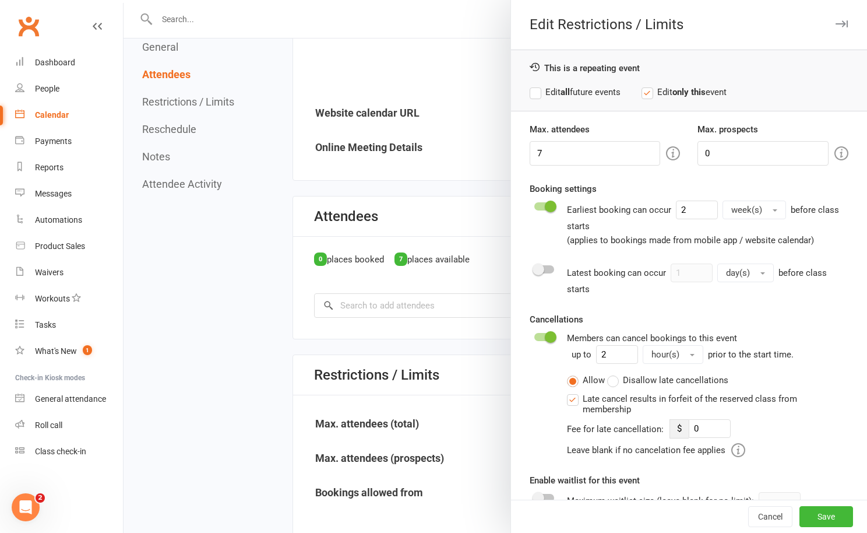
click at [569, 97] on label "Edit all future events" at bounding box center [575, 92] width 91 height 14
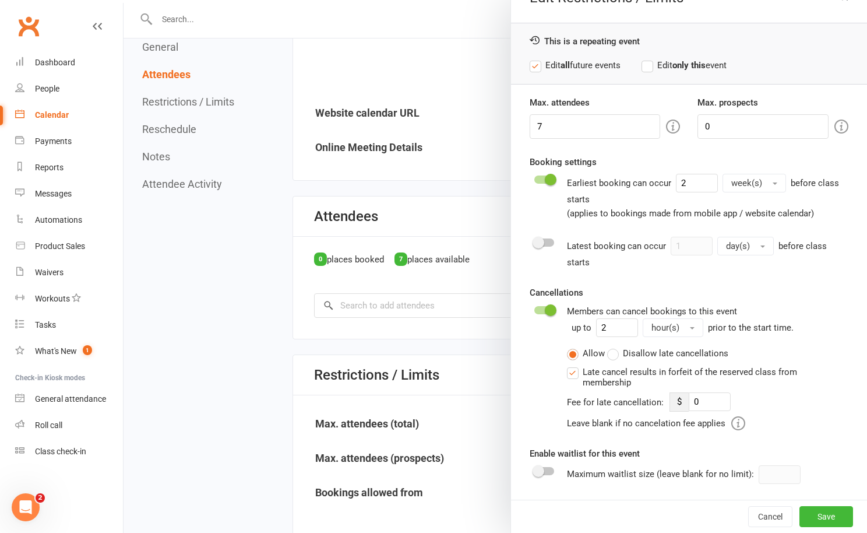
click at [544, 467] on div at bounding box center [544, 471] width 20 height 8
click at [534, 469] on input "checkbox" at bounding box center [534, 469] width 0 height 0
click at [817, 517] on button "Save" at bounding box center [827, 516] width 54 height 21
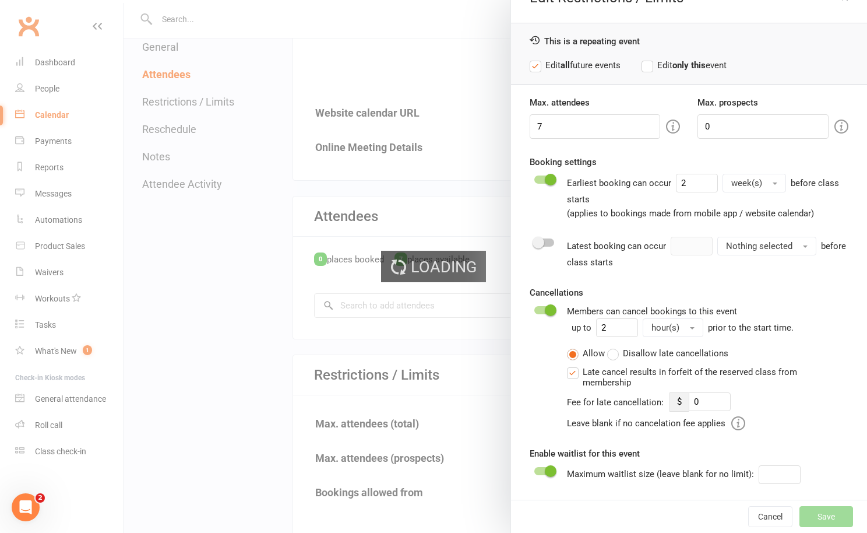
type input "0"
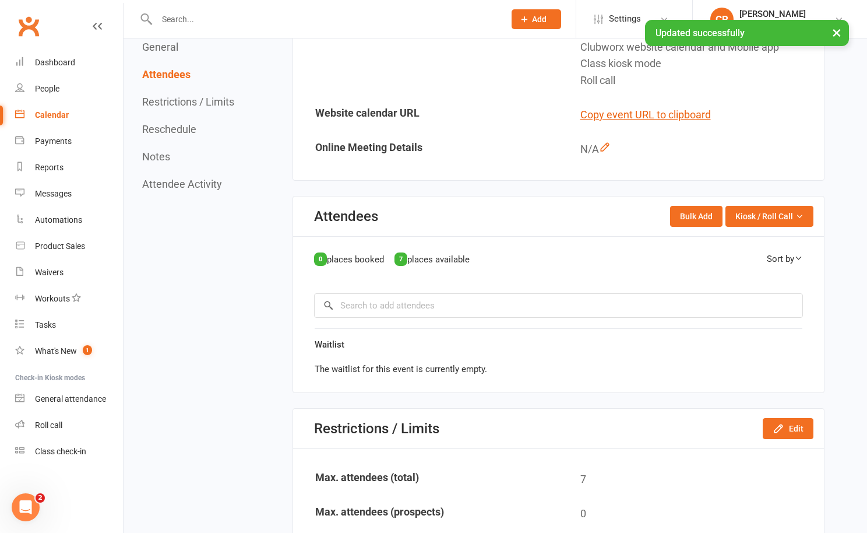
scroll to position [0, 0]
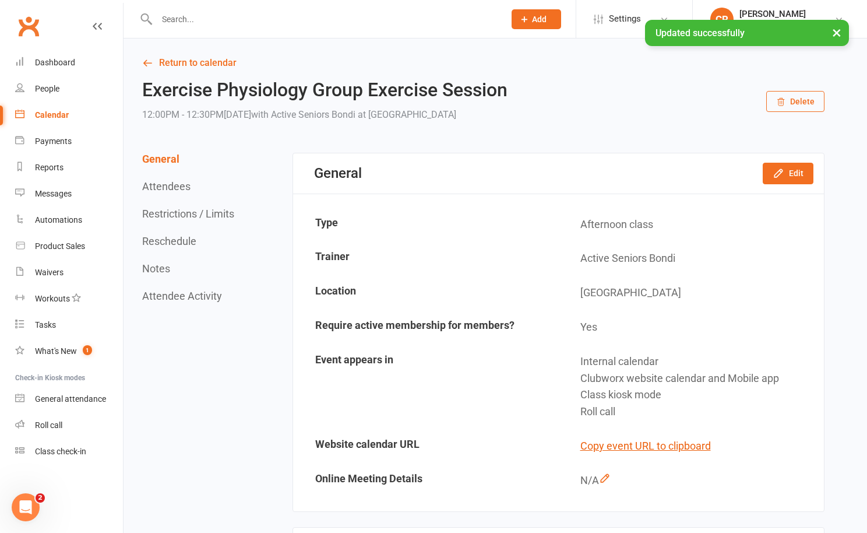
click at [185, 59] on link "Return to calendar" at bounding box center [483, 63] width 683 height 16
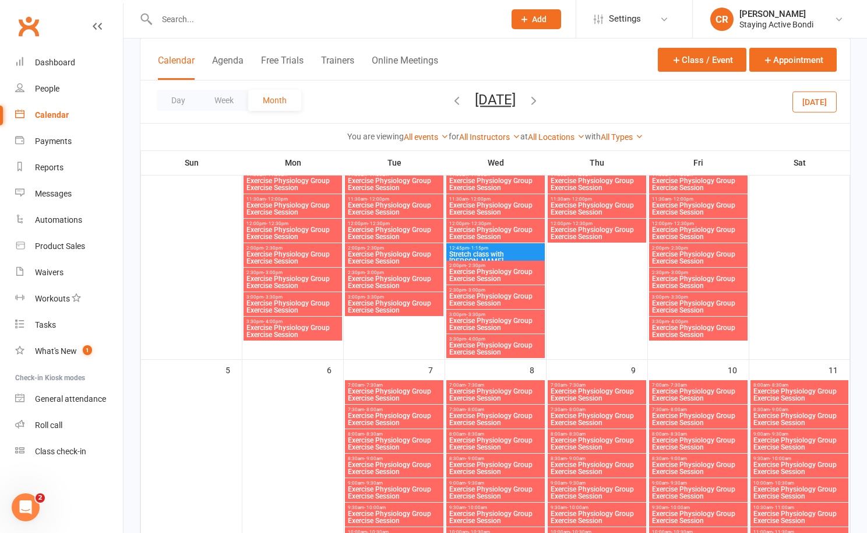
scroll to position [608, 0]
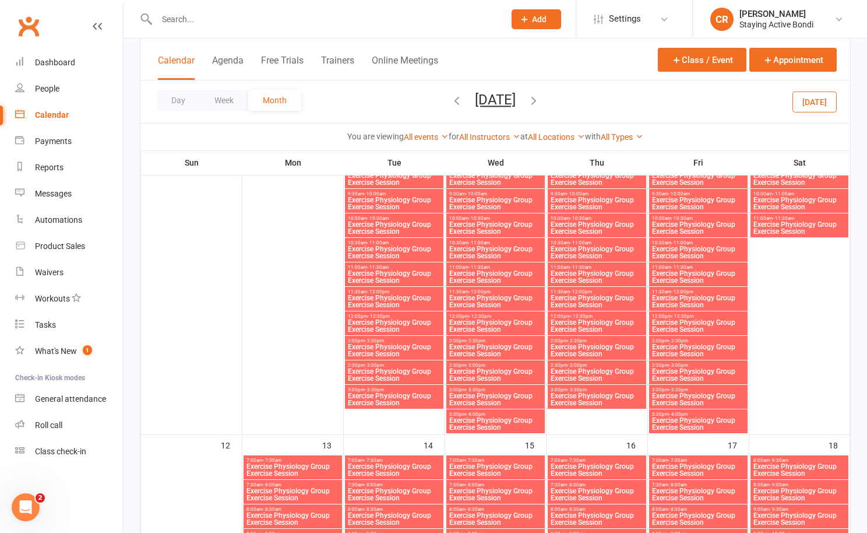
drag, startPoint x: 586, startPoint y: 320, endPoint x: 589, endPoint y: 305, distance: 14.9
click at [591, 291] on span "11:30am - 12:00pm" at bounding box center [597, 291] width 94 height 5
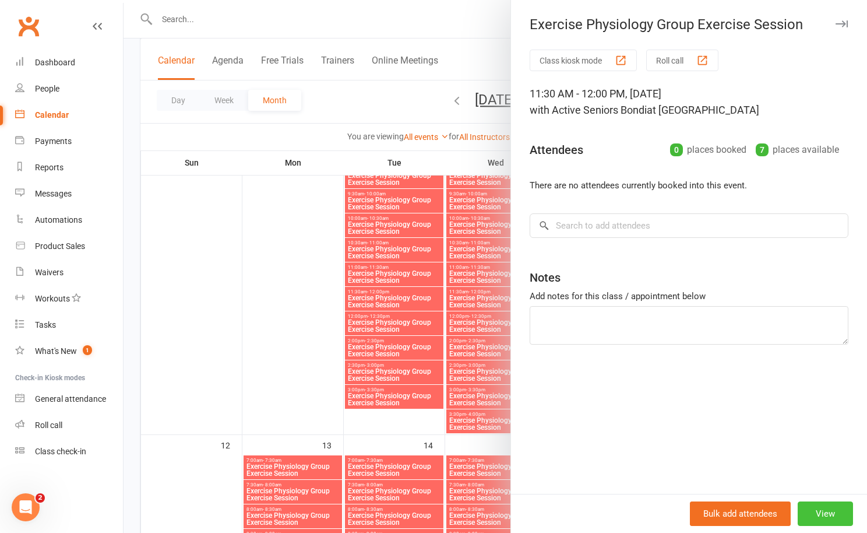
click at [833, 525] on button "View" at bounding box center [825, 513] width 55 height 24
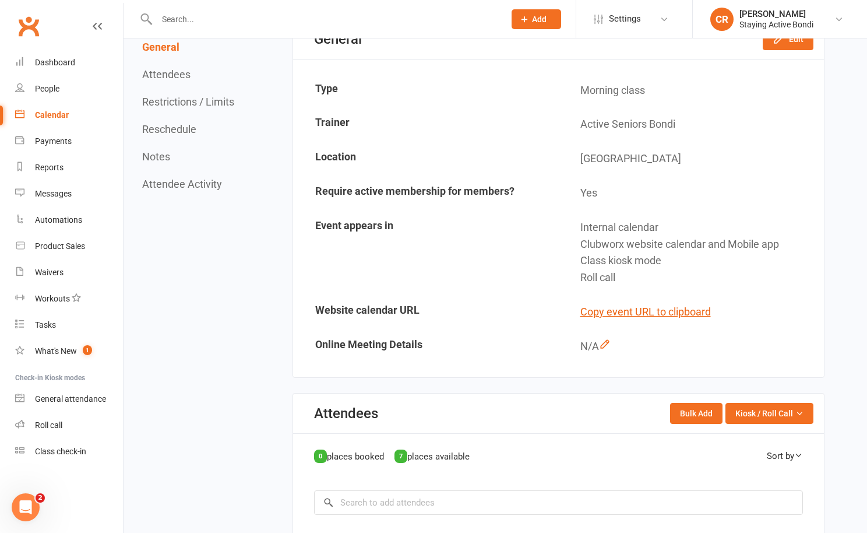
scroll to position [347, 0]
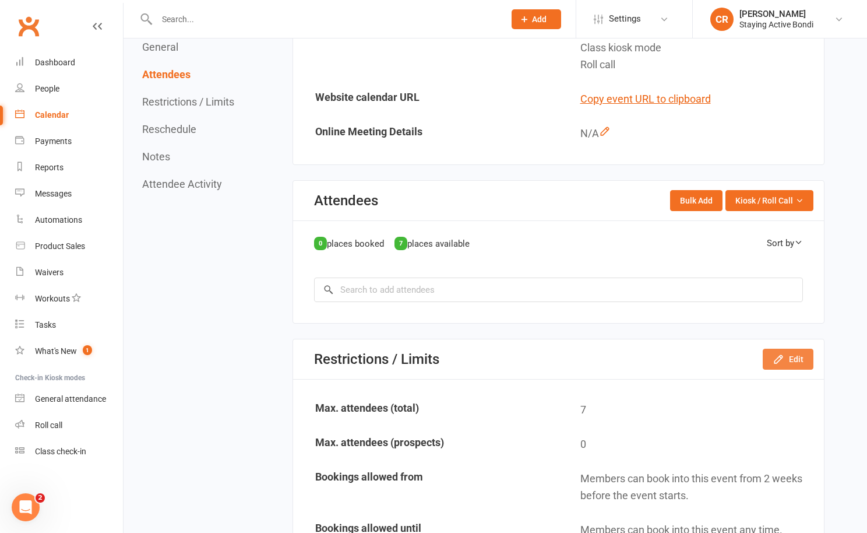
click at [780, 360] on icon "button" at bounding box center [779, 359] width 8 height 8
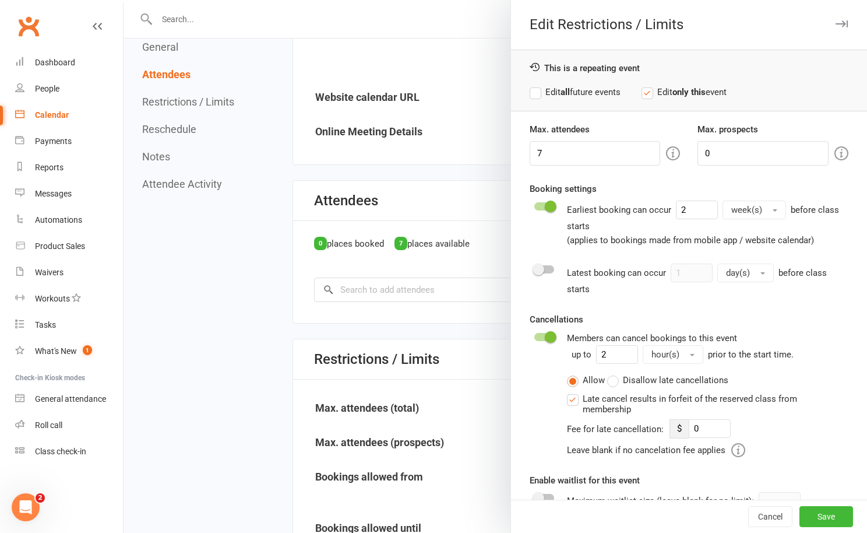
click at [599, 96] on label "Edit all future events" at bounding box center [575, 92] width 91 height 14
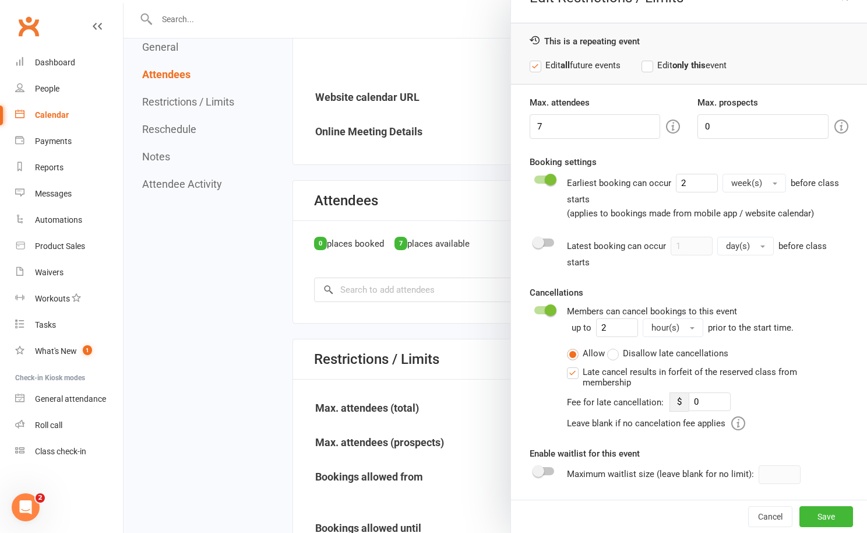
click at [544, 465] on switch at bounding box center [544, 474] width 29 height 19
click at [541, 474] on span at bounding box center [539, 471] width 12 height 12
click at [534, 469] on input "checkbox" at bounding box center [534, 469] width 0 height 0
click at [822, 510] on button "Save" at bounding box center [827, 516] width 54 height 21
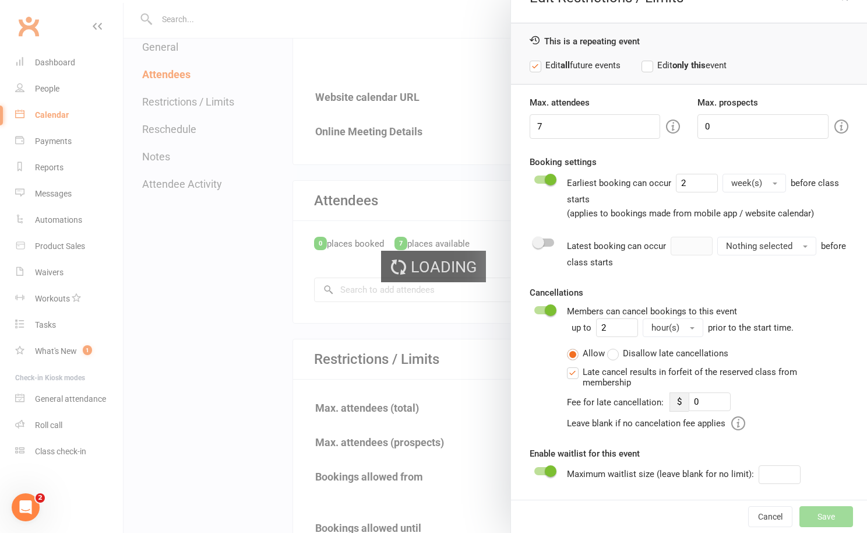
type input "0"
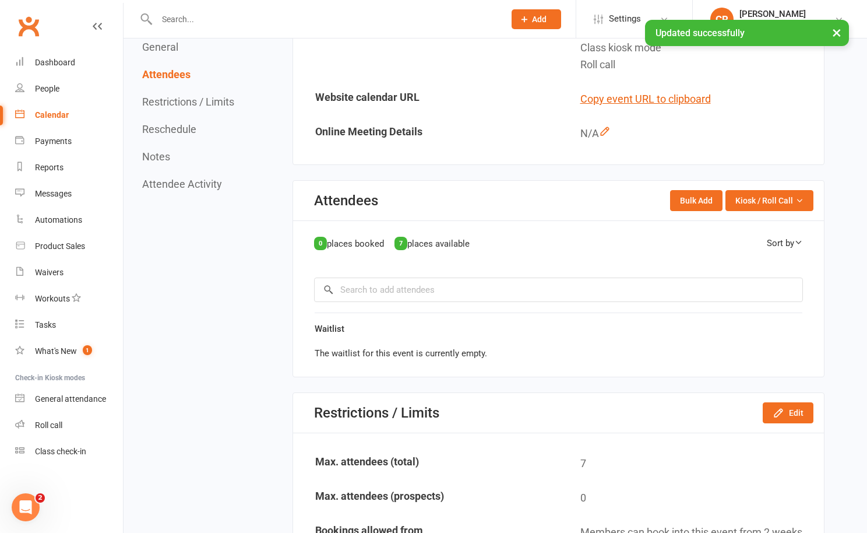
click at [70, 117] on link "Calendar" at bounding box center [69, 115] width 108 height 26
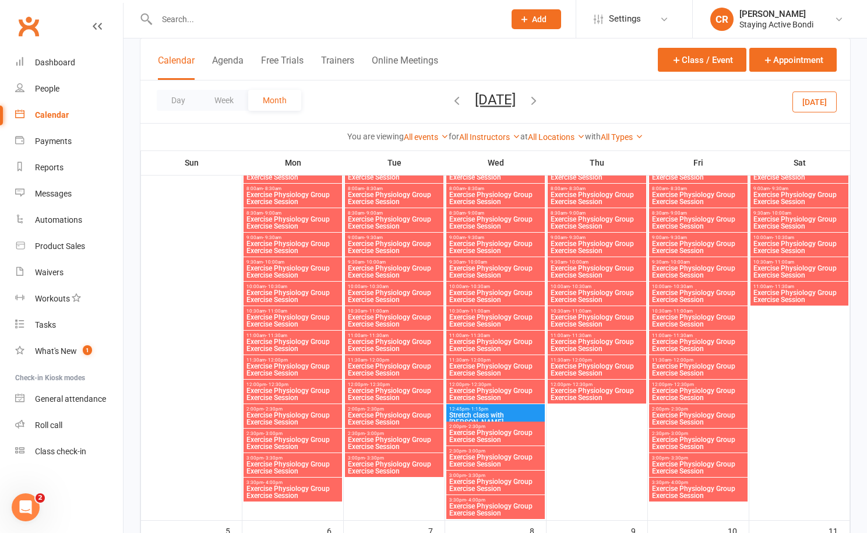
scroll to position [72, 0]
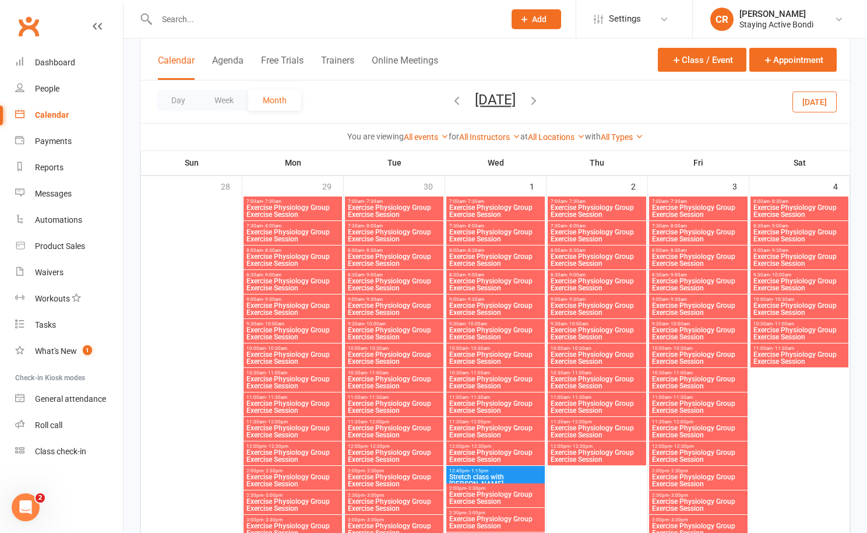
click at [641, 307] on span "Exercise Physiology Group Exercise Session" at bounding box center [597, 309] width 94 height 14
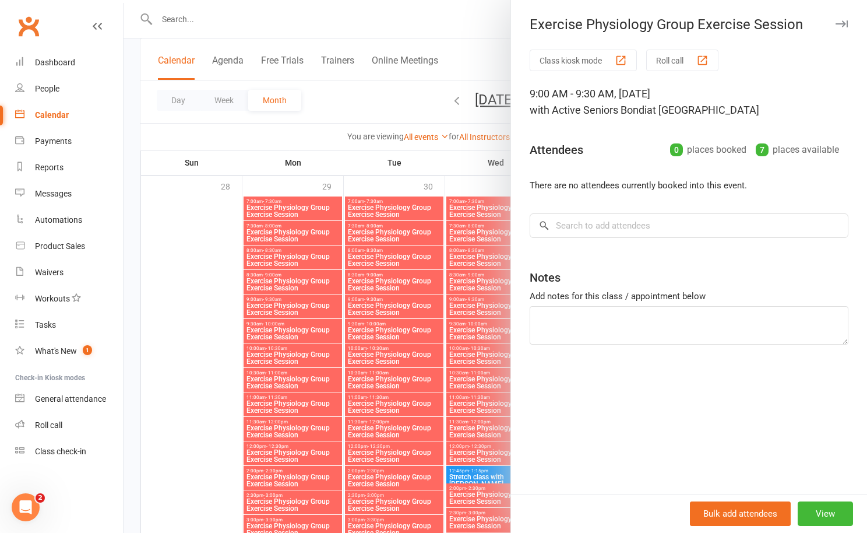
click at [845, 19] on button "button" at bounding box center [842, 24] width 14 height 14
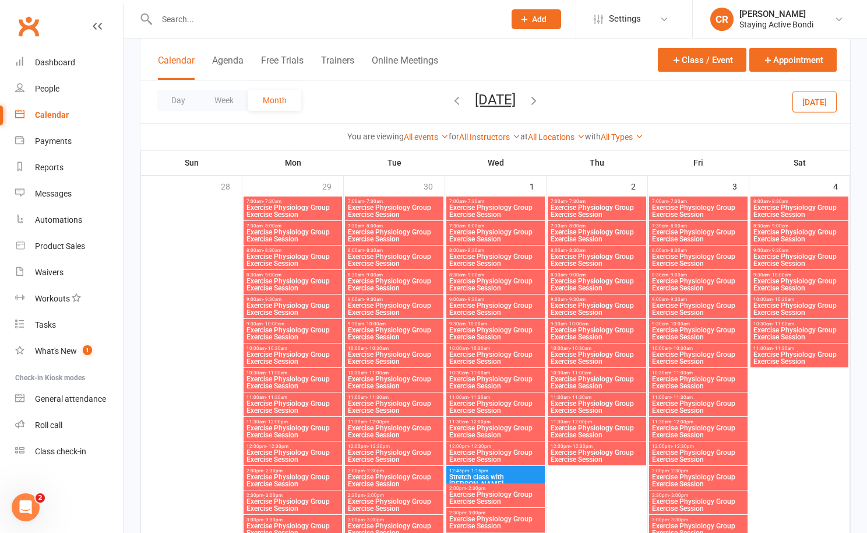
click at [621, 300] on span "9:00am - 9:30am" at bounding box center [597, 299] width 94 height 5
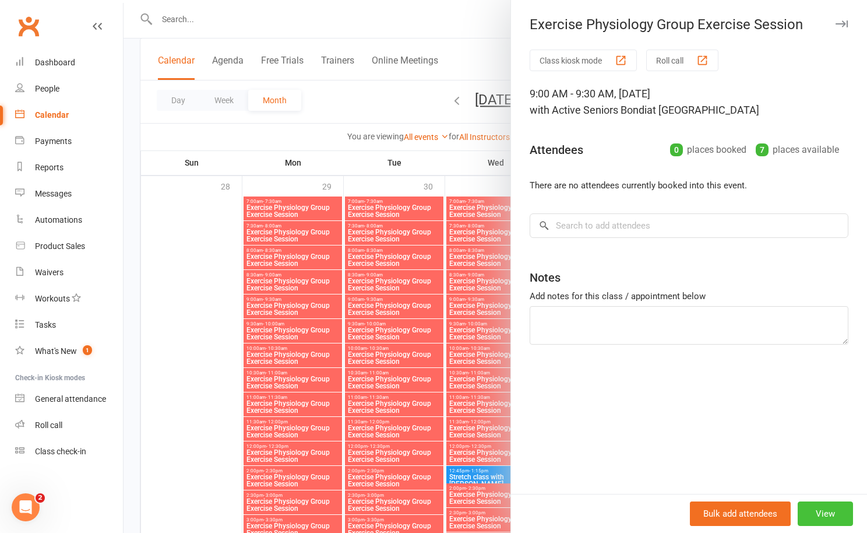
click at [813, 516] on button "View" at bounding box center [825, 513] width 55 height 24
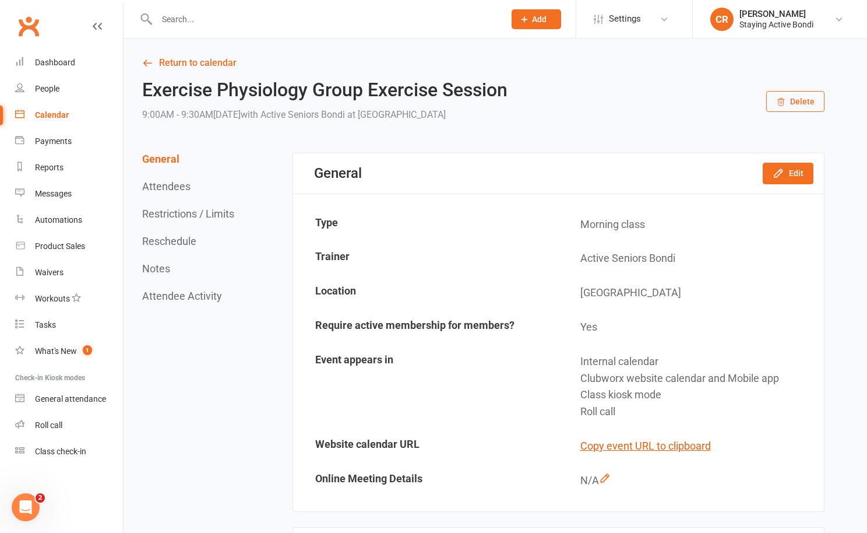
click at [782, 99] on icon "button" at bounding box center [781, 103] width 6 height 8
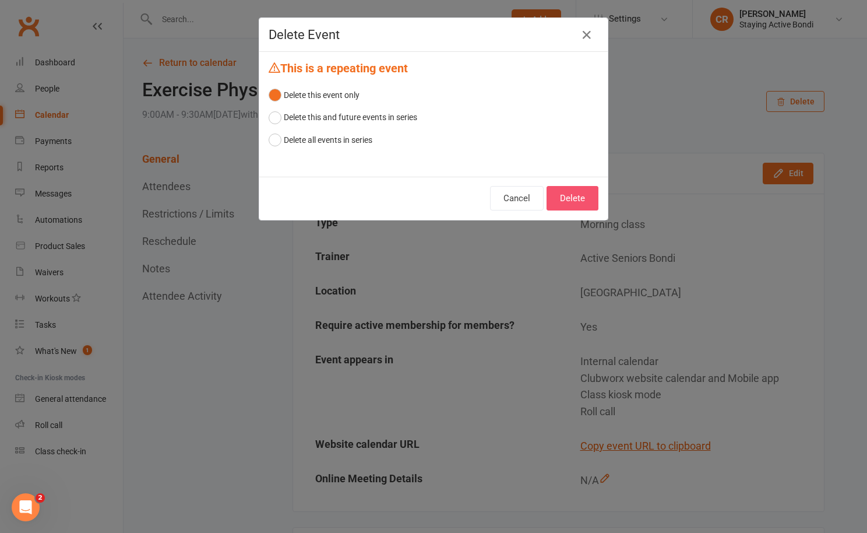
click at [577, 196] on button "Delete" at bounding box center [573, 198] width 52 height 24
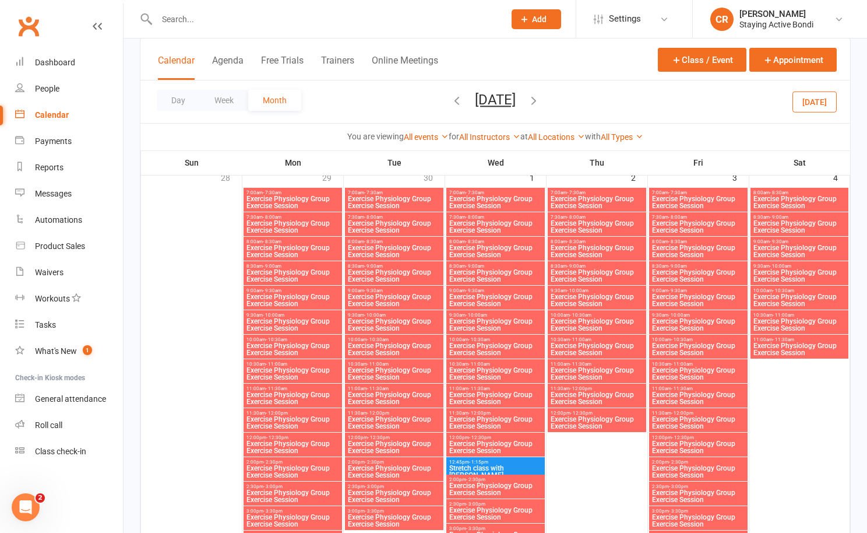
scroll to position [83, 0]
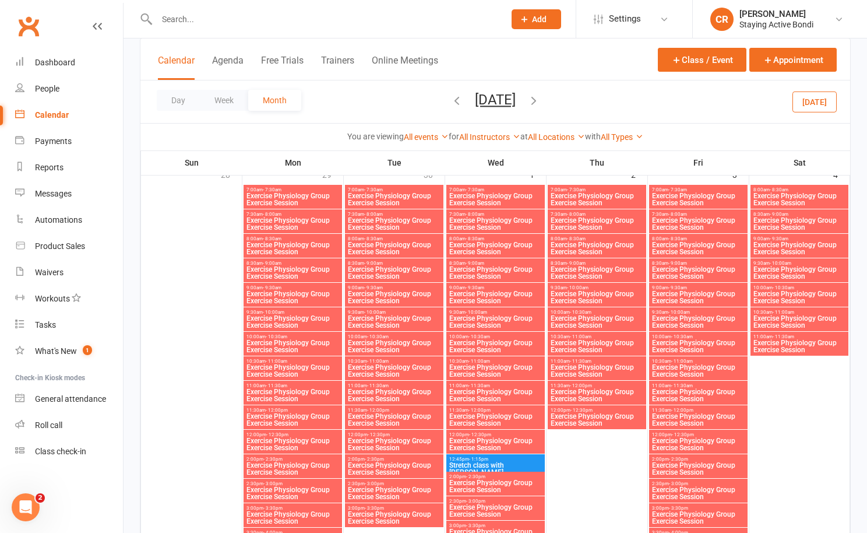
click at [634, 199] on span "Exercise Physiology Group Exercise Session" at bounding box center [597, 199] width 94 height 14
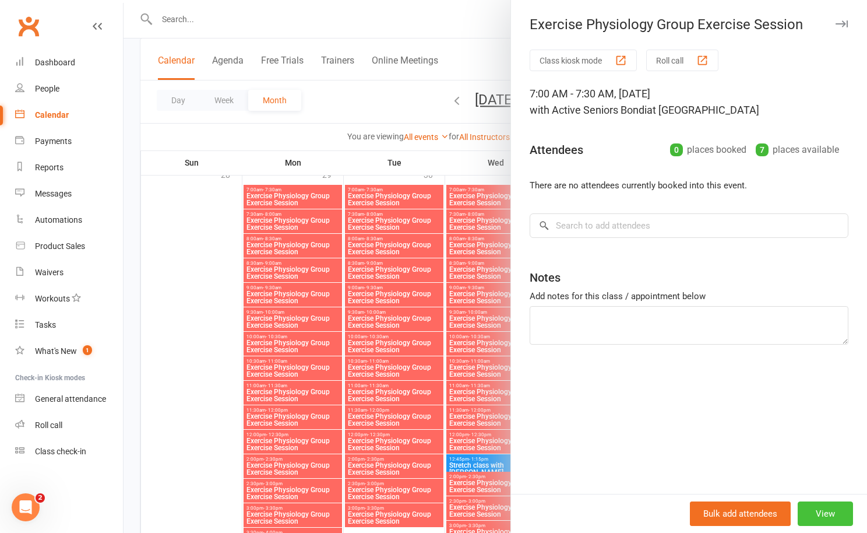
click at [832, 511] on button "View" at bounding box center [825, 513] width 55 height 24
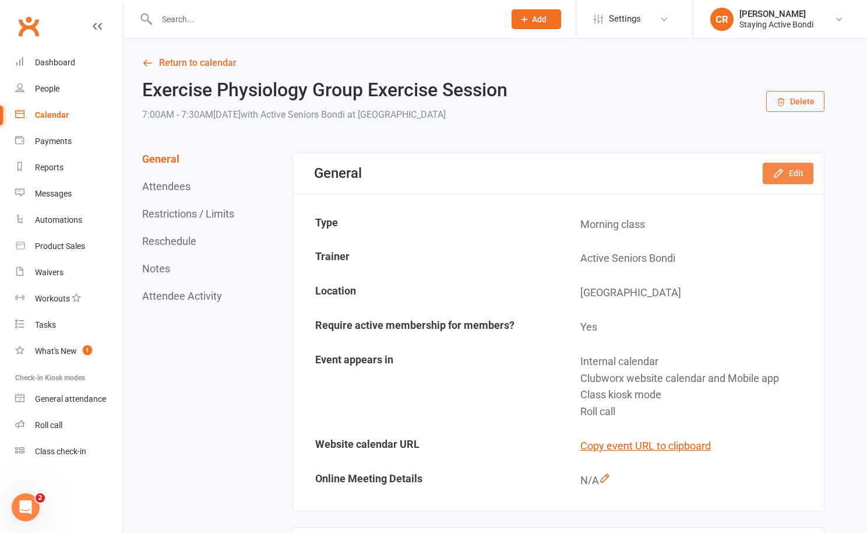
click at [778, 180] on button "Edit" at bounding box center [788, 173] width 51 height 21
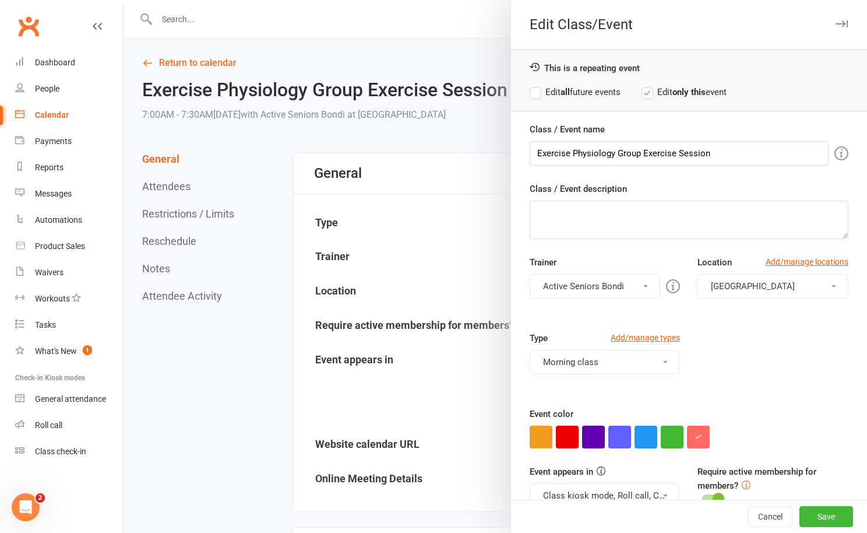
scroll to position [24, 0]
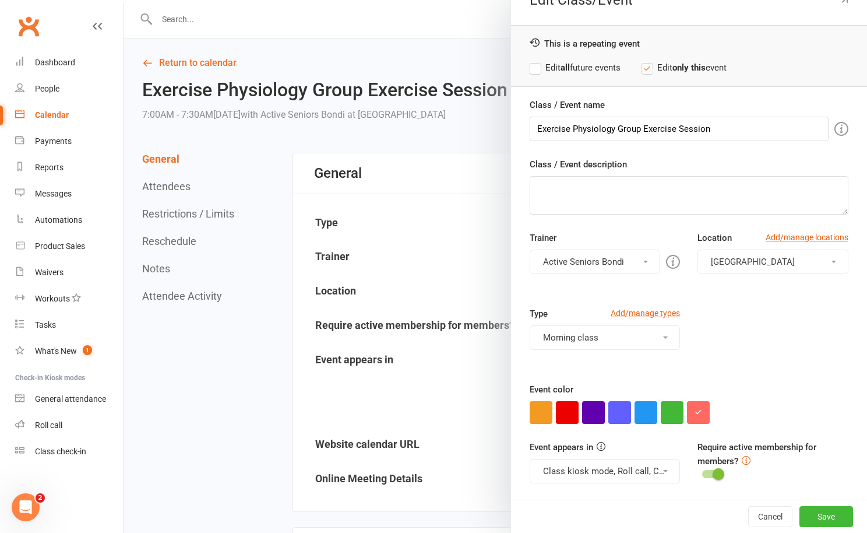
click at [581, 331] on button "Morning class" at bounding box center [605, 337] width 151 height 24
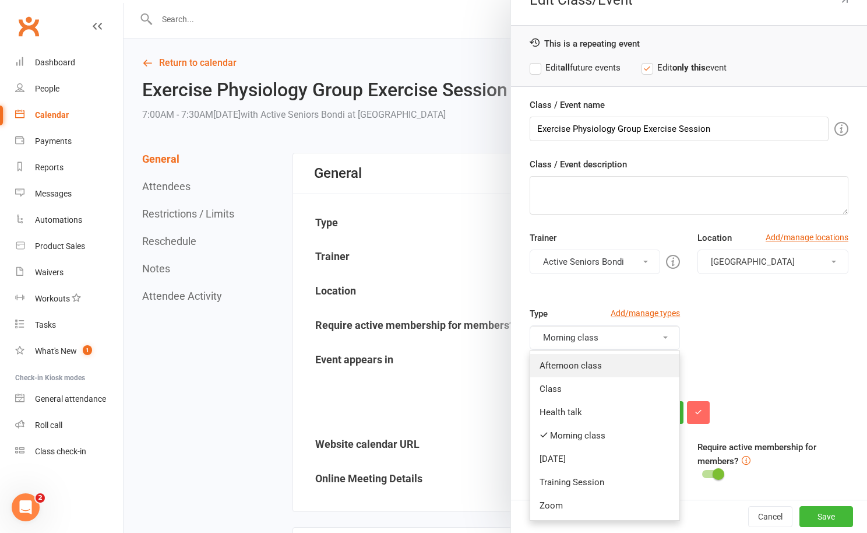
click at [576, 370] on link "Afternoon class" at bounding box center [605, 365] width 150 height 23
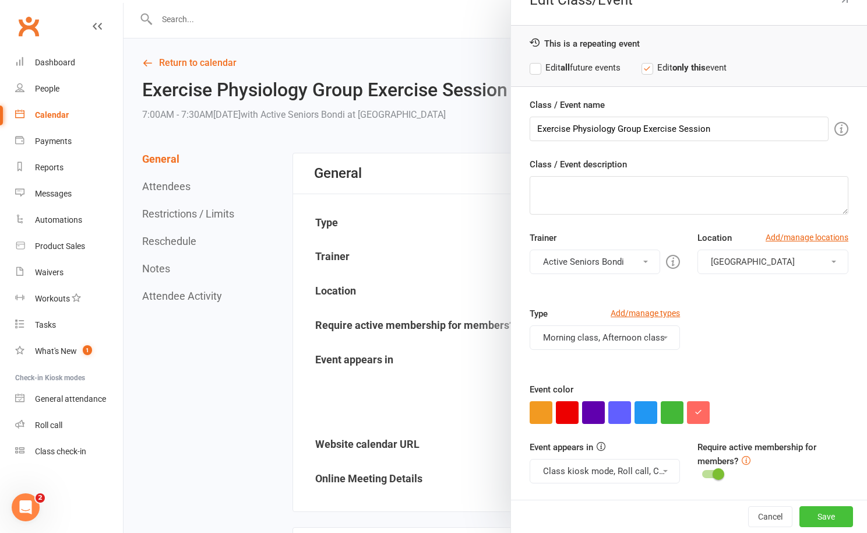
click at [839, 511] on button "Save" at bounding box center [827, 516] width 54 height 21
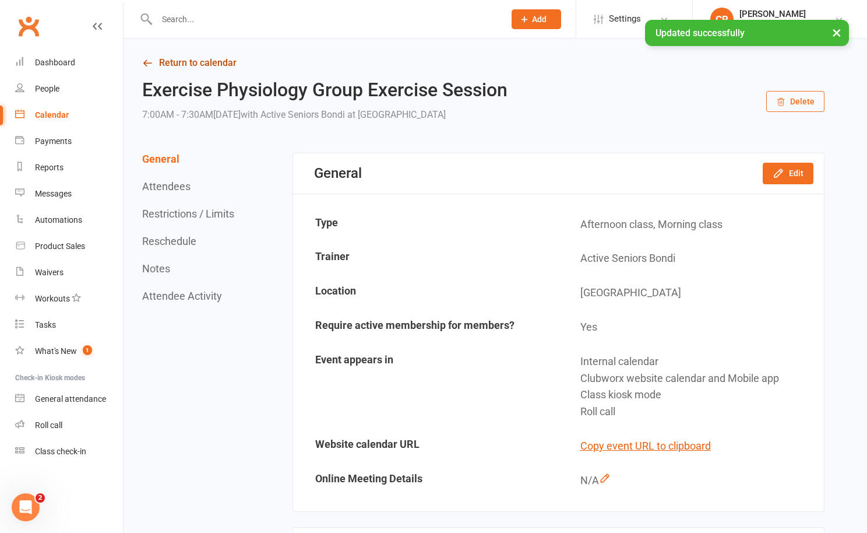
click at [206, 64] on link "Return to calendar" at bounding box center [483, 63] width 683 height 16
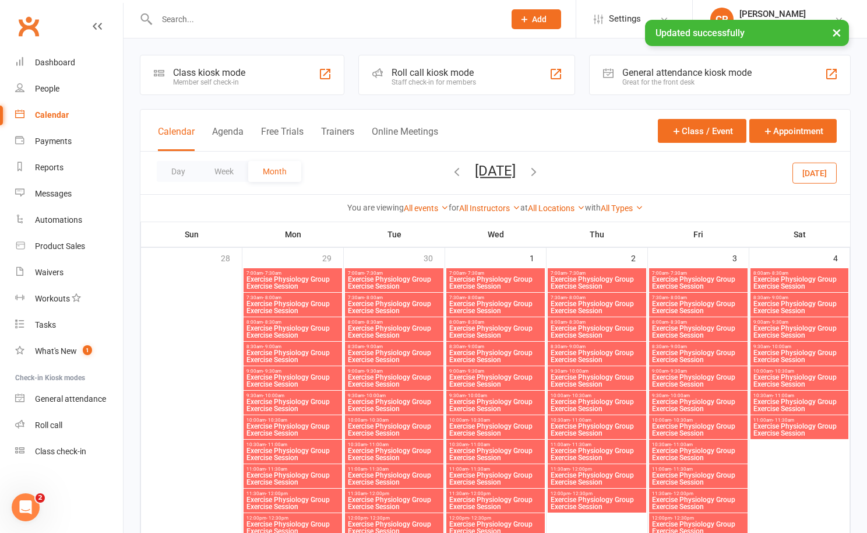
click at [639, 314] on span "Exercise Physiology Group Exercise Session" at bounding box center [597, 307] width 94 height 14
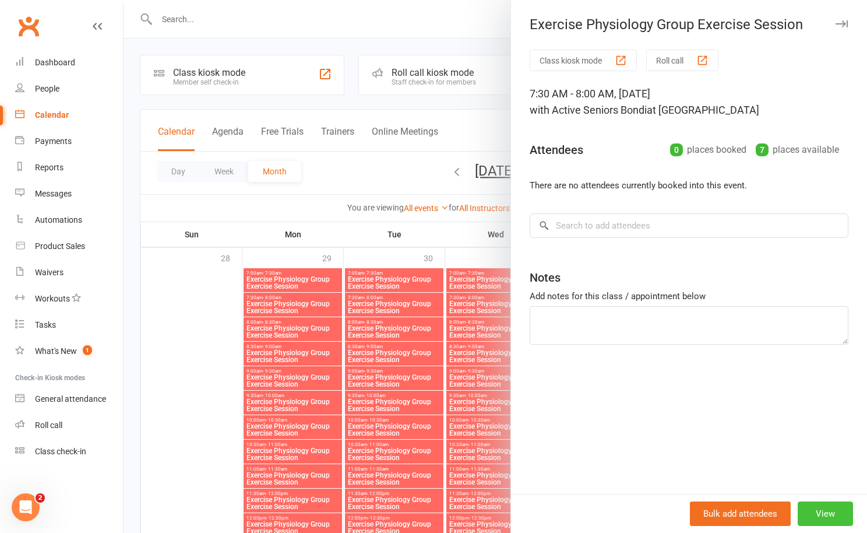
click at [820, 507] on button "View" at bounding box center [825, 513] width 55 height 24
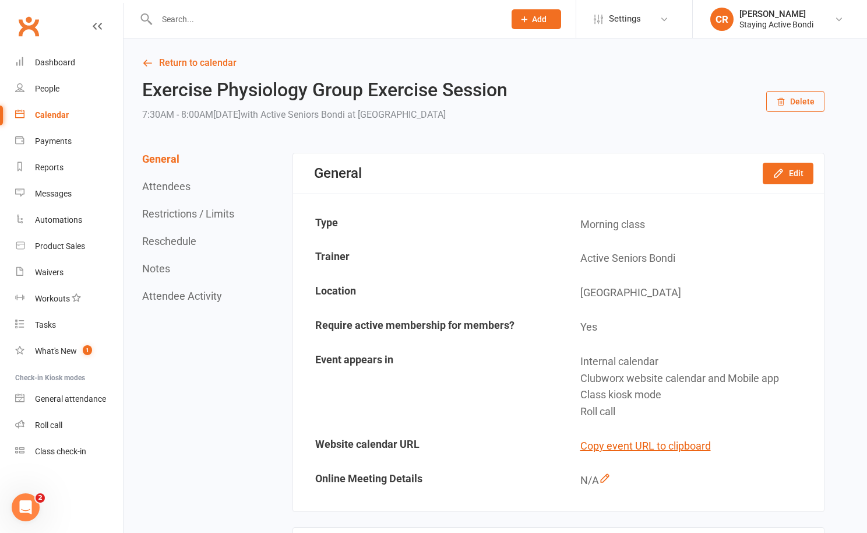
click at [778, 184] on div "General Edit" at bounding box center [558, 173] width 531 height 40
click at [777, 178] on icon "button" at bounding box center [779, 173] width 12 height 12
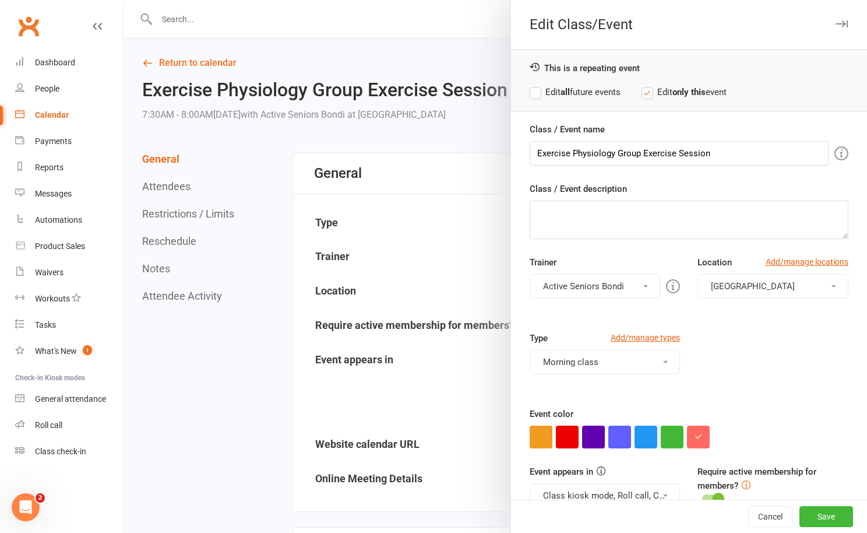
click at [632, 358] on button "Morning class" at bounding box center [605, 362] width 151 height 24
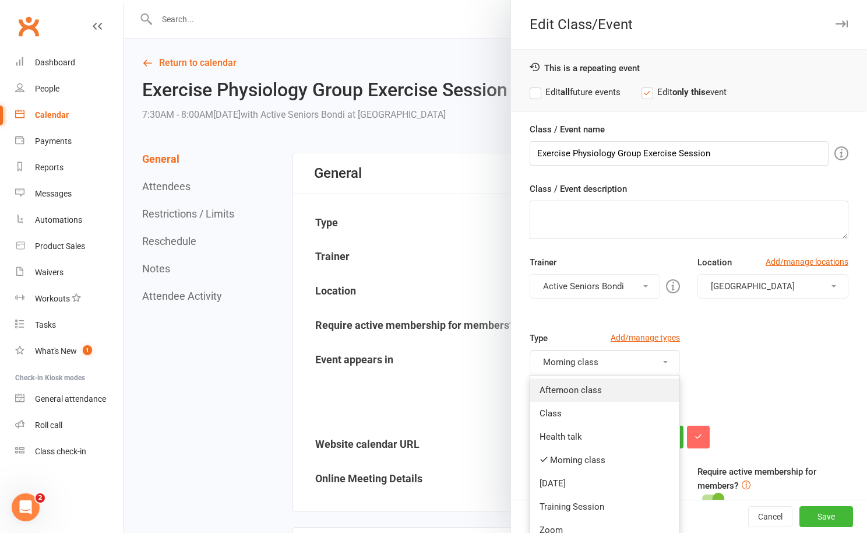
click at [616, 395] on link "Afternoon class" at bounding box center [605, 389] width 150 height 23
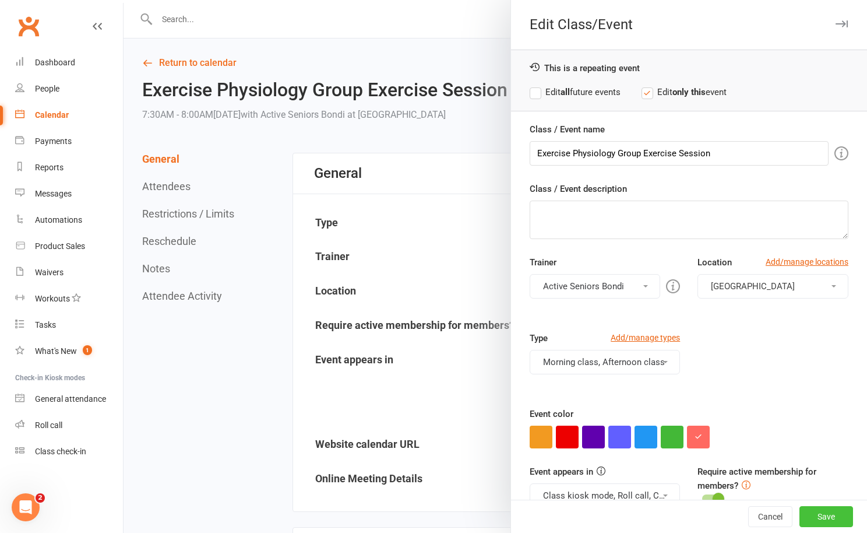
click at [816, 520] on button "Save" at bounding box center [827, 516] width 54 height 21
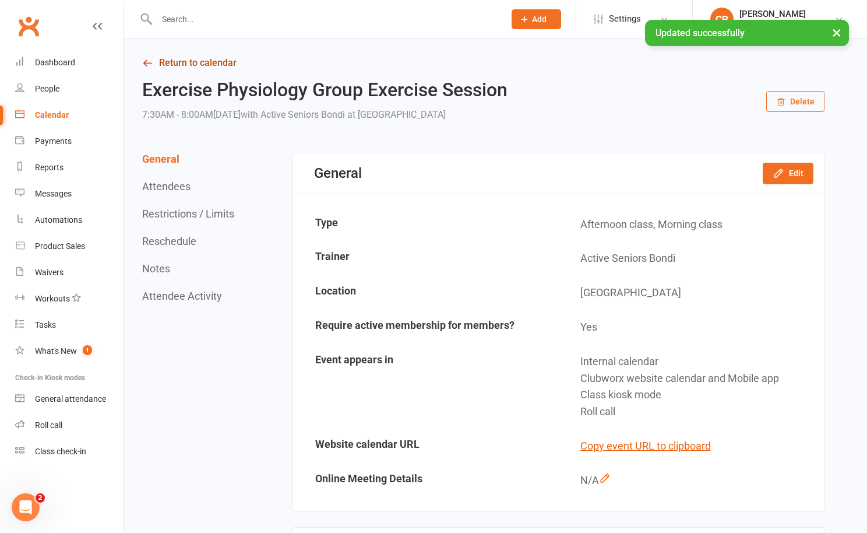
click at [206, 64] on link "Return to calendar" at bounding box center [483, 63] width 683 height 16
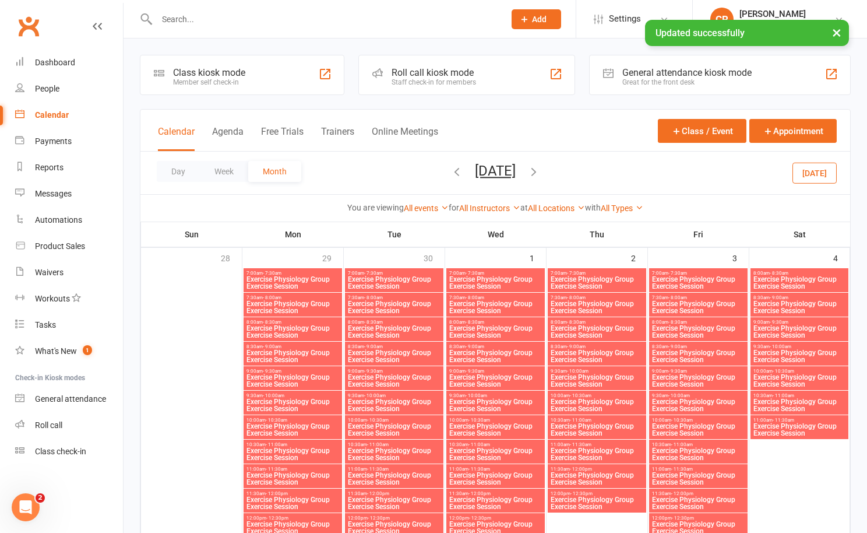
click at [619, 337] on span "Exercise Physiology Group Exercise Session" at bounding box center [597, 332] width 94 height 14
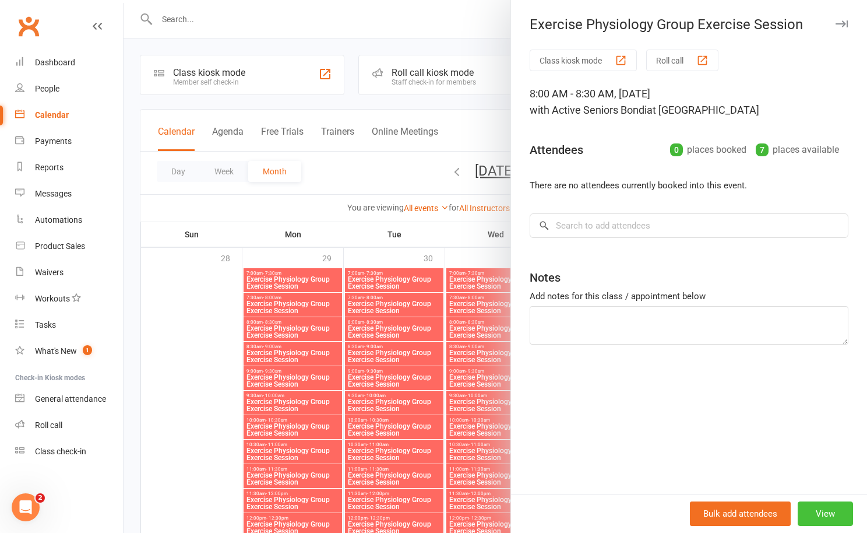
click at [827, 502] on button "View" at bounding box center [825, 513] width 55 height 24
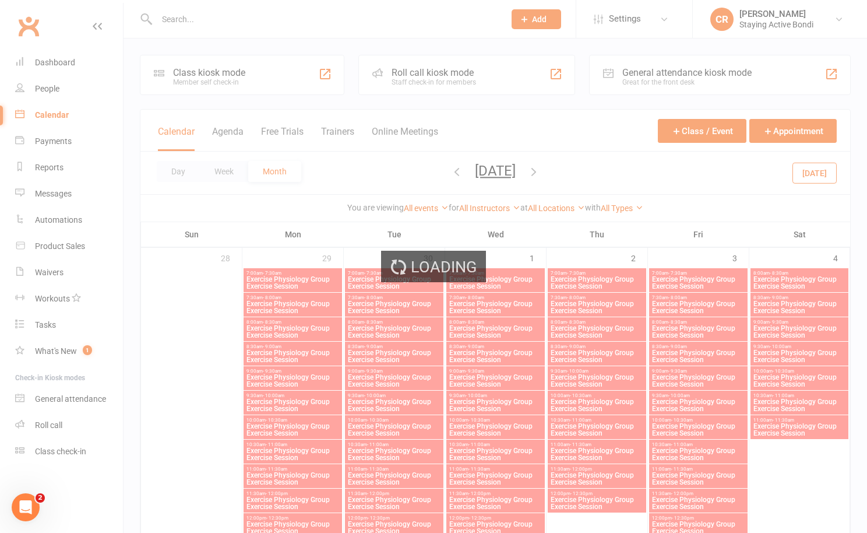
click at [827, 509] on div "Loading" at bounding box center [433, 266] width 867 height 533
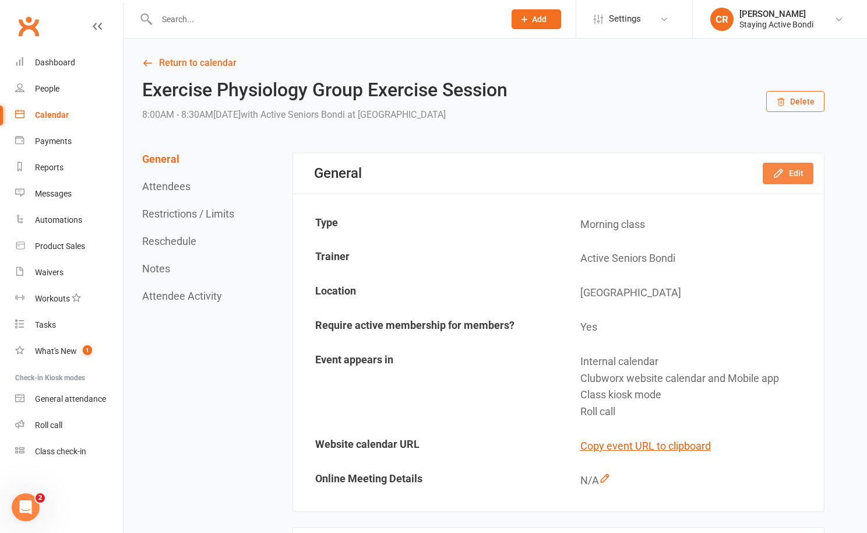
click at [772, 177] on button "Edit" at bounding box center [788, 173] width 51 height 21
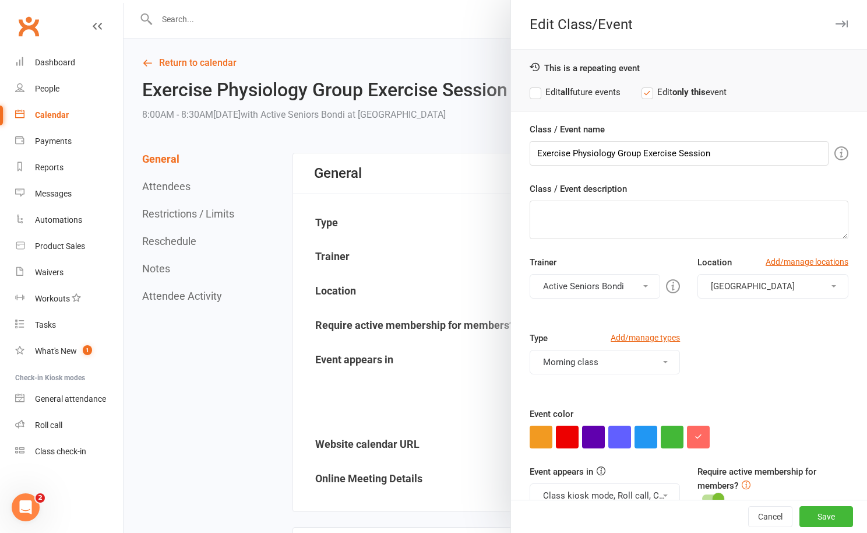
click at [570, 362] on button "Morning class" at bounding box center [605, 362] width 151 height 24
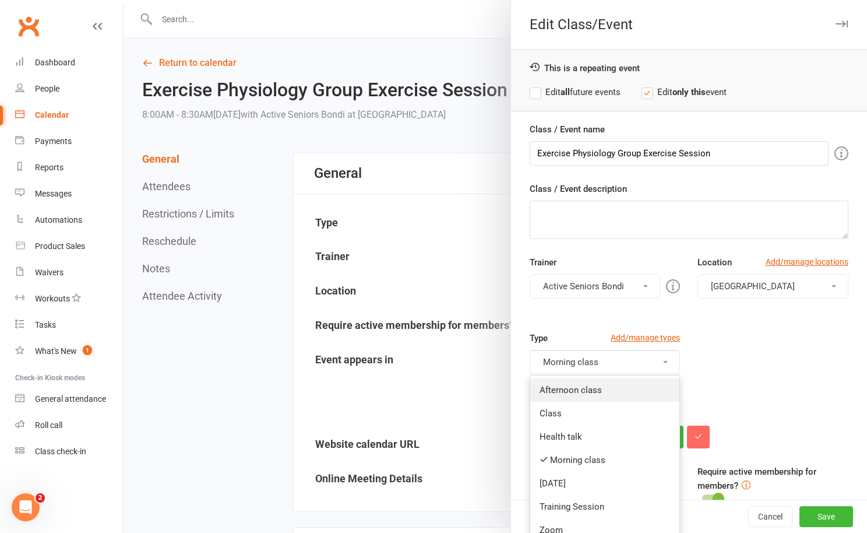
click at [572, 390] on link "Afternoon class" at bounding box center [605, 389] width 150 height 23
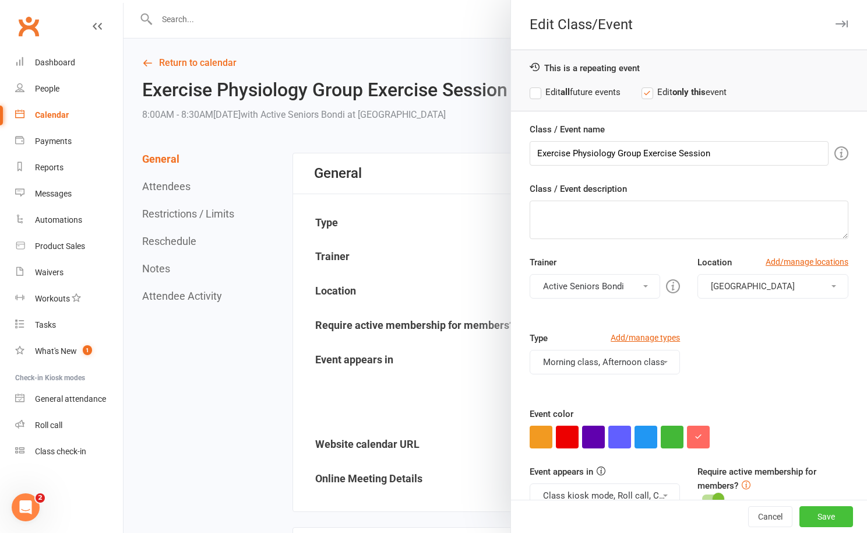
click at [823, 524] on button "Save" at bounding box center [827, 516] width 54 height 21
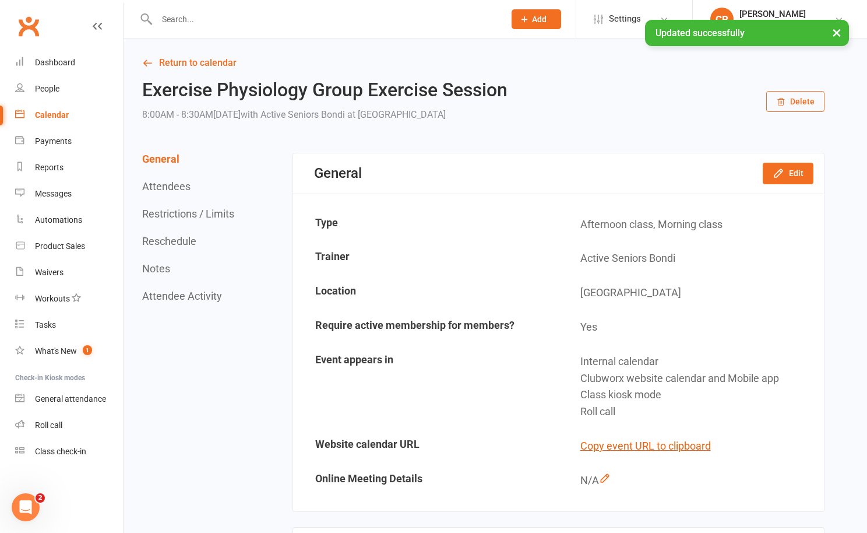
click at [209, 64] on link "Return to calendar" at bounding box center [483, 63] width 683 height 16
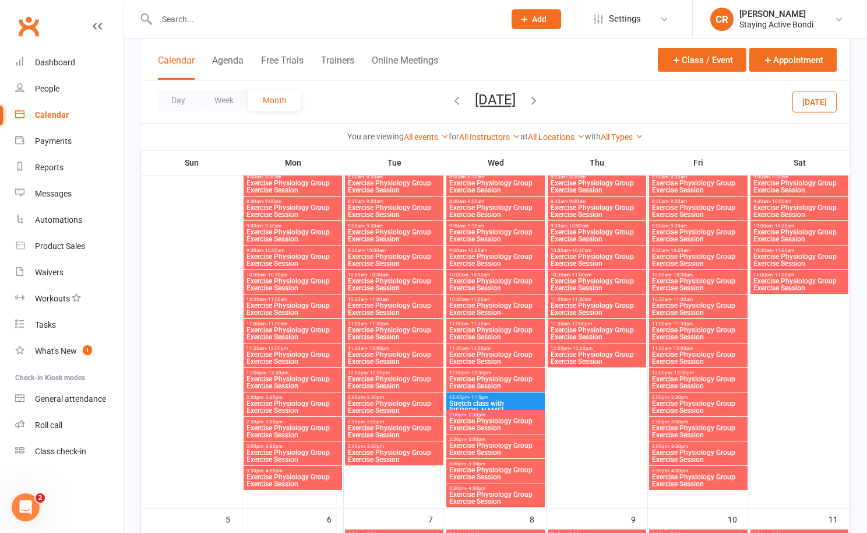
scroll to position [109, 0]
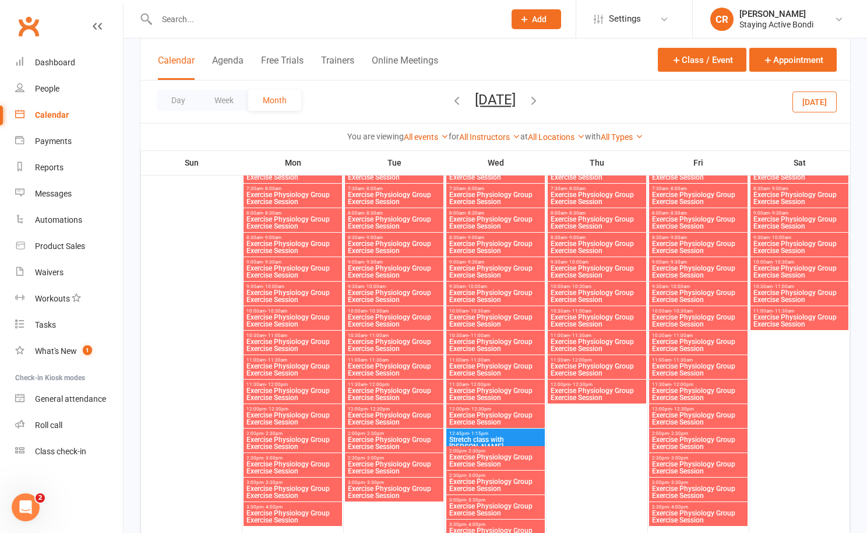
click at [623, 236] on span "8:30am - 9:00am" at bounding box center [597, 237] width 94 height 5
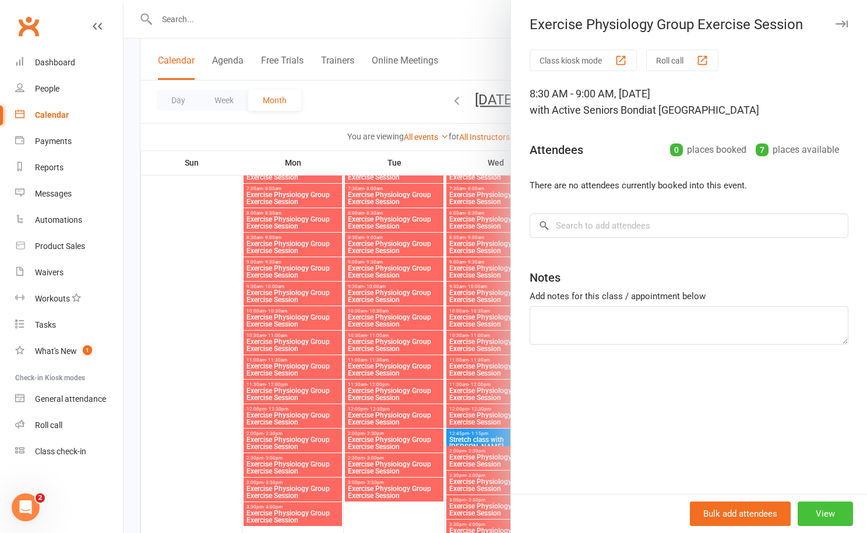
click at [831, 503] on button "View" at bounding box center [825, 513] width 55 height 24
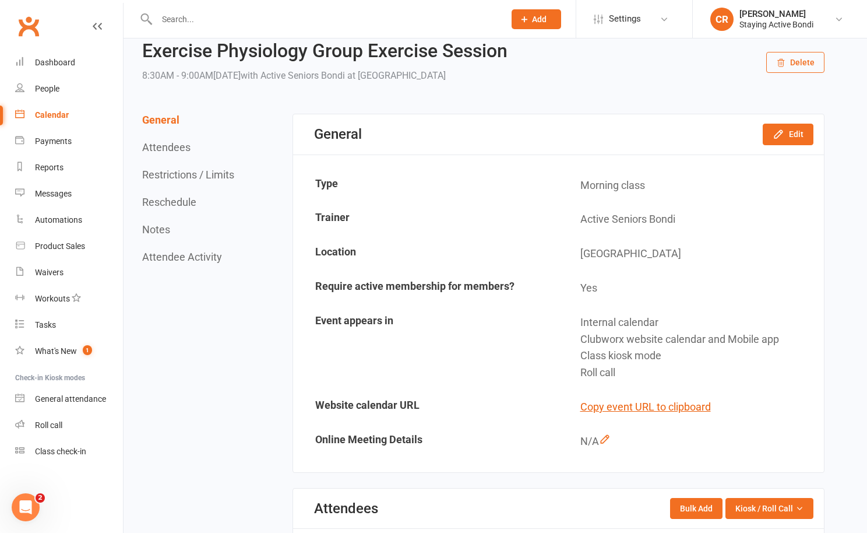
scroll to position [78, 0]
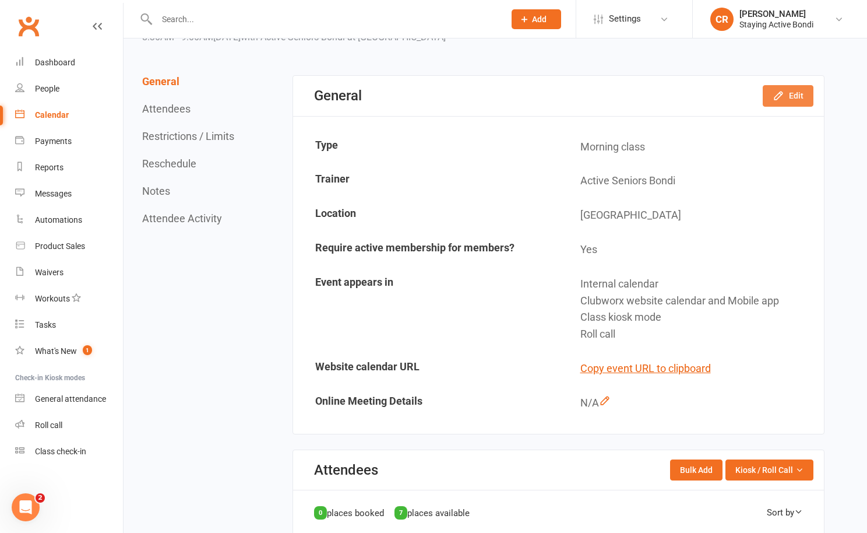
click at [795, 97] on button "Edit" at bounding box center [788, 95] width 51 height 21
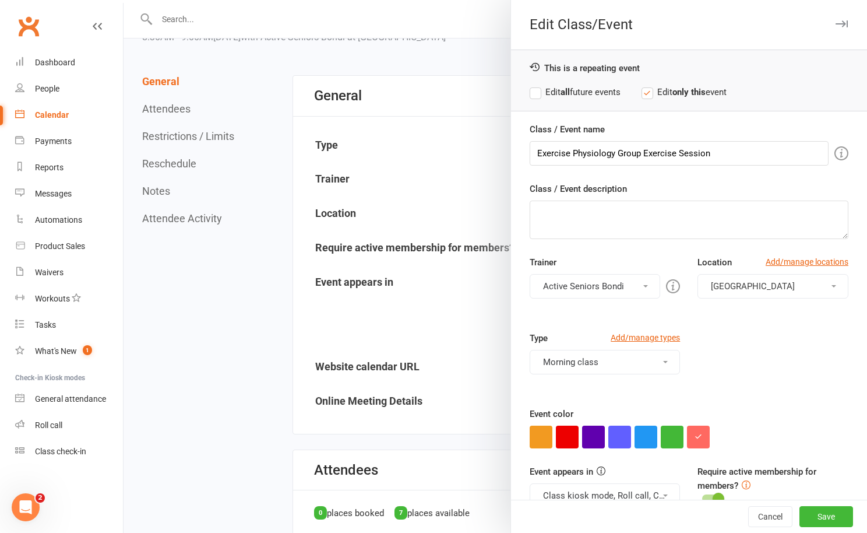
click at [582, 368] on button "Morning class" at bounding box center [605, 362] width 151 height 24
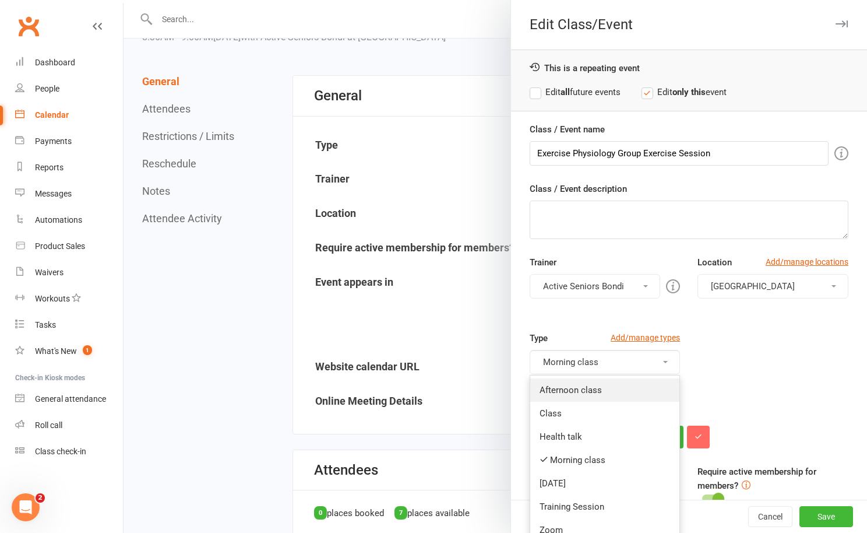
click at [580, 391] on link "Afternoon class" at bounding box center [605, 389] width 150 height 23
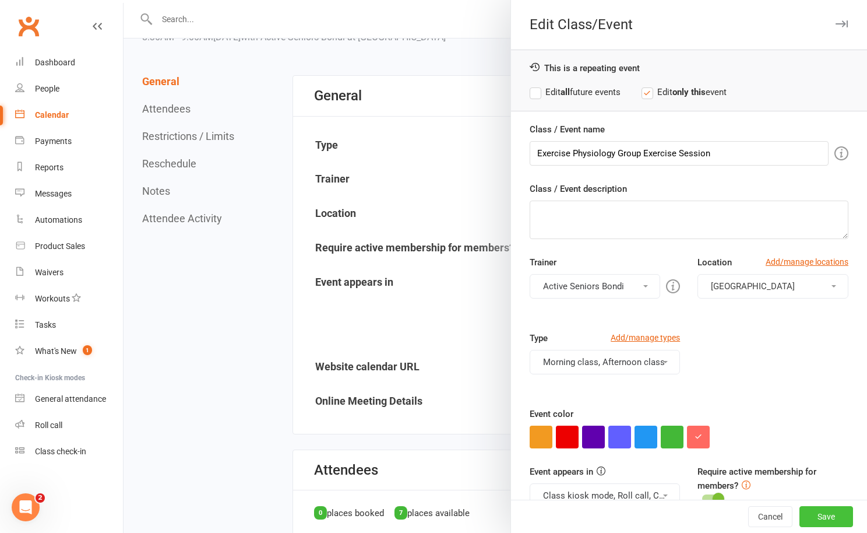
click at [817, 522] on button "Save" at bounding box center [827, 516] width 54 height 21
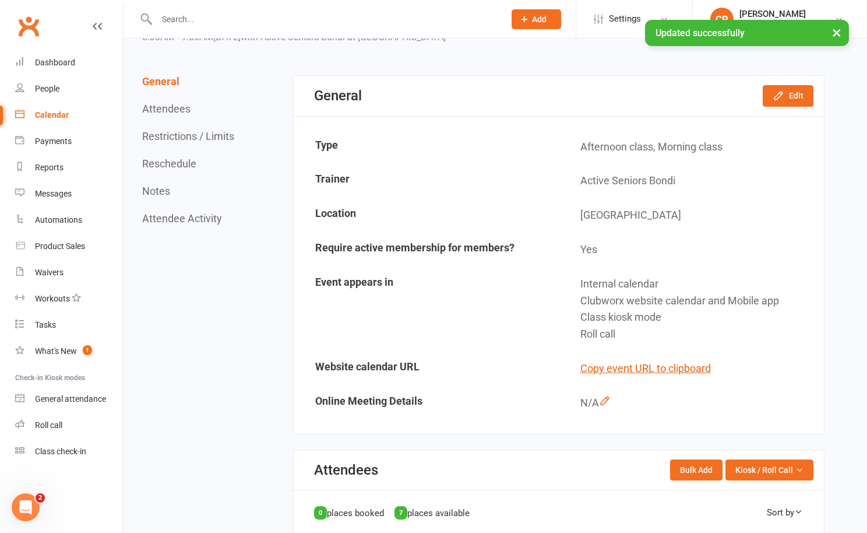
scroll to position [0, 0]
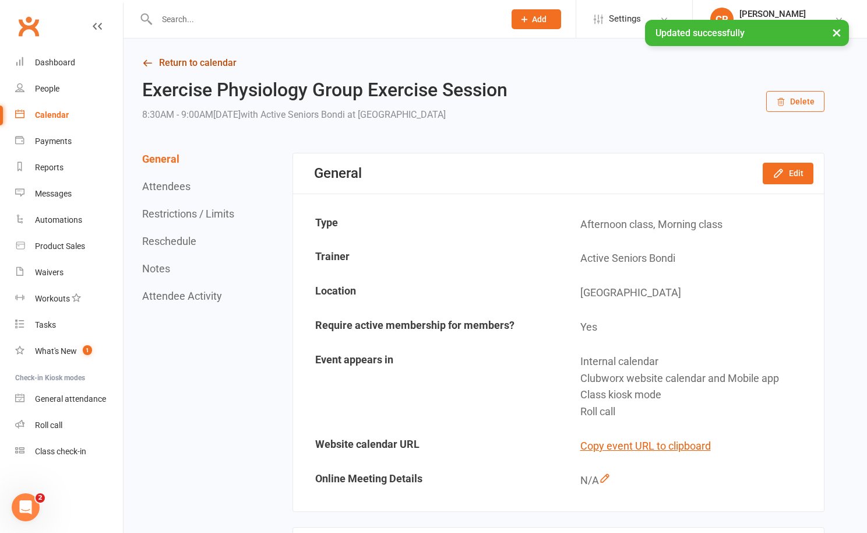
click at [187, 59] on link "Return to calendar" at bounding box center [483, 63] width 683 height 16
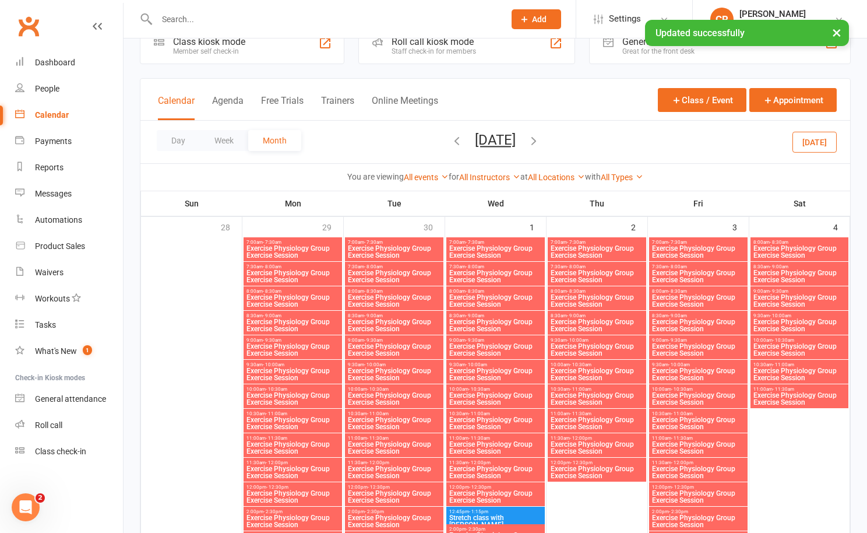
scroll to position [48, 0]
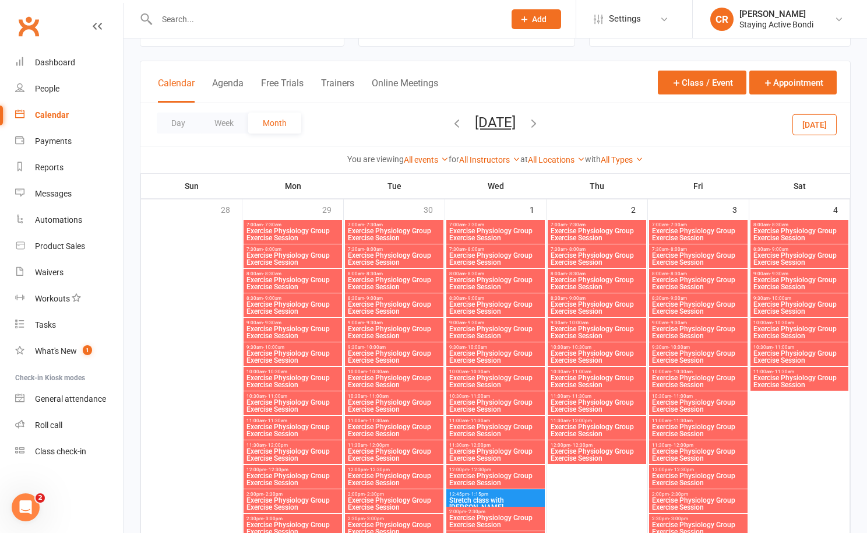
click at [631, 360] on span "Exercise Physiology Group Exercise Session" at bounding box center [597, 357] width 94 height 14
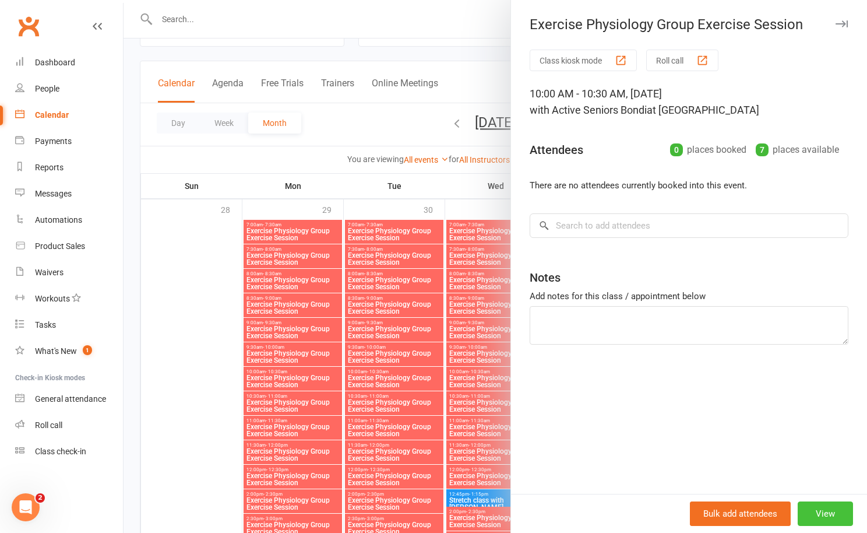
click at [836, 517] on button "View" at bounding box center [825, 513] width 55 height 24
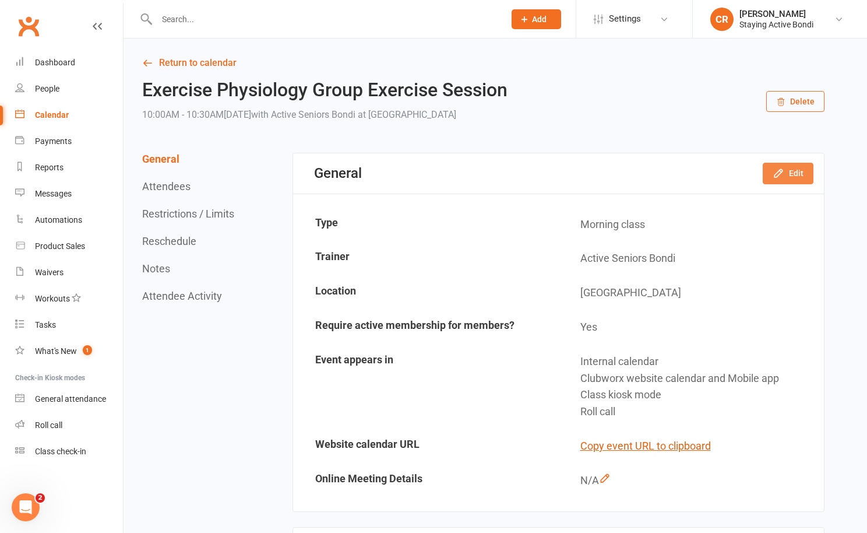
click at [770, 178] on button "Edit" at bounding box center [788, 173] width 51 height 21
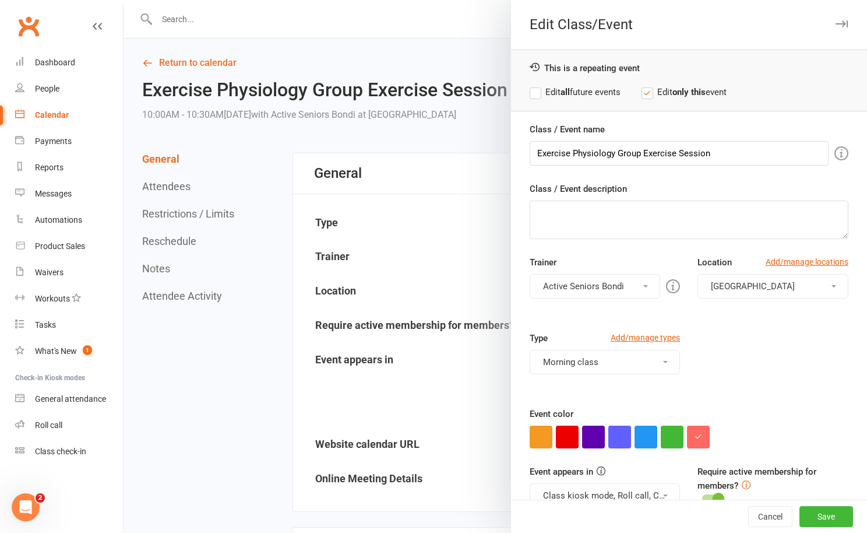
click at [565, 360] on button "Morning class" at bounding box center [605, 362] width 151 height 24
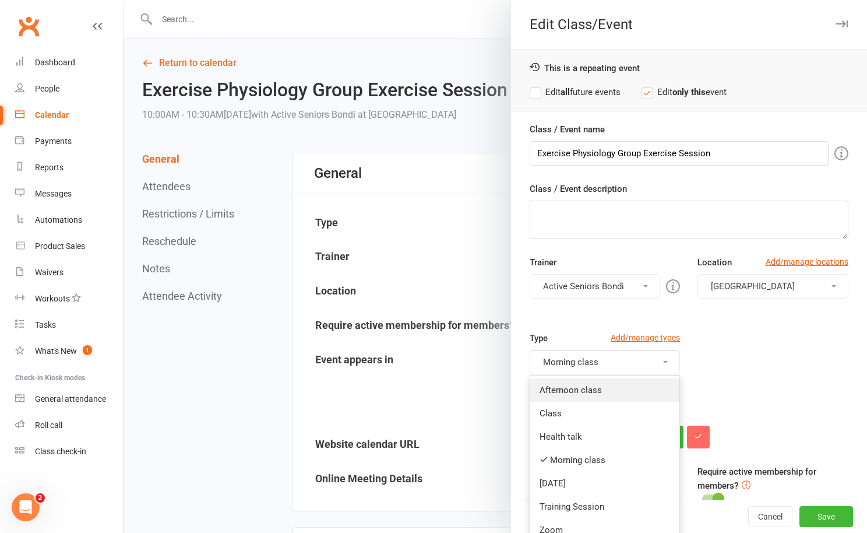
click at [568, 387] on link "Afternoon class" at bounding box center [605, 389] width 150 height 23
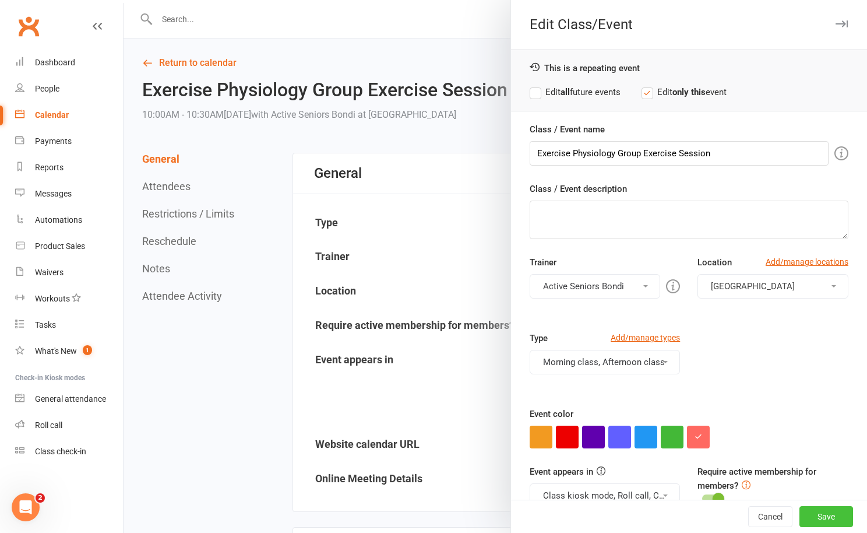
click at [818, 523] on button "Save" at bounding box center [827, 516] width 54 height 21
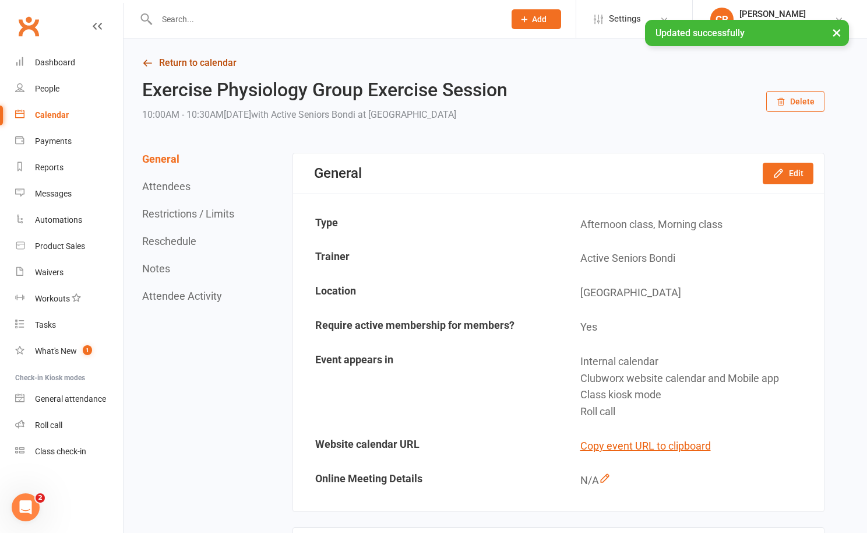
click at [196, 64] on link "Return to calendar" at bounding box center [483, 63] width 683 height 16
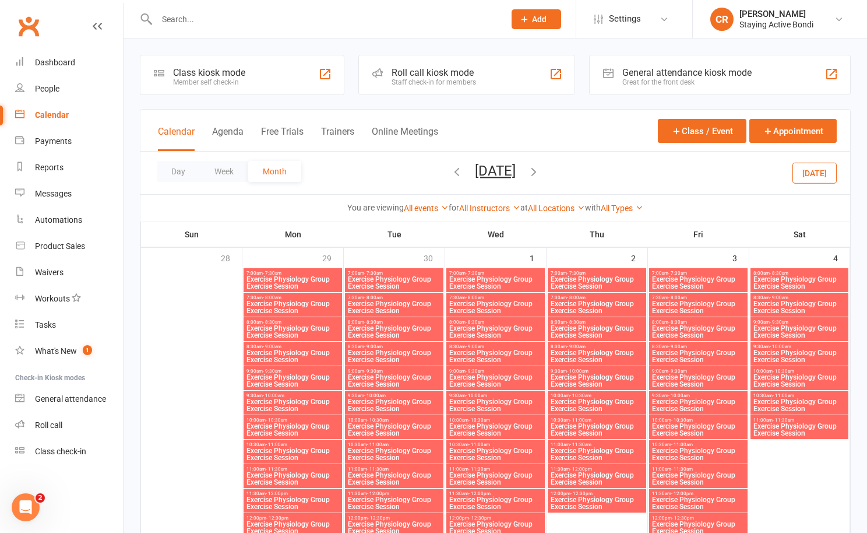
click at [634, 384] on span "Exercise Physiology Group Exercise Session" at bounding box center [597, 381] width 94 height 14
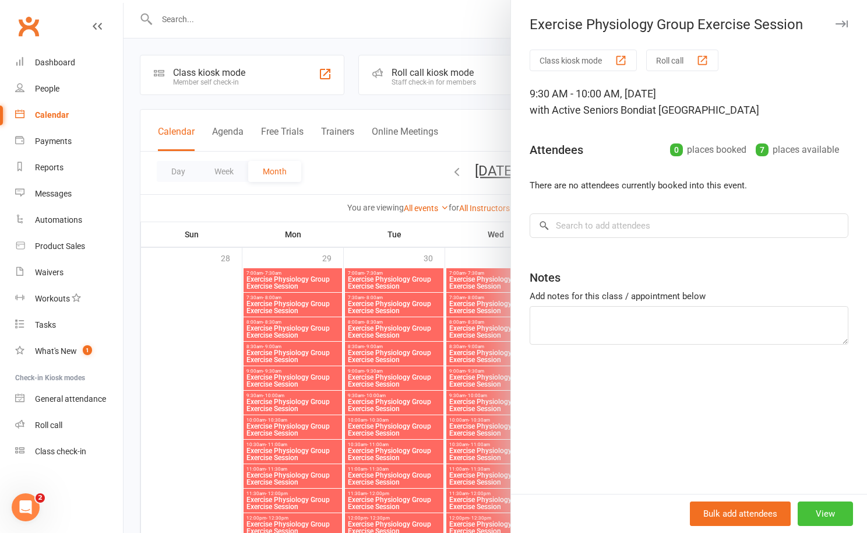
click at [817, 512] on button "View" at bounding box center [825, 513] width 55 height 24
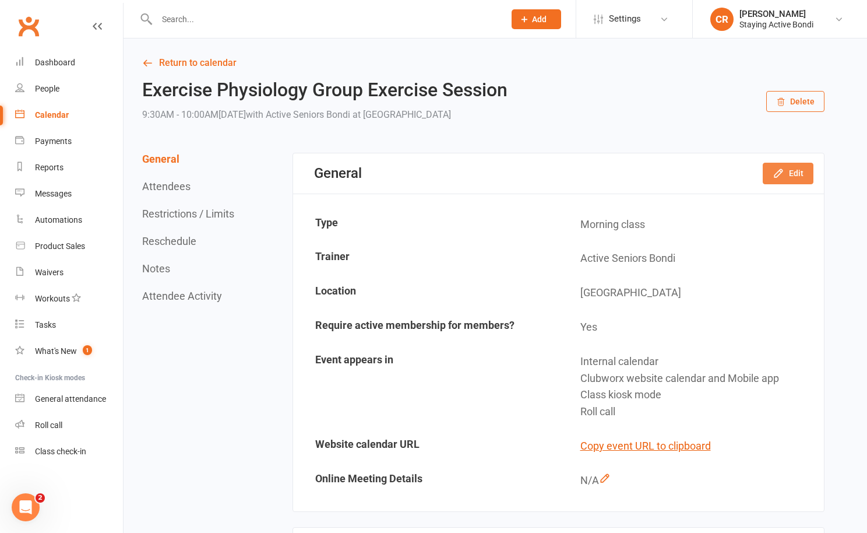
click at [789, 181] on button "Edit" at bounding box center [788, 173] width 51 height 21
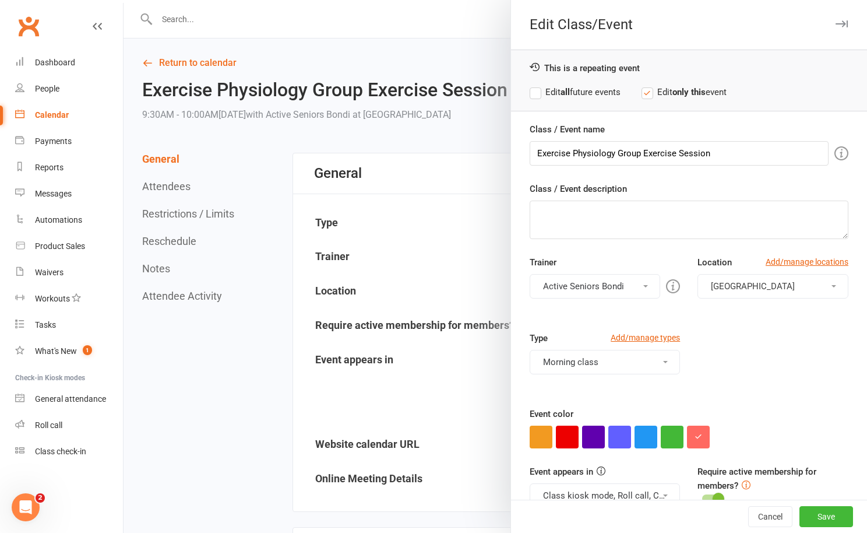
click at [597, 359] on button "Morning class" at bounding box center [605, 362] width 151 height 24
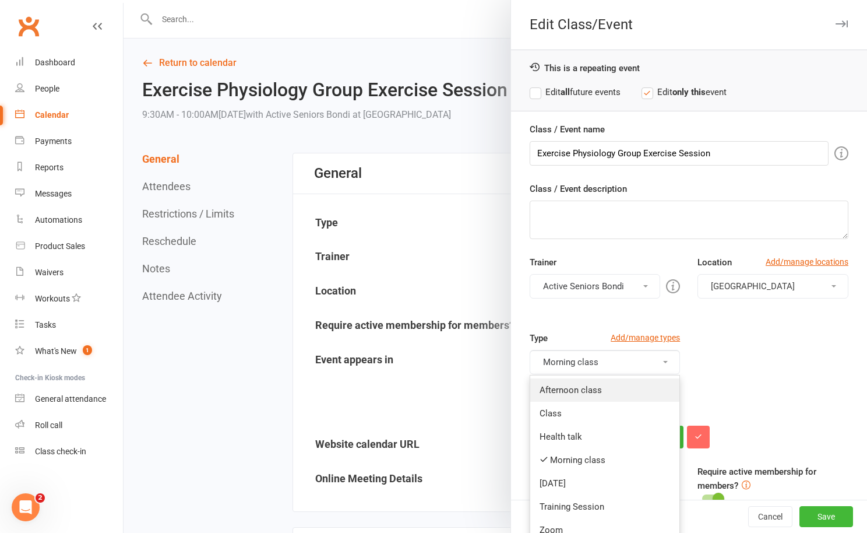
click at [596, 386] on link "Afternoon class" at bounding box center [605, 389] width 150 height 23
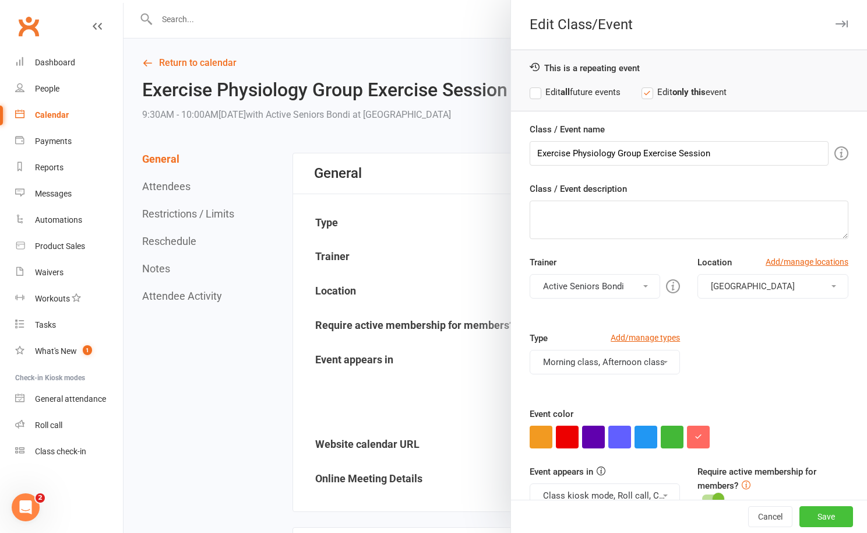
click at [822, 515] on button "Save" at bounding box center [827, 516] width 54 height 21
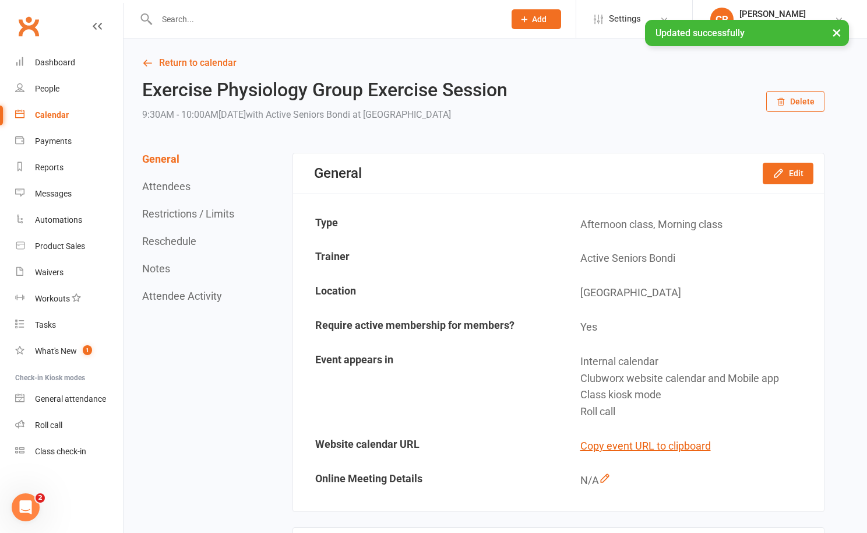
click at [196, 20] on div "× Updated successfully" at bounding box center [426, 20] width 852 height 0
click at [197, 57] on link "Return to calendar" at bounding box center [483, 63] width 683 height 16
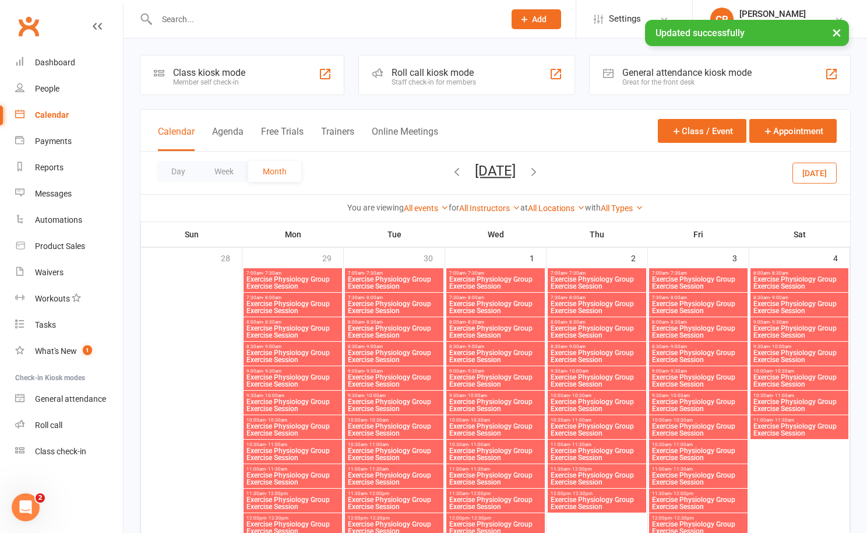
scroll to position [40, 0]
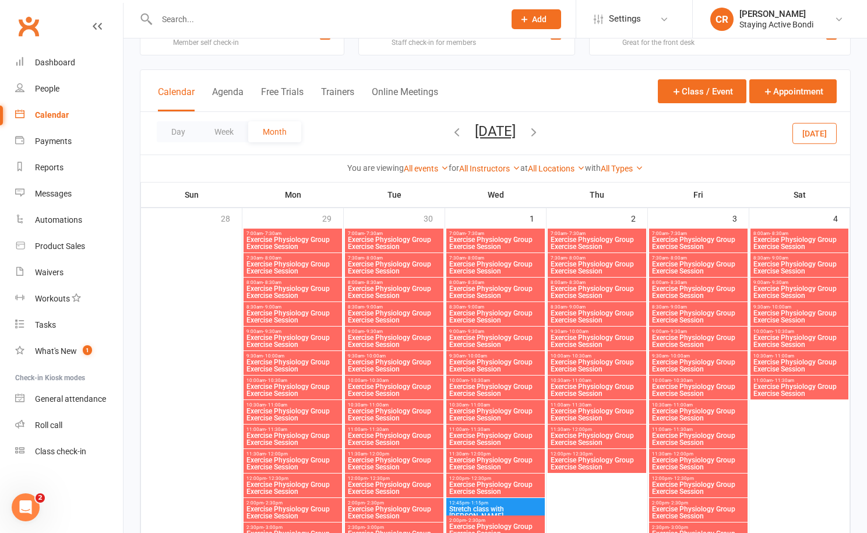
click at [607, 378] on span "10:30am - 11:00am" at bounding box center [597, 380] width 94 height 5
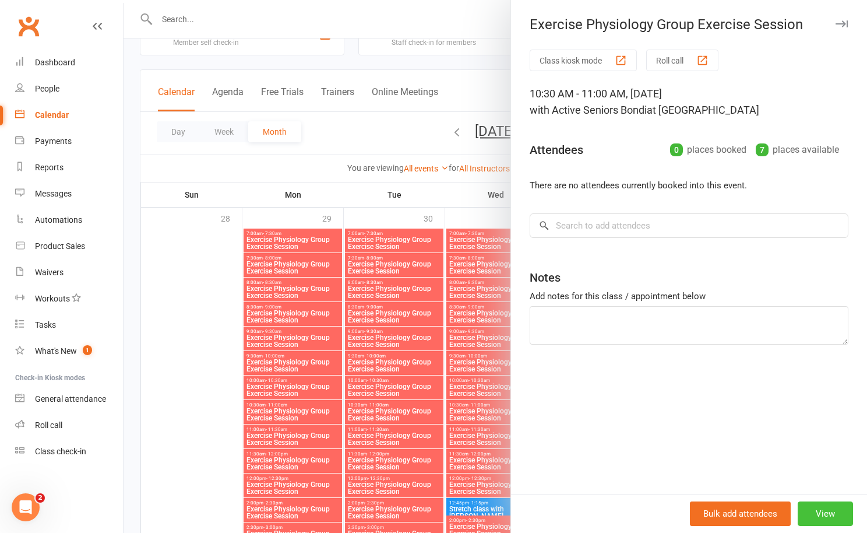
click at [817, 514] on button "View" at bounding box center [825, 513] width 55 height 24
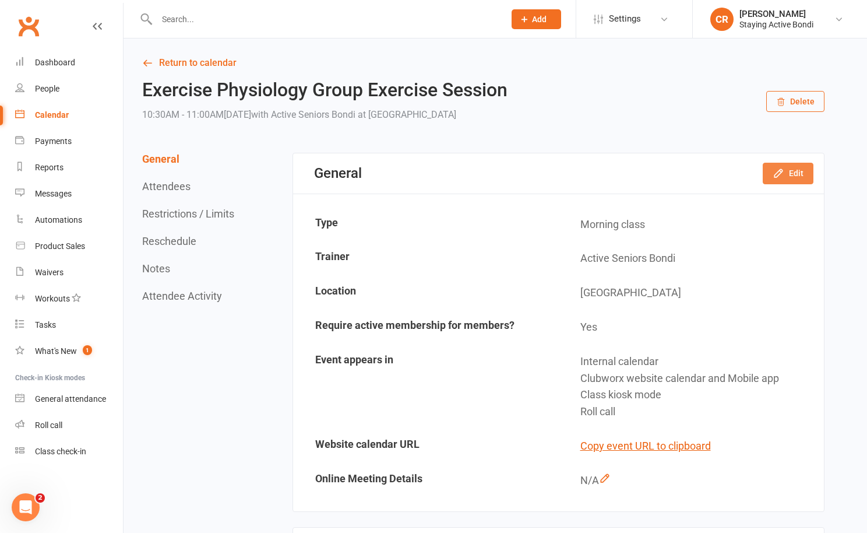
click at [793, 173] on button "Edit" at bounding box center [788, 173] width 51 height 21
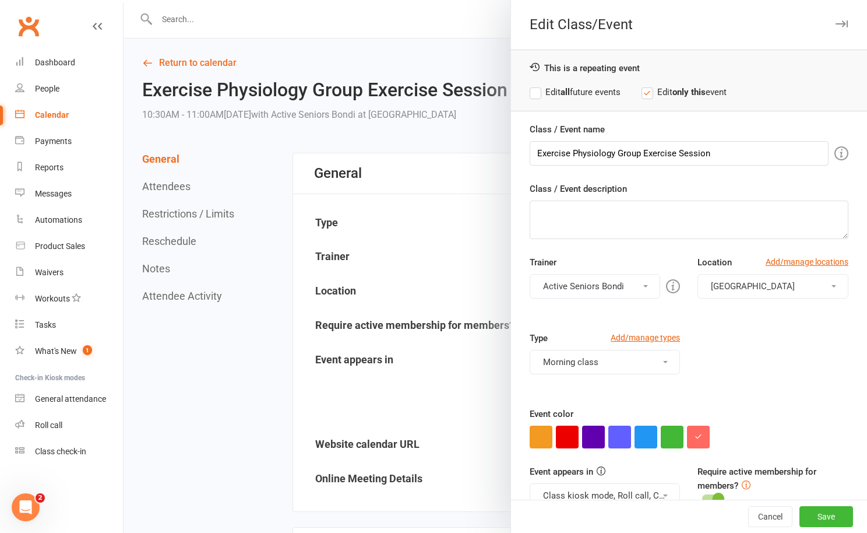
click at [578, 351] on button "Morning class" at bounding box center [605, 362] width 151 height 24
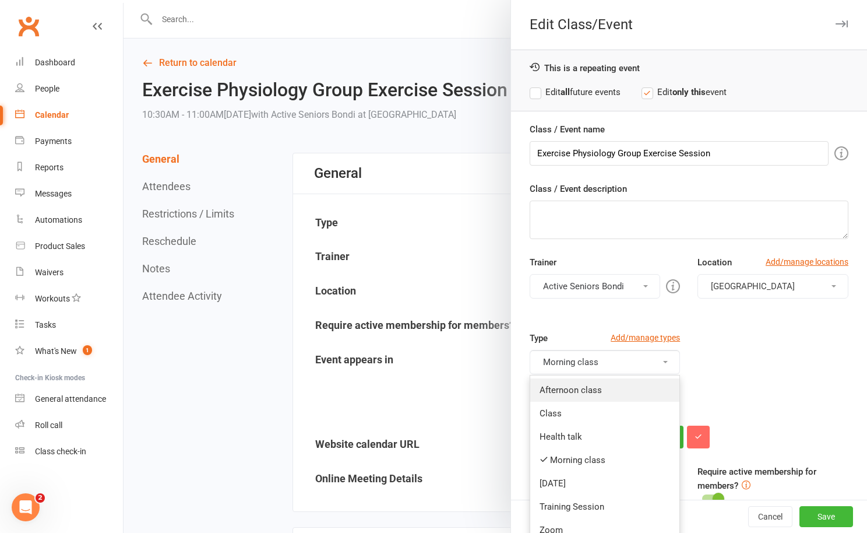
click at [581, 382] on link "Afternoon class" at bounding box center [605, 389] width 150 height 23
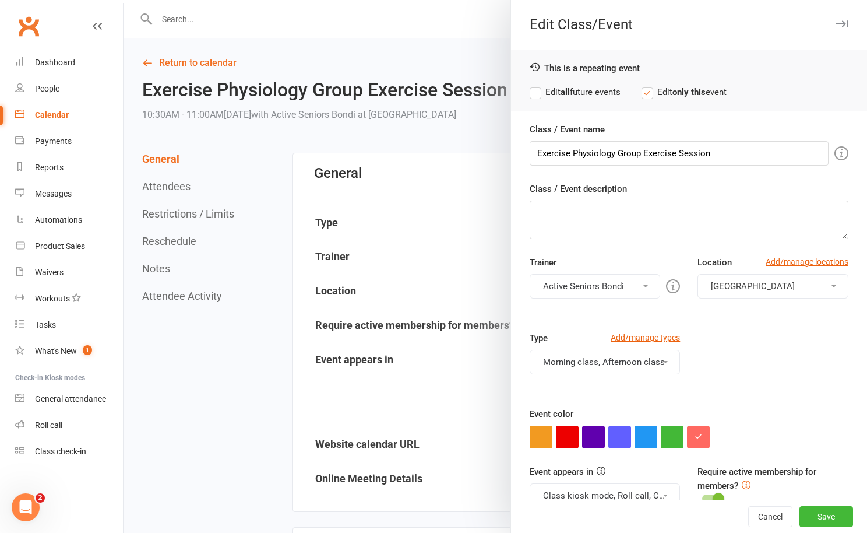
click at [833, 527] on div "Cancel Save" at bounding box center [689, 516] width 356 height 33
click at [819, 515] on button "Save" at bounding box center [827, 516] width 54 height 21
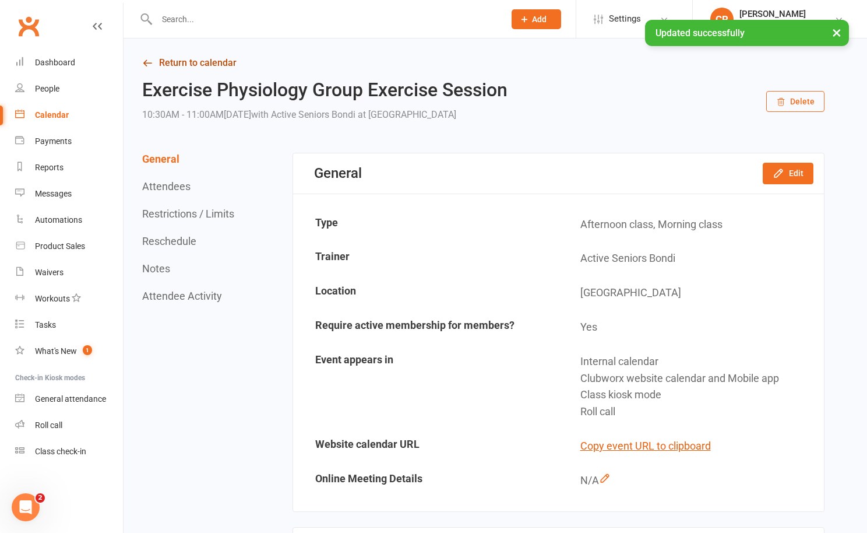
click at [192, 58] on link "Return to calendar" at bounding box center [483, 63] width 683 height 16
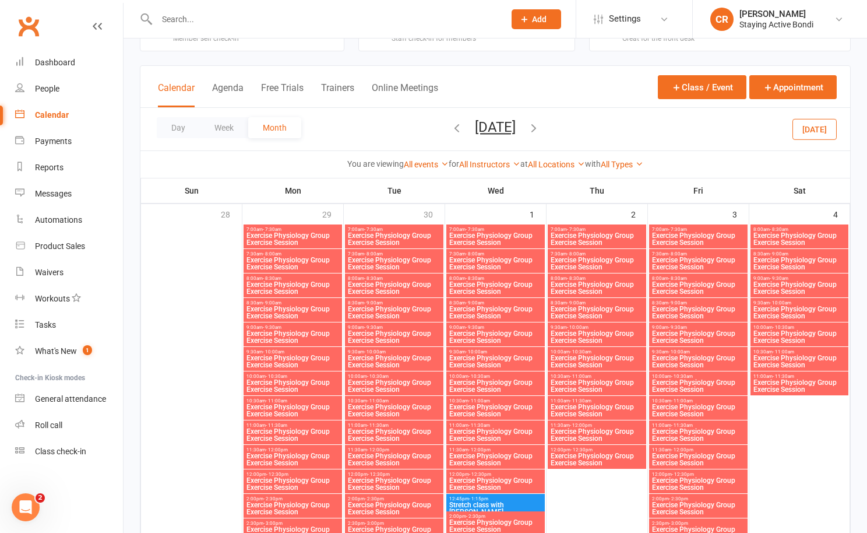
scroll to position [72, 0]
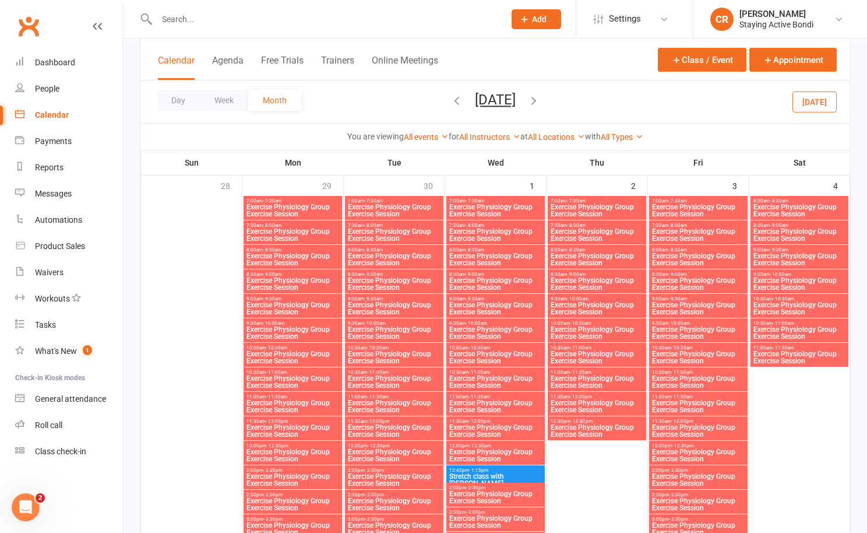
click at [636, 385] on span "Exercise Physiology Group Exercise Session" at bounding box center [597, 382] width 94 height 14
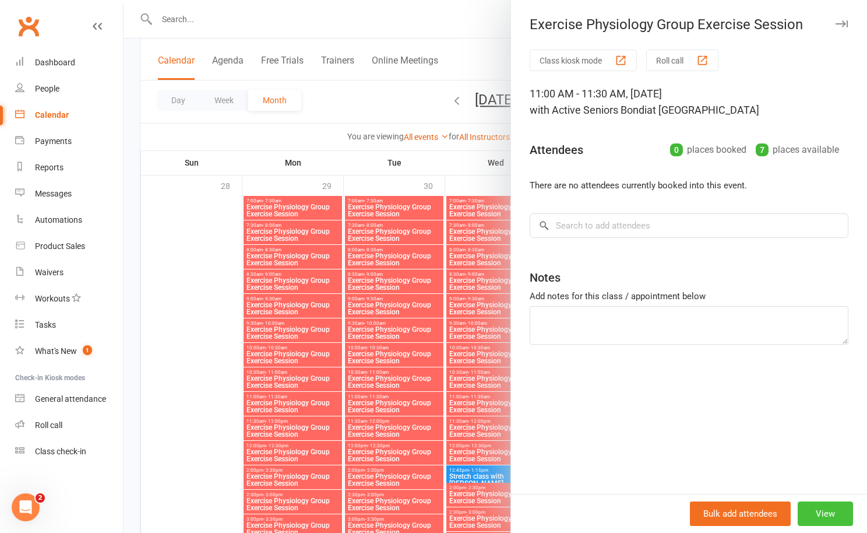
click at [822, 502] on button "View" at bounding box center [825, 513] width 55 height 24
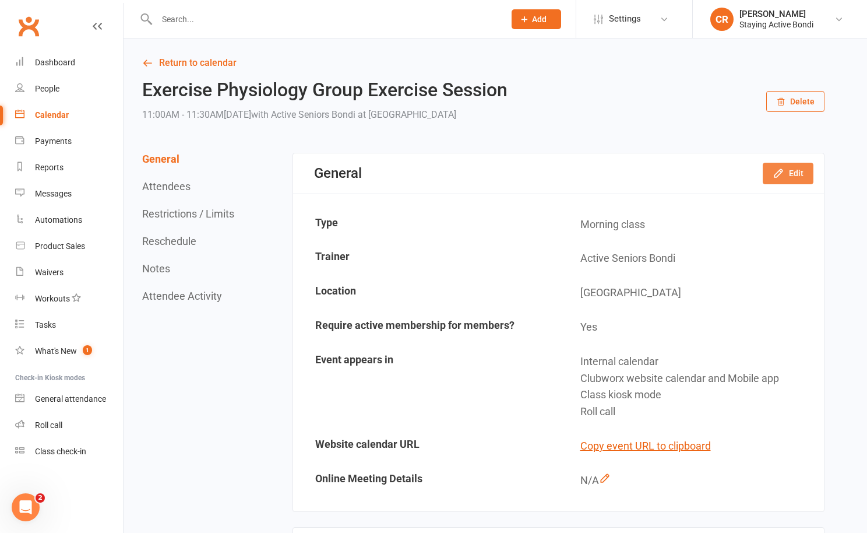
click at [791, 175] on button "Edit" at bounding box center [788, 173] width 51 height 21
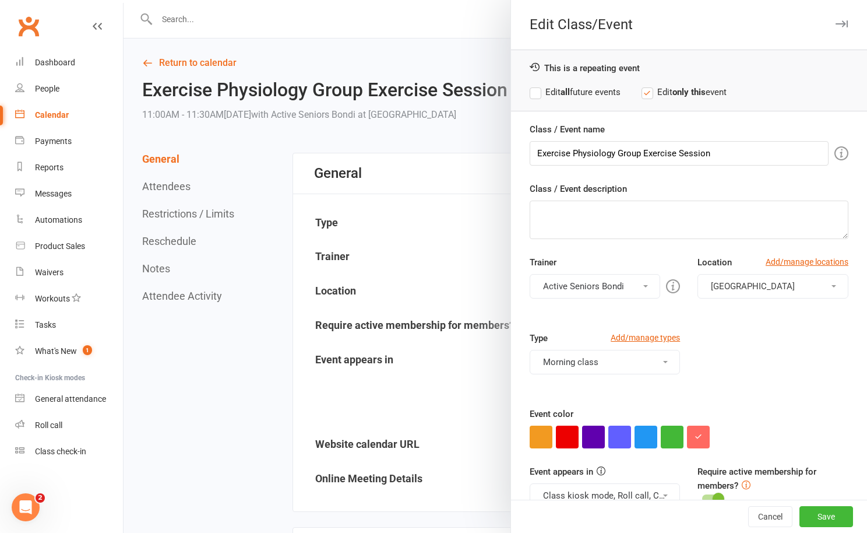
click at [585, 369] on button "Morning class" at bounding box center [605, 362] width 151 height 24
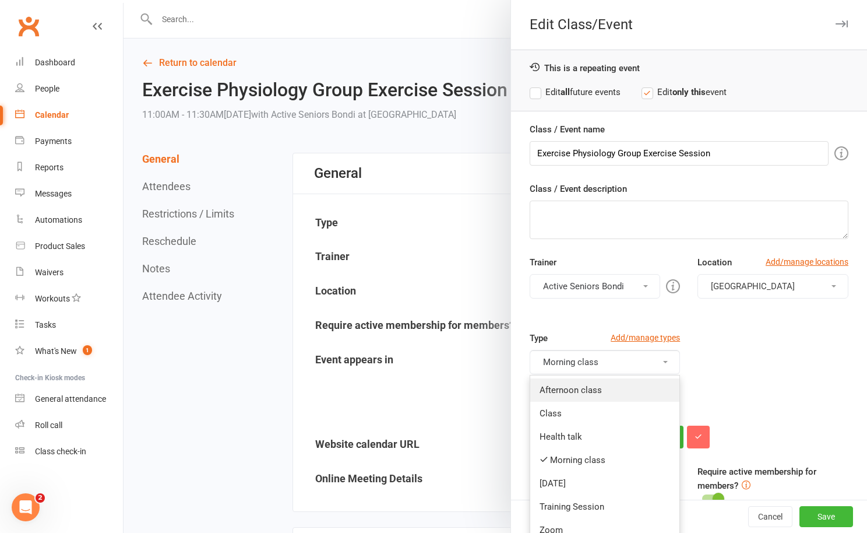
click at [586, 384] on link "Afternoon class" at bounding box center [605, 389] width 150 height 23
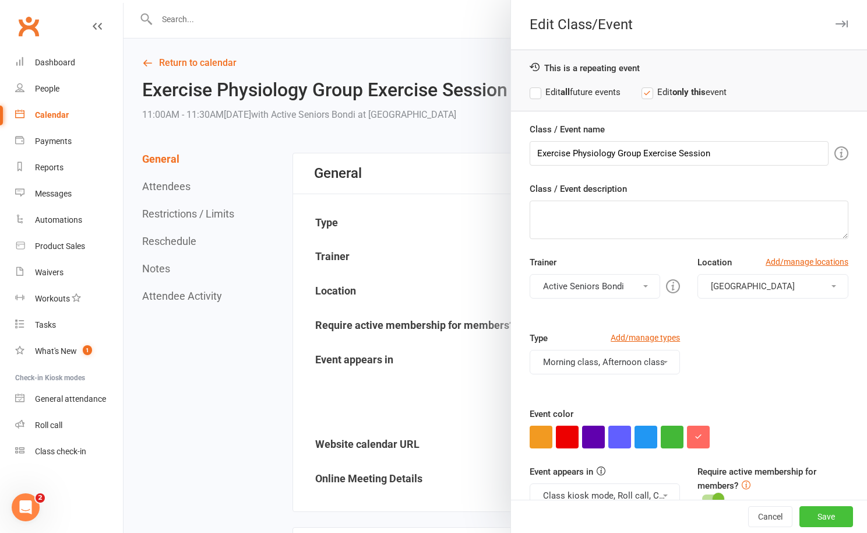
click at [828, 510] on button "Save" at bounding box center [827, 516] width 54 height 21
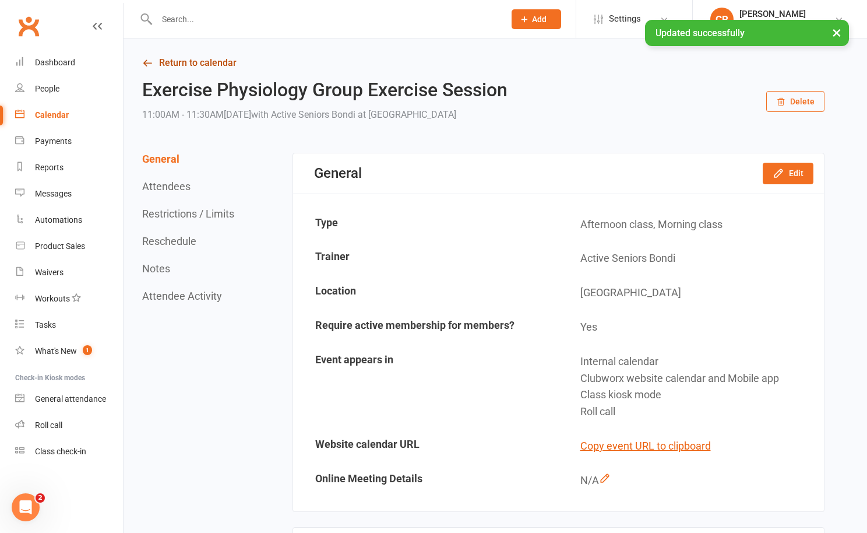
click at [218, 57] on link "Return to calendar" at bounding box center [483, 63] width 683 height 16
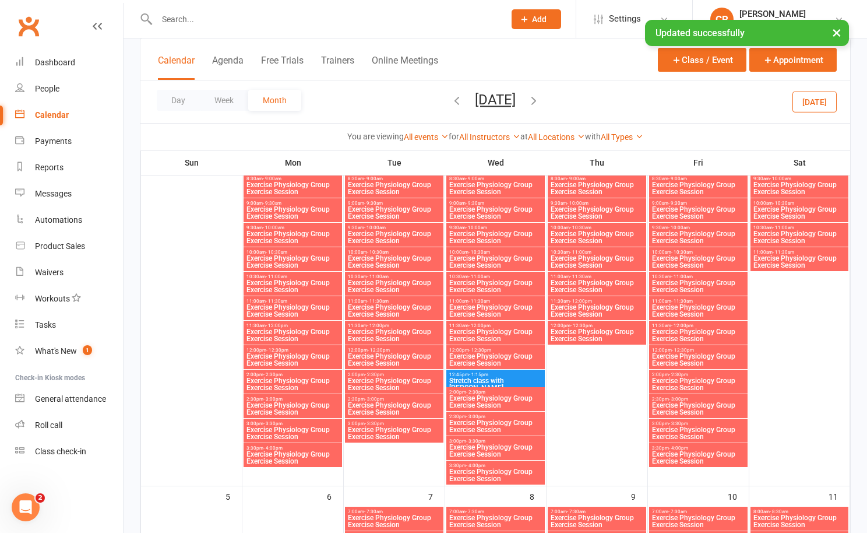
scroll to position [168, 0]
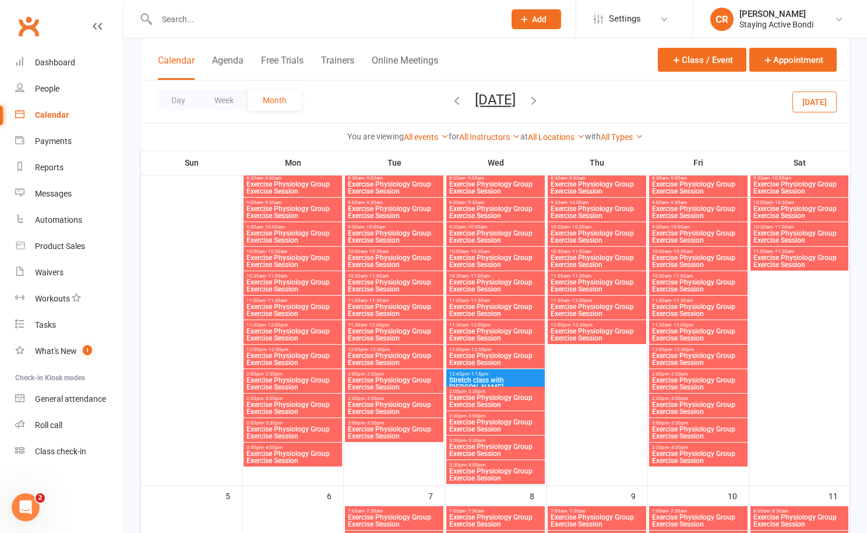
click at [626, 314] on span "Exercise Physiology Group Exercise Session" at bounding box center [597, 310] width 94 height 14
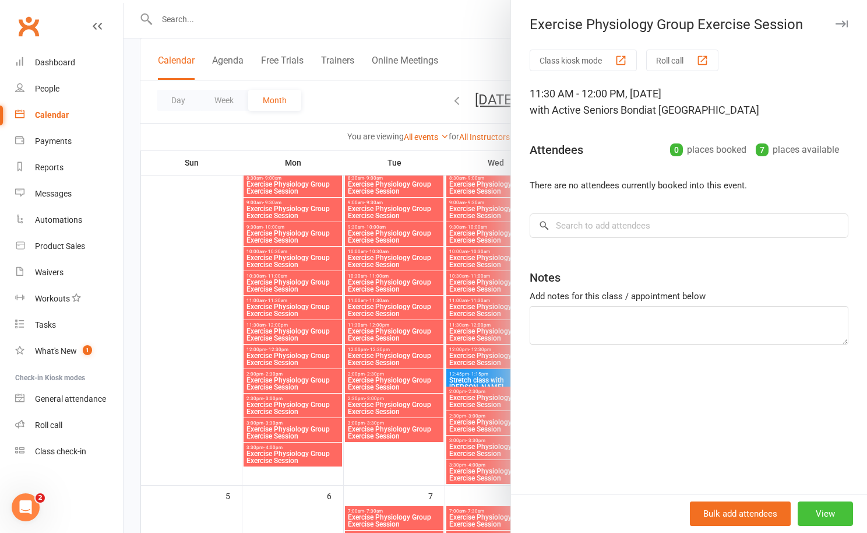
click at [821, 511] on button "View" at bounding box center [825, 513] width 55 height 24
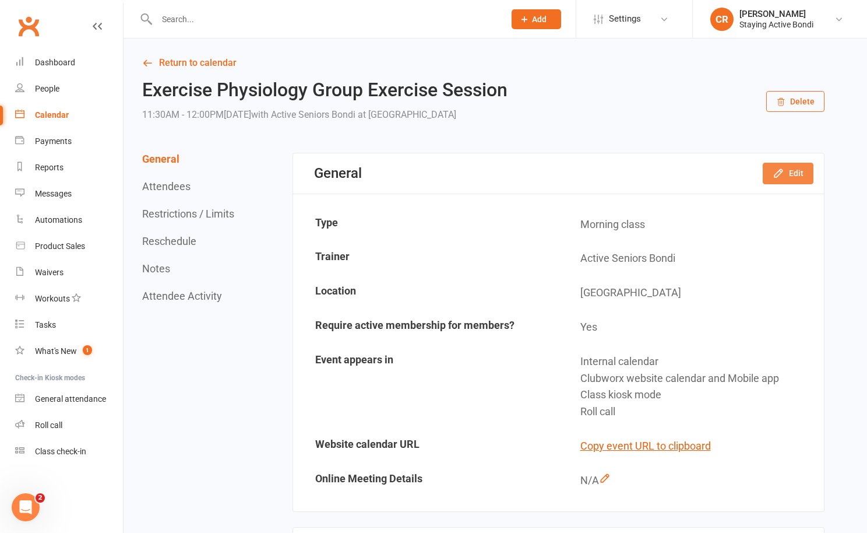
click at [778, 170] on icon "button" at bounding box center [779, 173] width 12 height 12
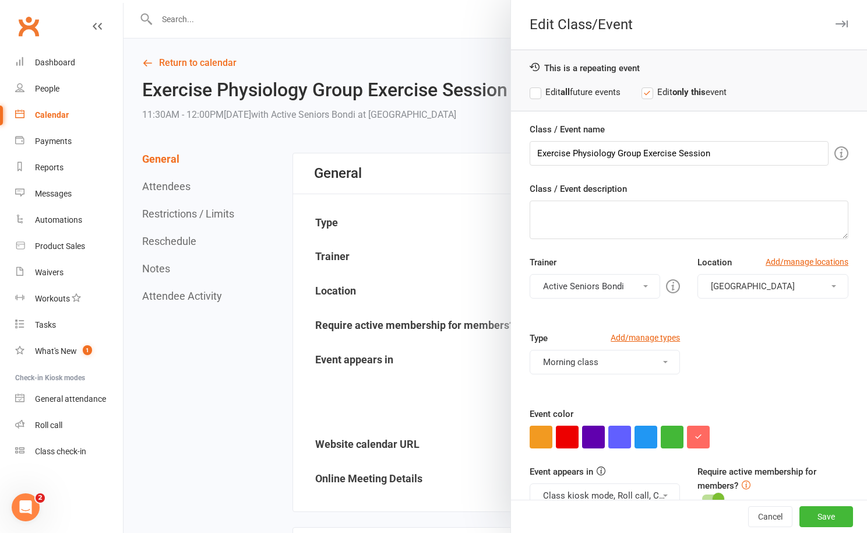
click at [593, 363] on button "Morning class" at bounding box center [605, 362] width 151 height 24
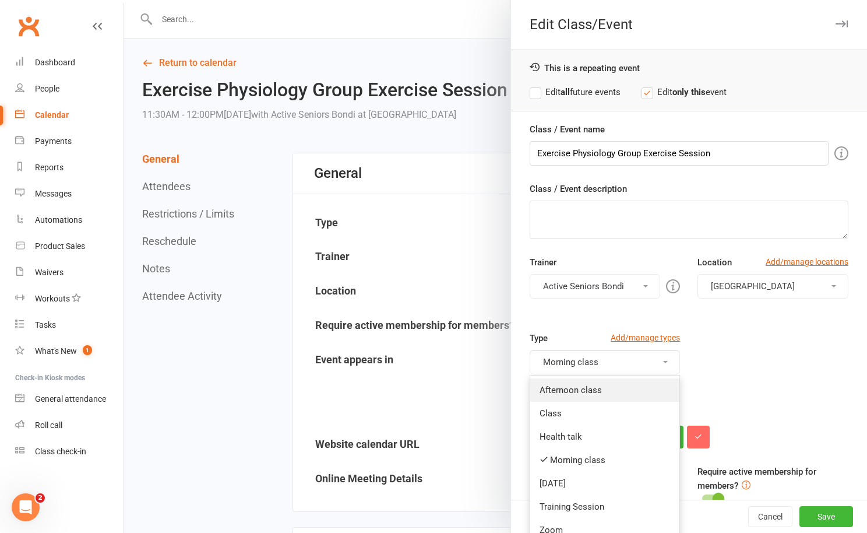
click at [585, 389] on link "Afternoon class" at bounding box center [605, 389] width 150 height 23
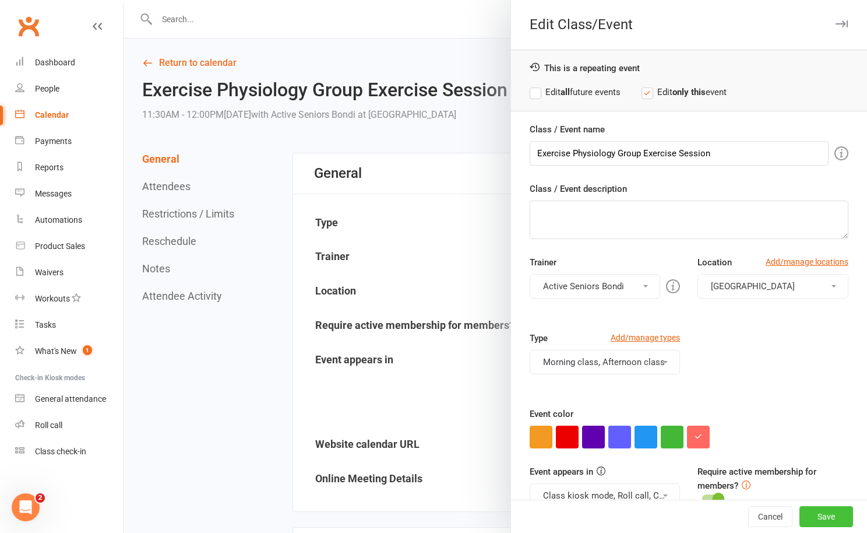
click at [829, 518] on button "Save" at bounding box center [827, 516] width 54 height 21
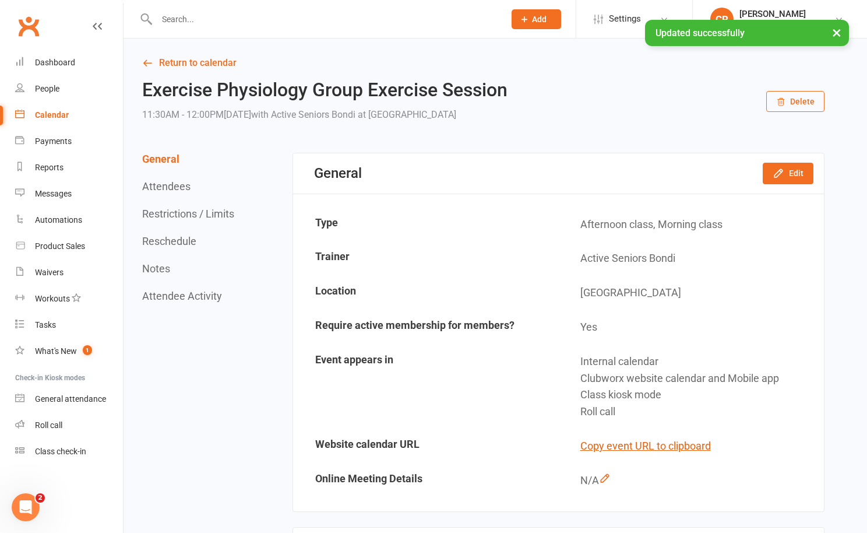
click at [491, 197] on section "General Edit Type Afternoon class, Morning class Trainer Active Seniors Bondi L…" at bounding box center [559, 332] width 532 height 358
click at [837, 28] on button "×" at bounding box center [837, 32] width 21 height 25
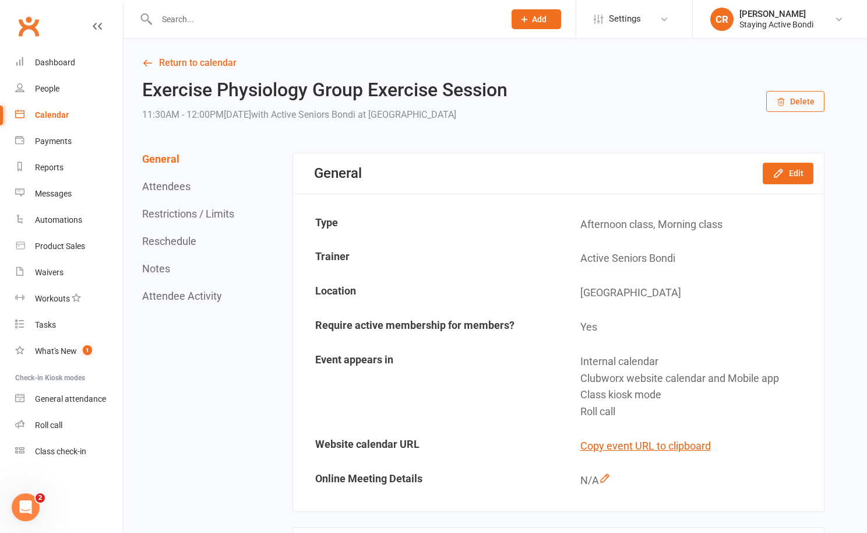
click at [285, 23] on input "text" at bounding box center [324, 19] width 343 height 16
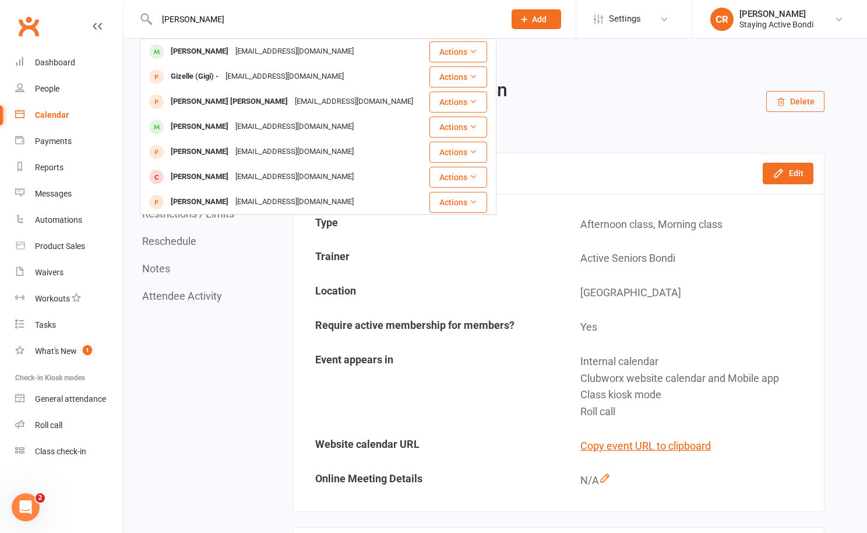
type input "gizela posa"
click at [776, 24] on div "Staying Active Bondi" at bounding box center [777, 24] width 74 height 10
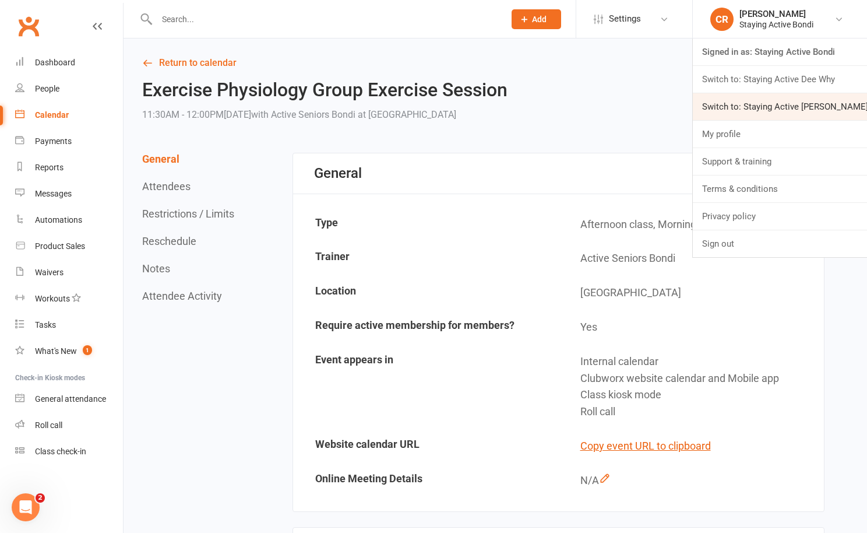
click at [779, 107] on link "Switch to: Staying Active Gordon" at bounding box center [780, 106] width 174 height 27
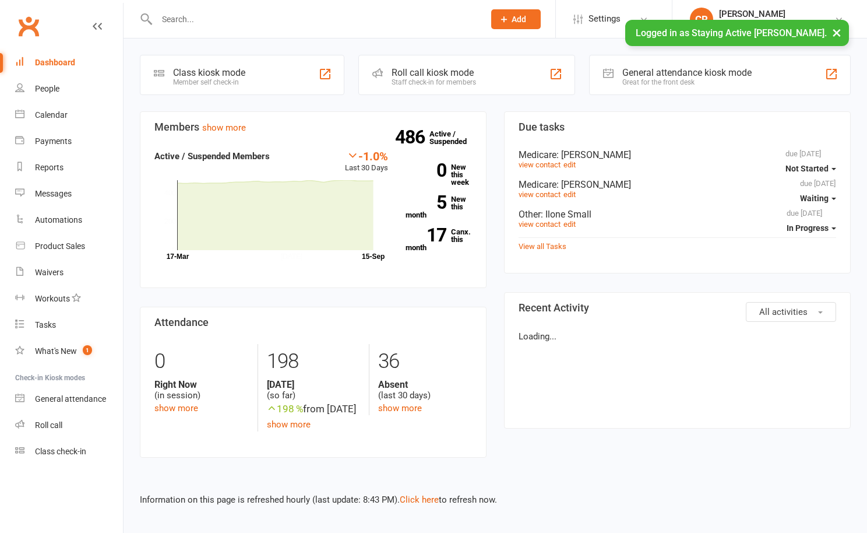
click at [329, 26] on input "text" at bounding box center [314, 19] width 323 height 16
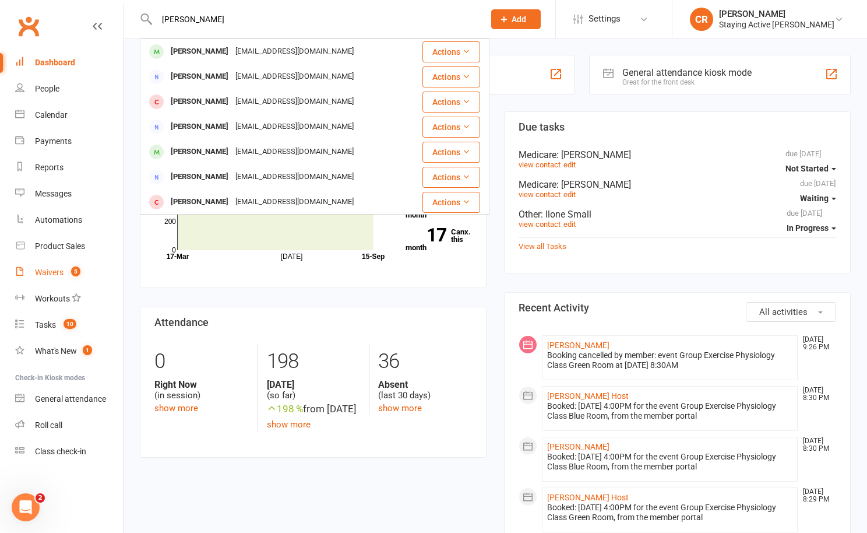
type input "[PERSON_NAME]"
click at [52, 272] on div "Waivers" at bounding box center [49, 272] width 29 height 9
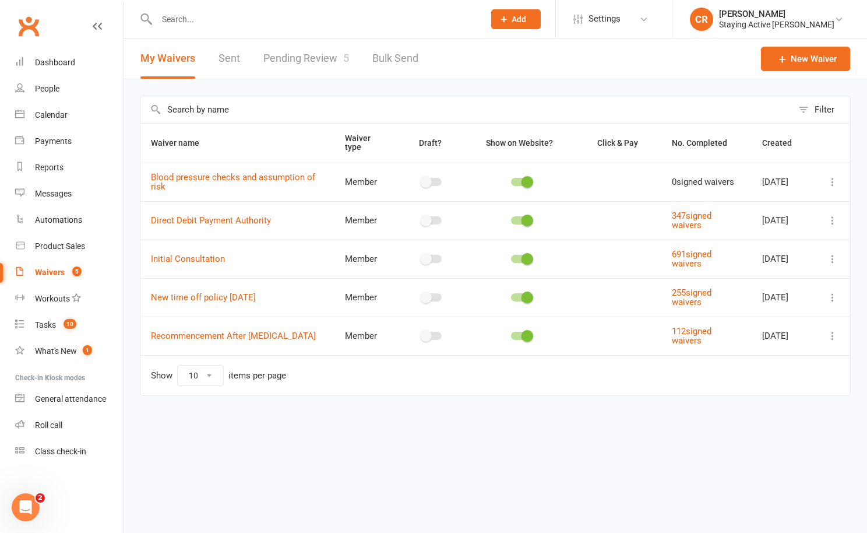
click at [293, 51] on link "Pending Review 5" at bounding box center [306, 58] width 86 height 40
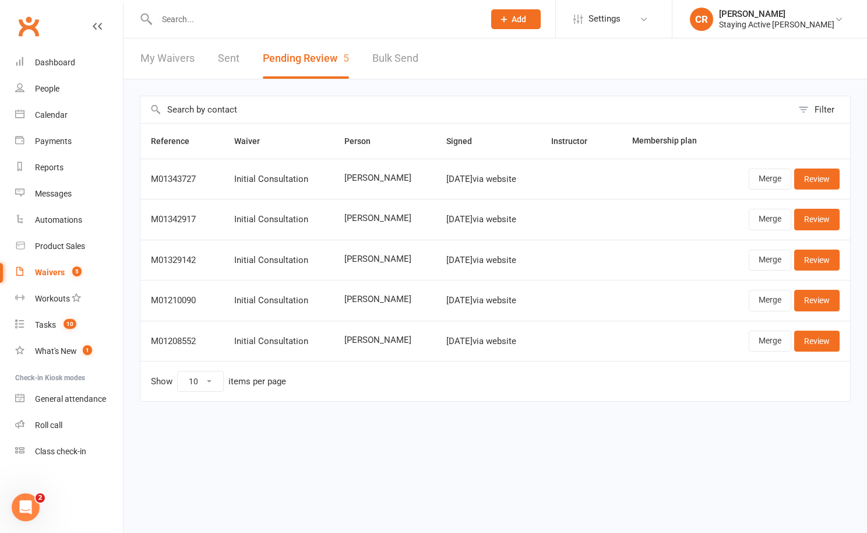
click at [211, 11] on input "text" at bounding box center [314, 19] width 323 height 16
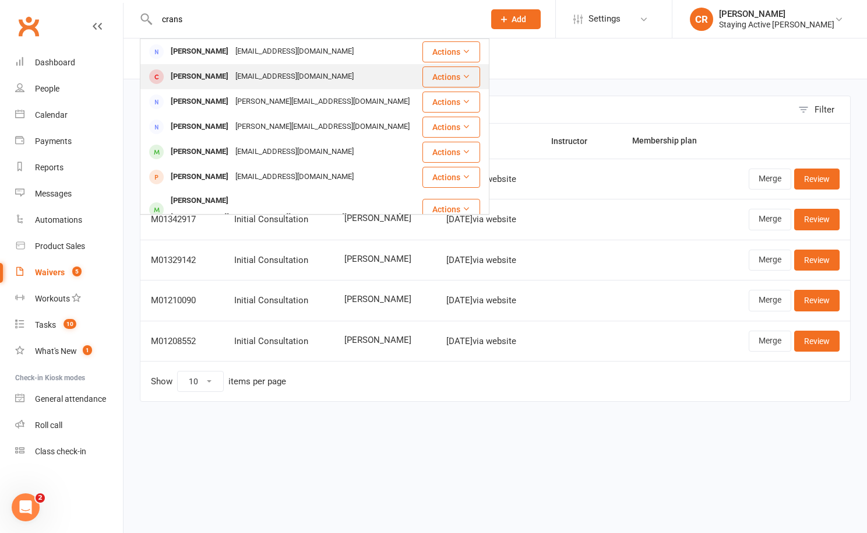
type input "crans"
click at [195, 82] on div "[PERSON_NAME]" at bounding box center [199, 76] width 65 height 17
